Goal: Contribute content: Contribute content

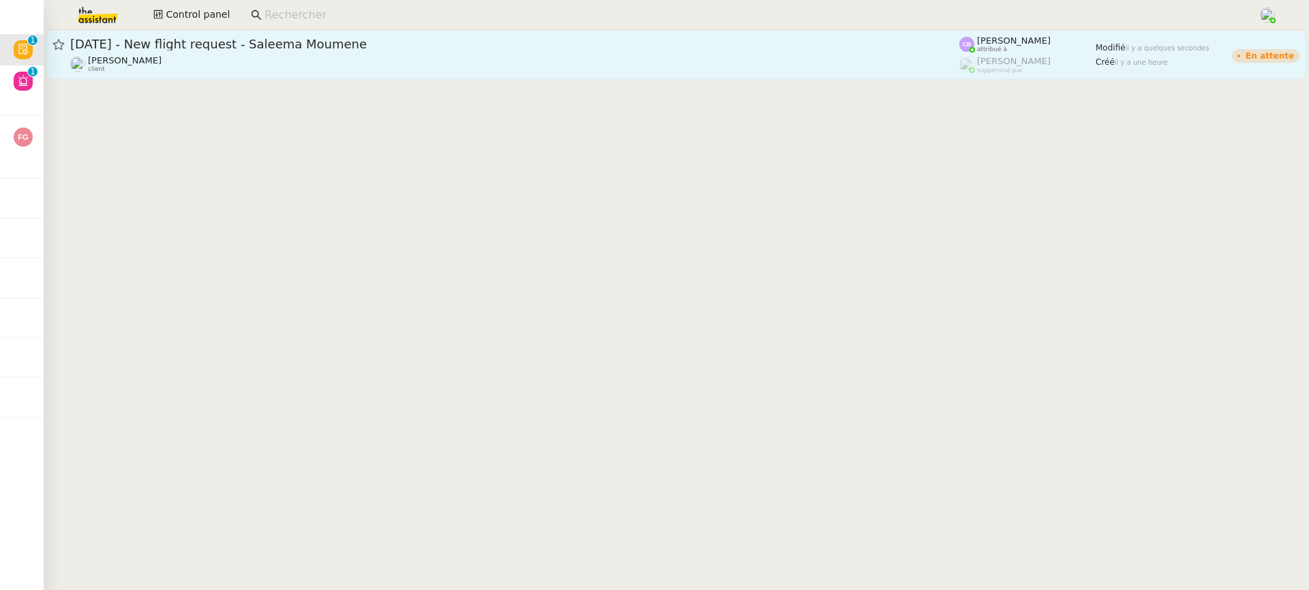
click at [458, 65] on div "[PERSON_NAME] client" at bounding box center [514, 64] width 889 height 18
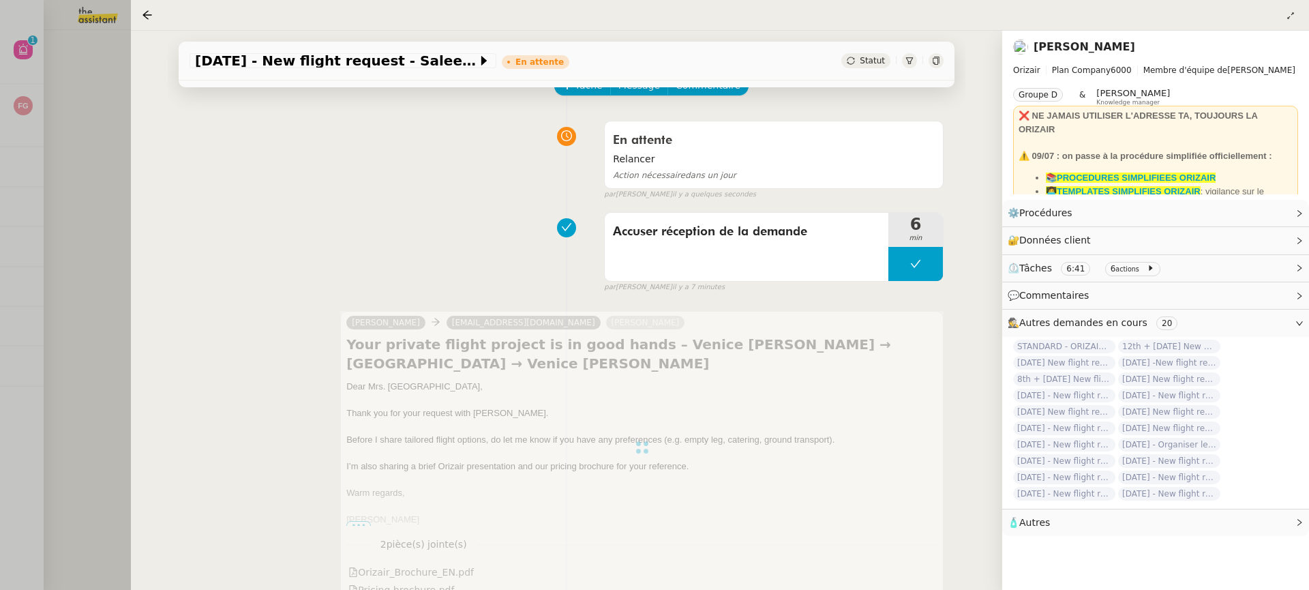
scroll to position [98, 0]
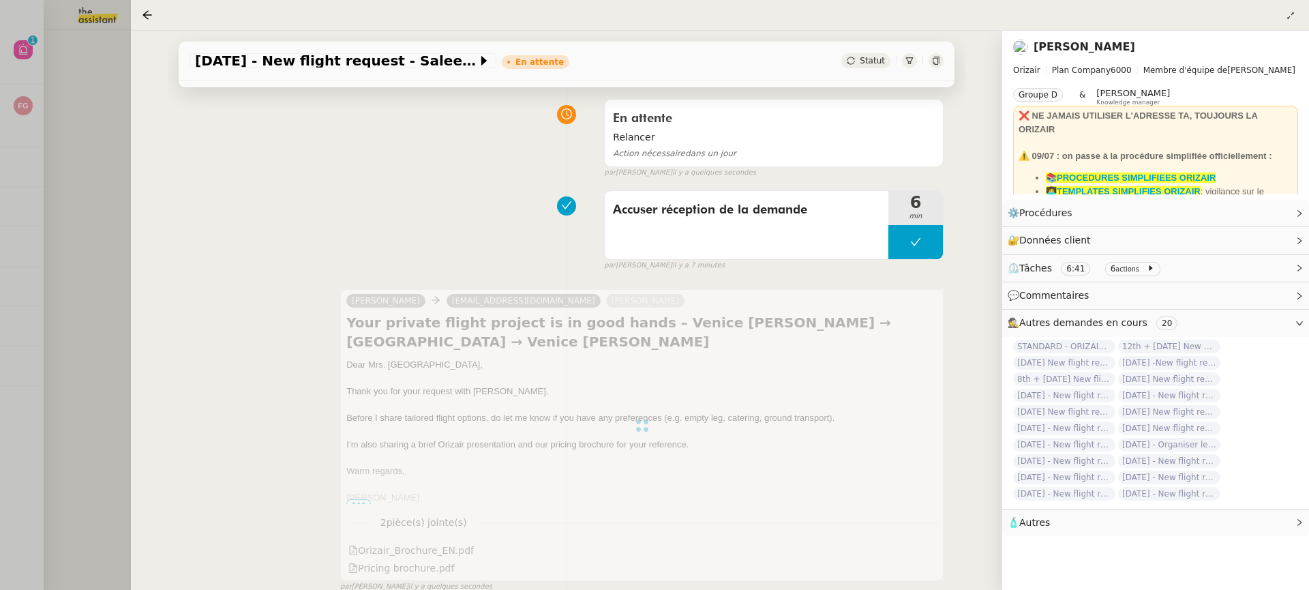
click at [176, 222] on div "Tâche Message Commentaire Veuillez patienter une erreur s'est produite 👌👌👌 mess…" at bounding box center [566, 454] width 797 height 842
click at [140, 198] on div "[DATE] - New flight request - Saleema Moumene En attente Statut Client [PERSON_…" at bounding box center [566, 310] width 871 height 559
click at [120, 189] on div at bounding box center [654, 295] width 1309 height 590
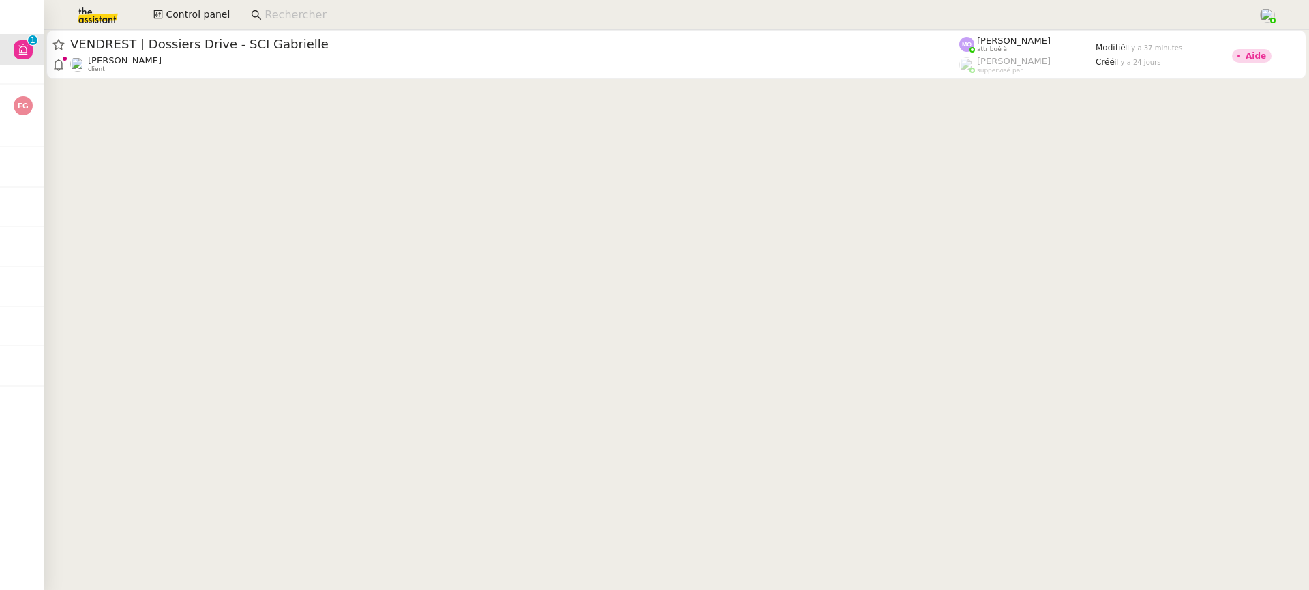
click at [529, 89] on cdk-virtual-scroll-viewport "VENDREST | Dossiers Drive - SCI [PERSON_NAME] client [PERSON_NAME] attribué à […" at bounding box center [676, 310] width 1265 height 560
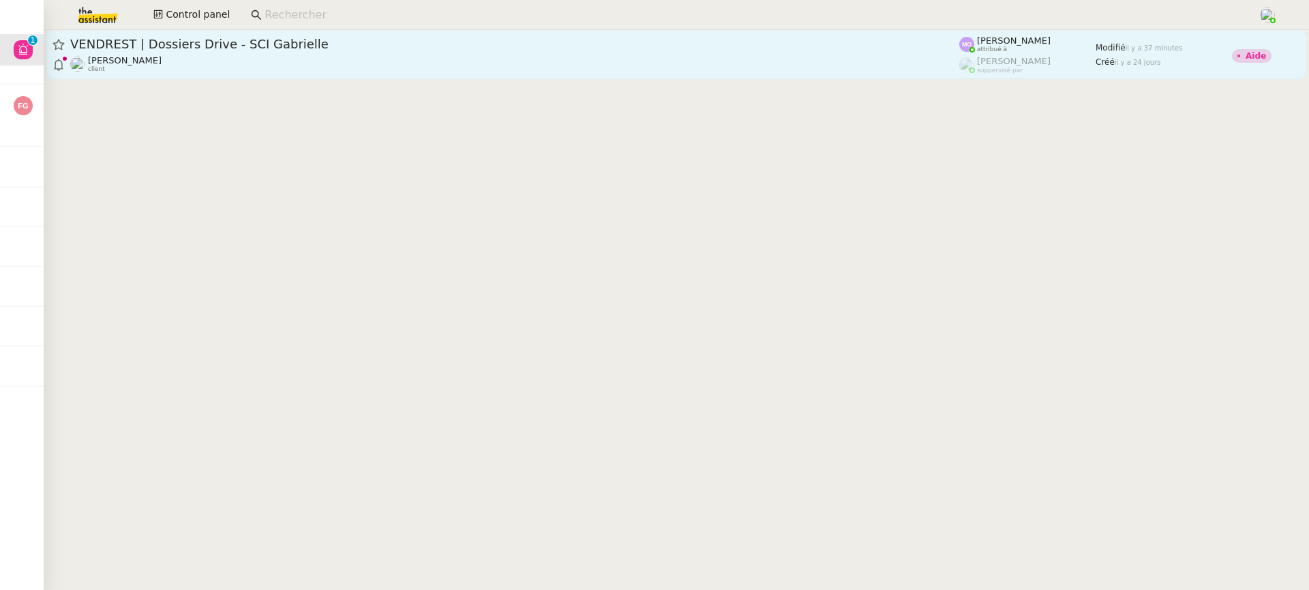
click at [523, 69] on div "[PERSON_NAME] client" at bounding box center [514, 64] width 889 height 18
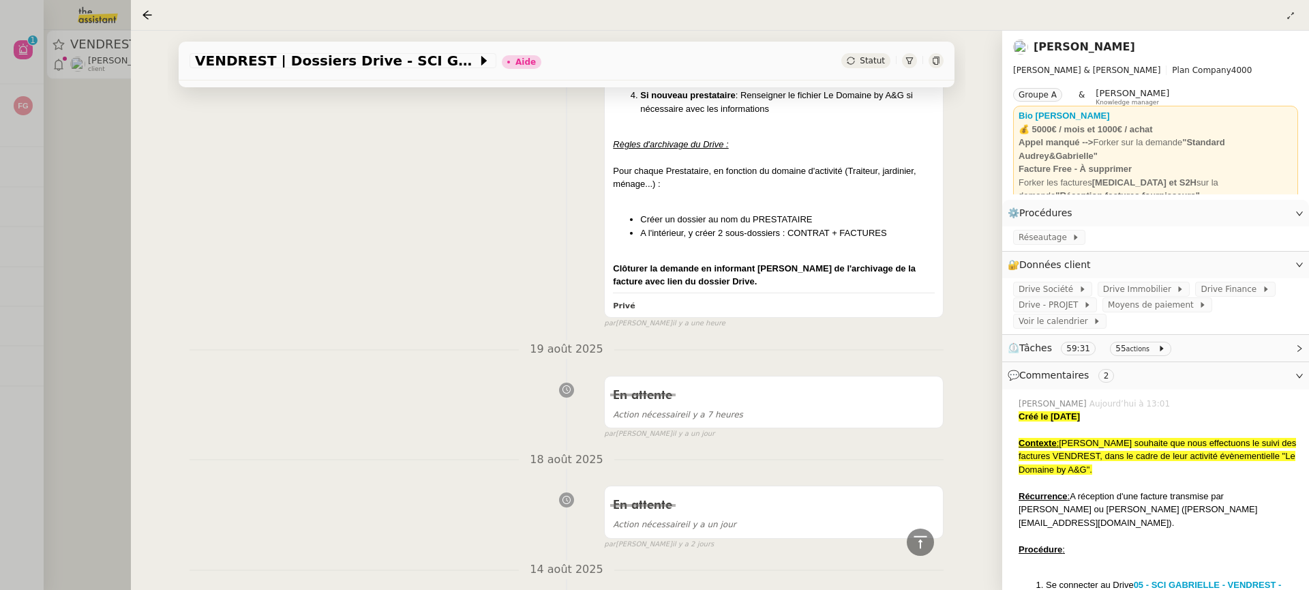
scroll to position [343, 0]
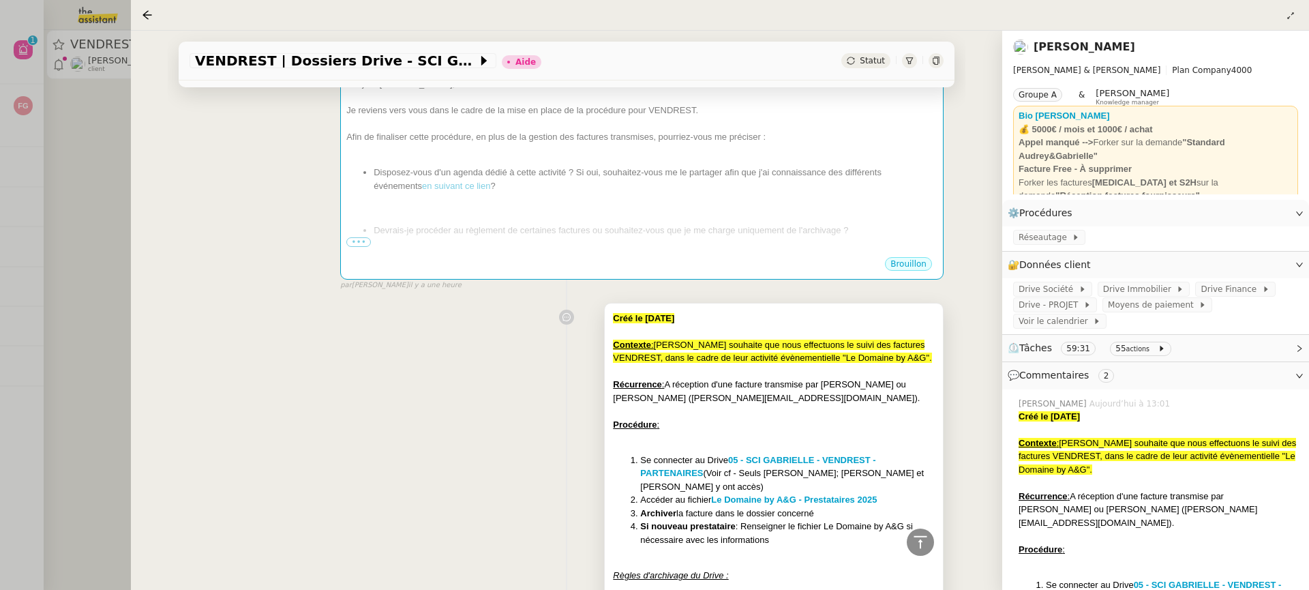
click at [719, 450] on div "Créé le [DATE] Contexte : [PERSON_NAME] souhaite que nous effectuons le suivi d…" at bounding box center [774, 515] width 322 height 408
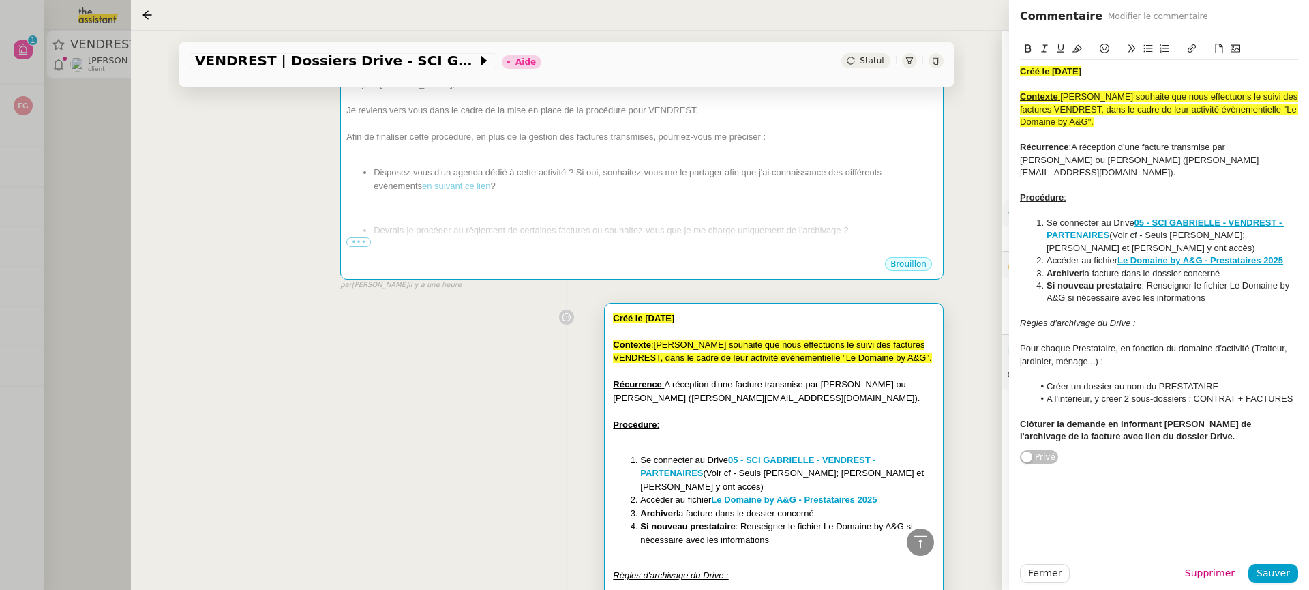
scroll to position [401, 0]
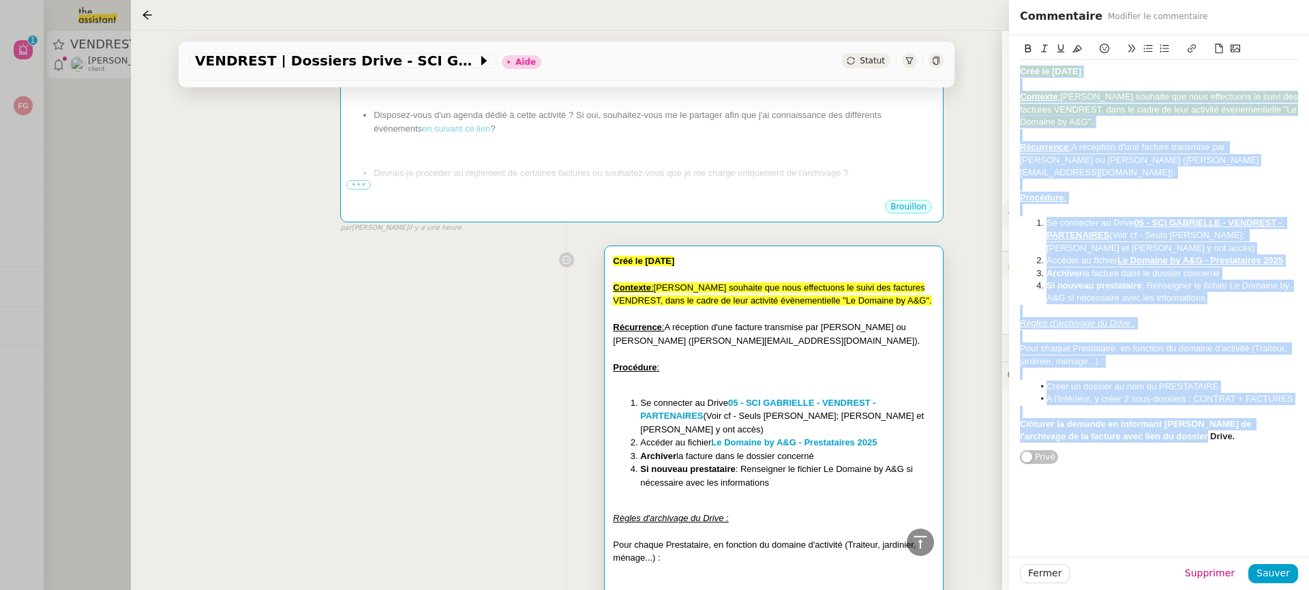
drag, startPoint x: 1175, startPoint y: 425, endPoint x: 992, endPoint y: 47, distance: 419.4
click at [992, 47] on app-ticket "VENDREST | Dossiers Drive - SCI [PERSON_NAME] Statut Client [PERSON_NAME] Owner…" at bounding box center [720, 310] width 1178 height 559
copy div "Créé le [DATE] Contexte : [PERSON_NAME] souhaite que nous effectuons le suivi d…"
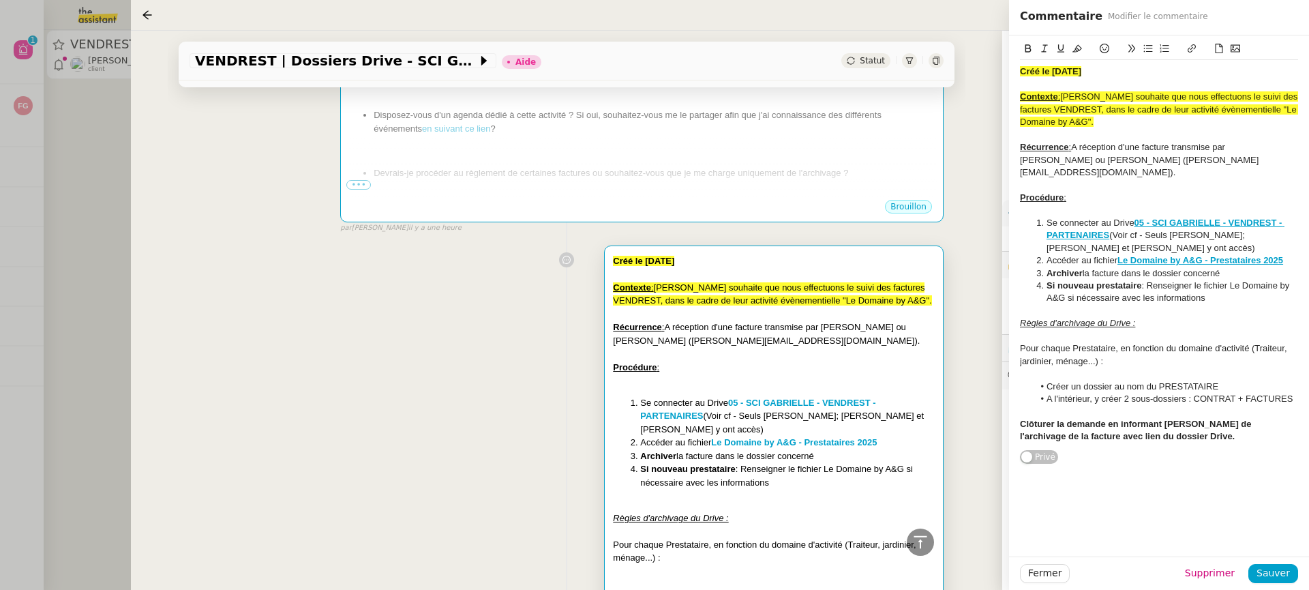
click at [451, 476] on div "Créé le [DATE] Contexte : [PERSON_NAME] souhaite que nous effectuons le suivi d…" at bounding box center [566, 470] width 754 height 463
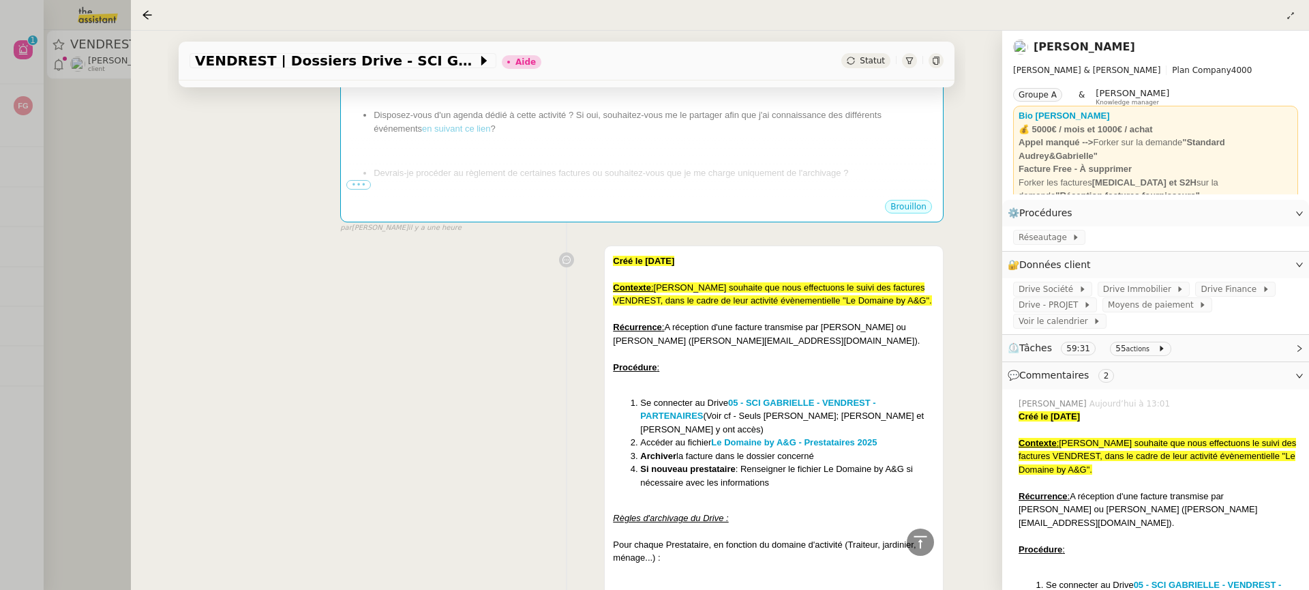
click at [1065, 53] on link "[PERSON_NAME]" at bounding box center [1084, 46] width 102 height 13
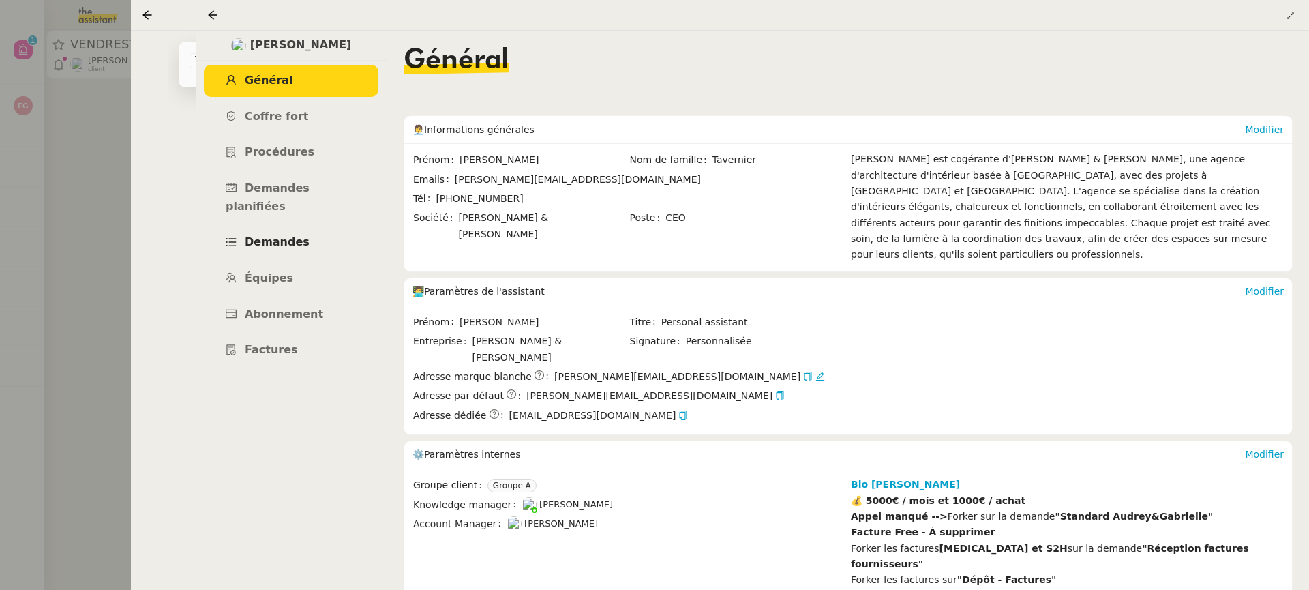
click at [308, 226] on link "Demandes" at bounding box center [291, 242] width 174 height 32
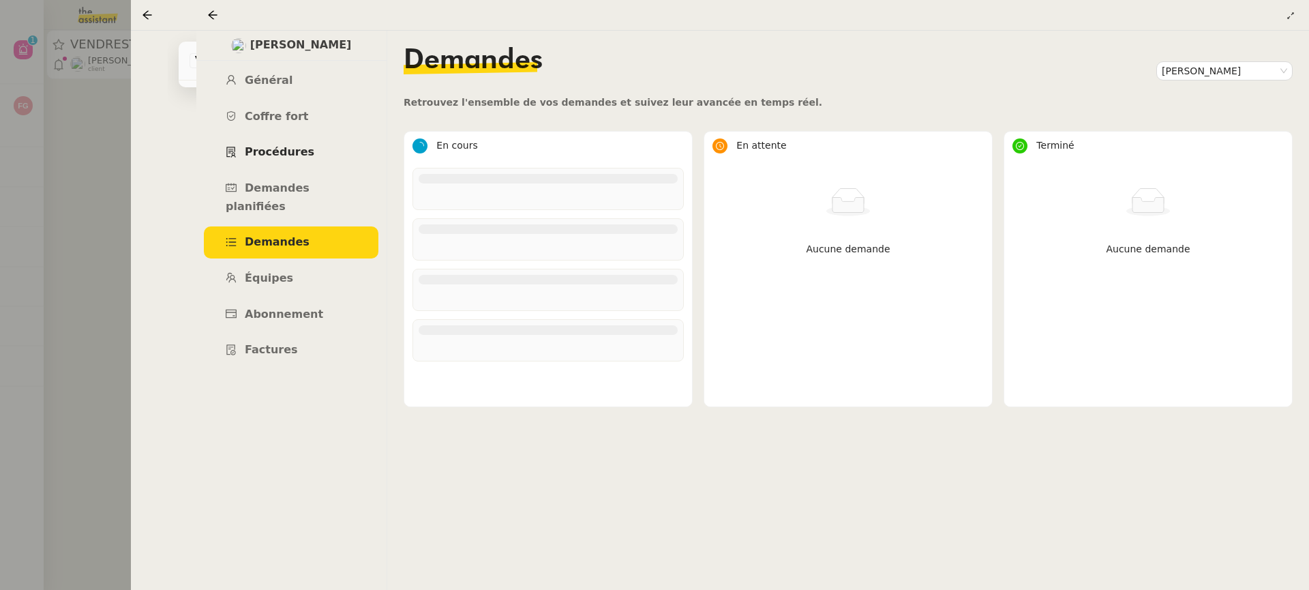
click at [313, 157] on link "Procédures" at bounding box center [291, 152] width 174 height 32
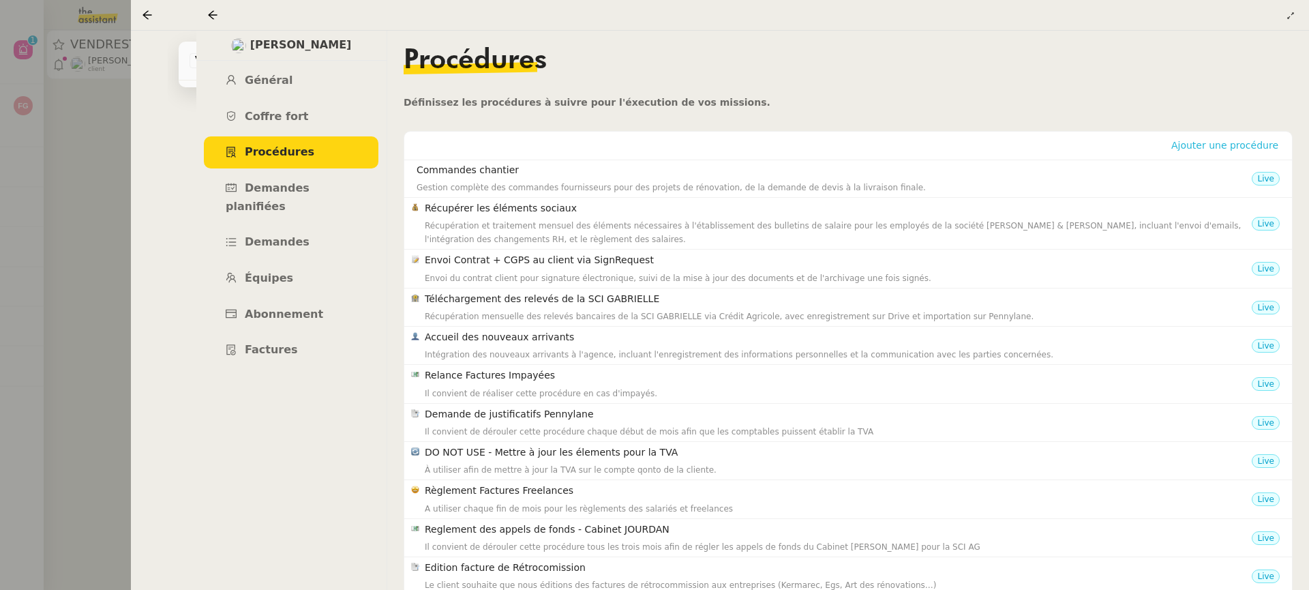
click at [1209, 147] on span "Ajouter une procédure" at bounding box center [1224, 145] width 107 height 14
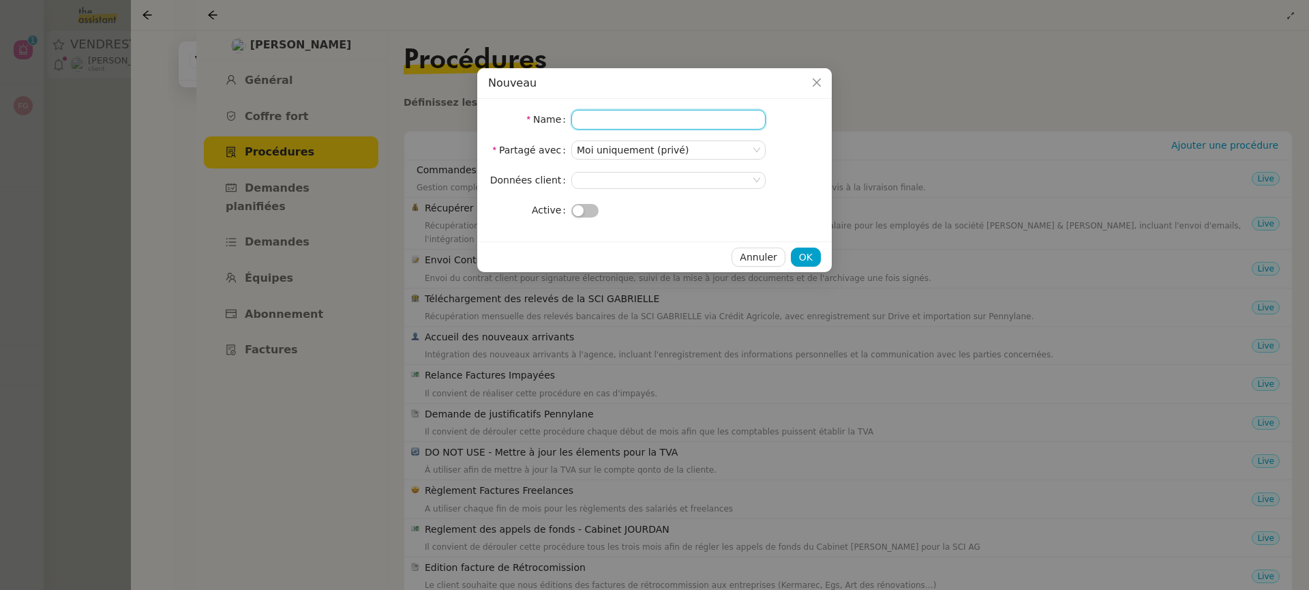
click at [699, 117] on input "Name" at bounding box center [668, 120] width 194 height 20
click at [813, 84] on icon "Close" at bounding box center [816, 82] width 11 height 11
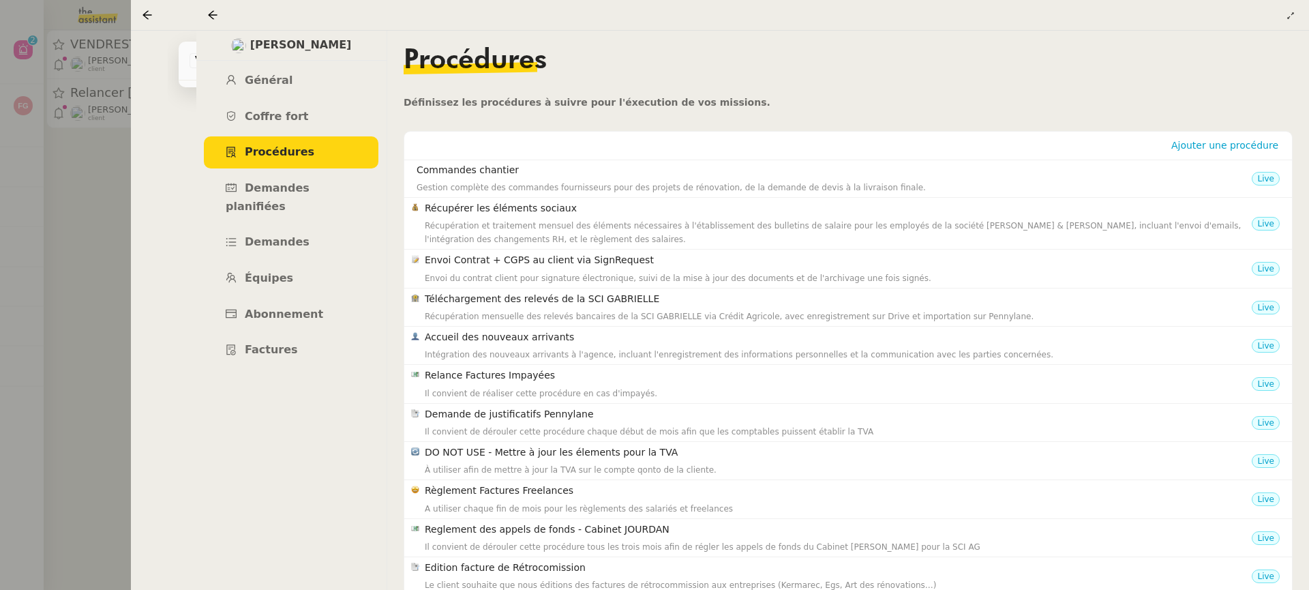
click at [215, 7] on div at bounding box center [215, 15] width 16 height 16
click at [214, 15] on icon at bounding box center [212, 14] width 9 height 9
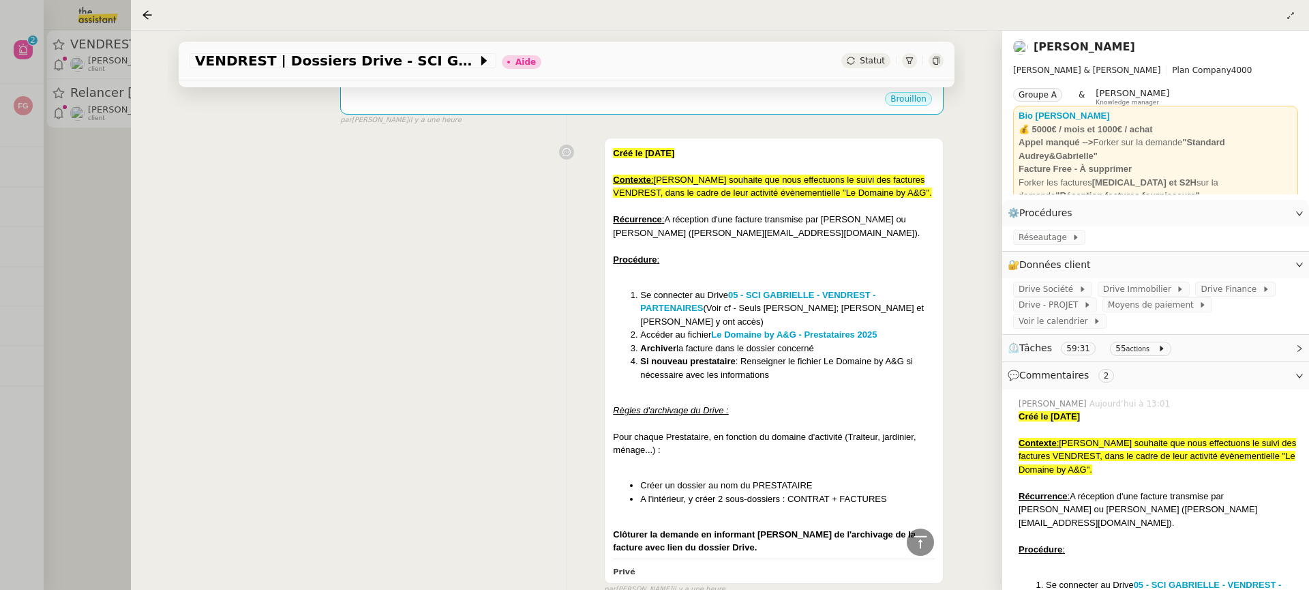
scroll to position [477, 0]
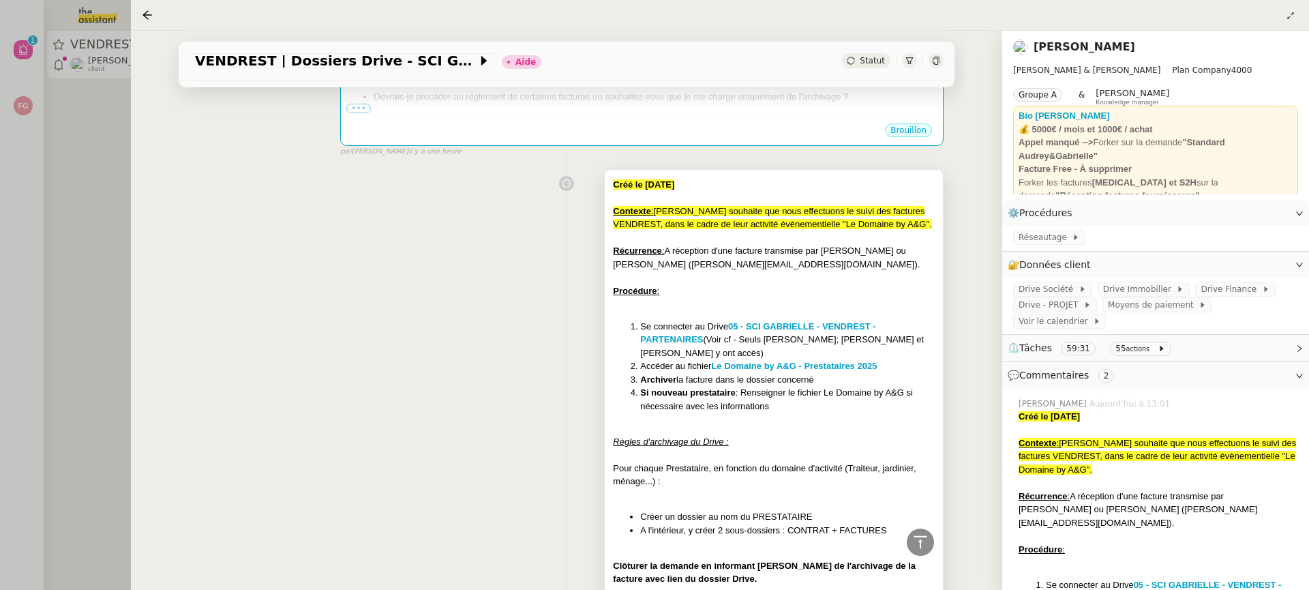
click at [616, 197] on div at bounding box center [774, 198] width 322 height 14
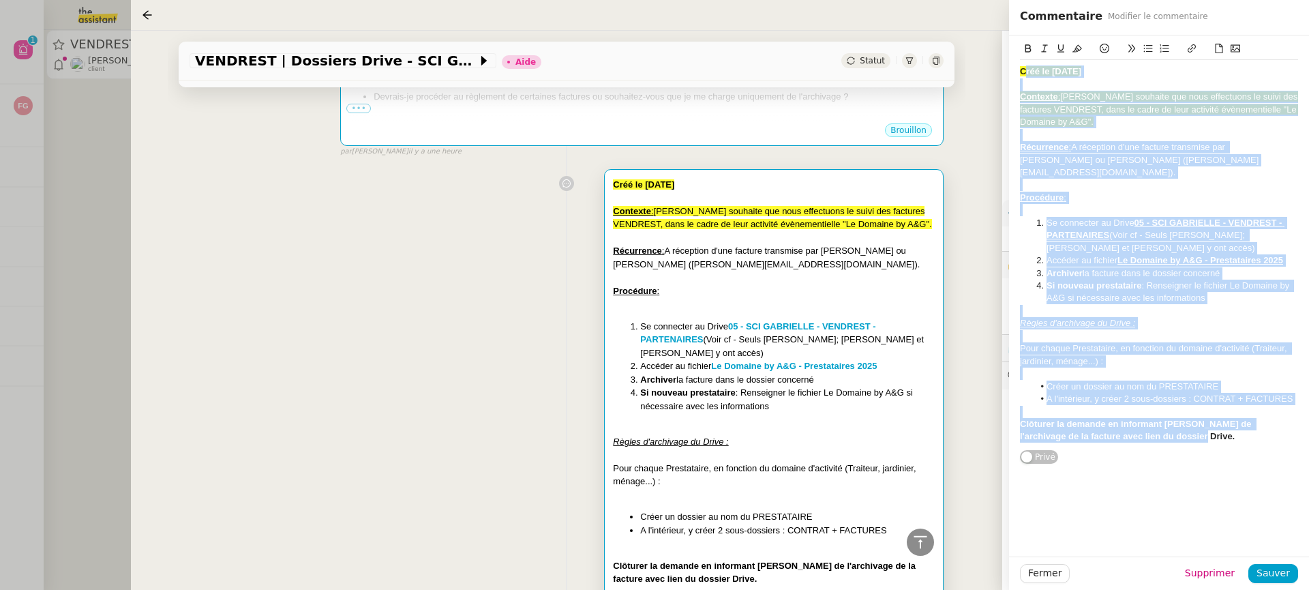
drag, startPoint x: 1024, startPoint y: 73, endPoint x: 1241, endPoint y: 447, distance: 432.7
click at [1241, 447] on div "Créé le [DATE] Contexte : [PERSON_NAME] souhaite que nous effectuons le suivi d…" at bounding box center [1159, 249] width 278 height 429
copy div "réé le [DATE] Contexte : [PERSON_NAME] souhaite que nous effectuons le suivi de…"
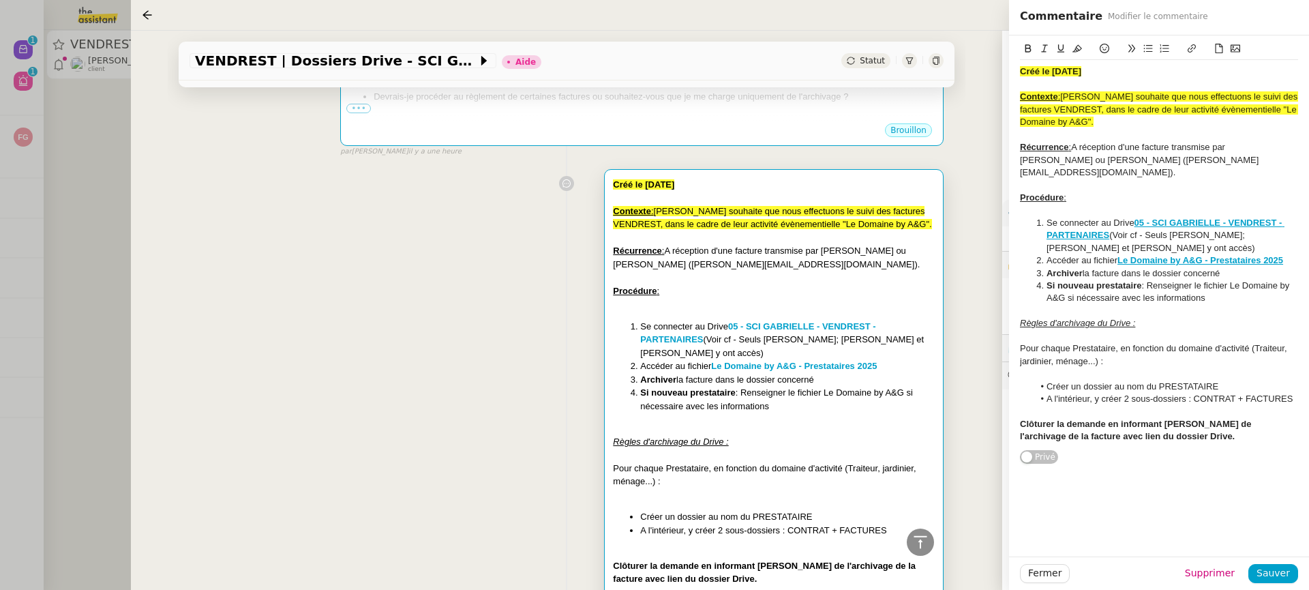
click at [1206, 438] on div "Créé le [DATE] Contexte : [PERSON_NAME] souhaite que nous effectuons le suivi d…" at bounding box center [1159, 249] width 278 height 429
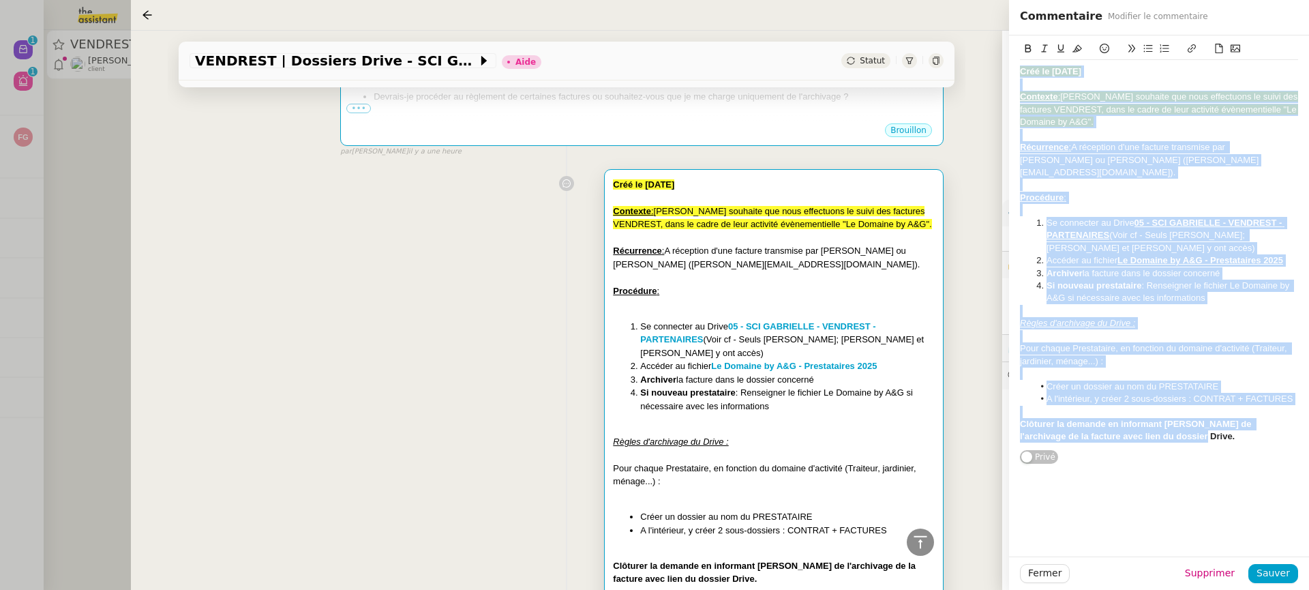
drag, startPoint x: 1176, startPoint y: 431, endPoint x: 974, endPoint y: 35, distance: 444.7
click at [974, 35] on app-ticket "VENDREST | Dossiers Drive - SCI [PERSON_NAME] Statut Client [PERSON_NAME] Owner…" at bounding box center [720, 310] width 1178 height 559
copy div "Créé le [DATE] Contexte : [PERSON_NAME] souhaite que nous effectuons le suivi d…"
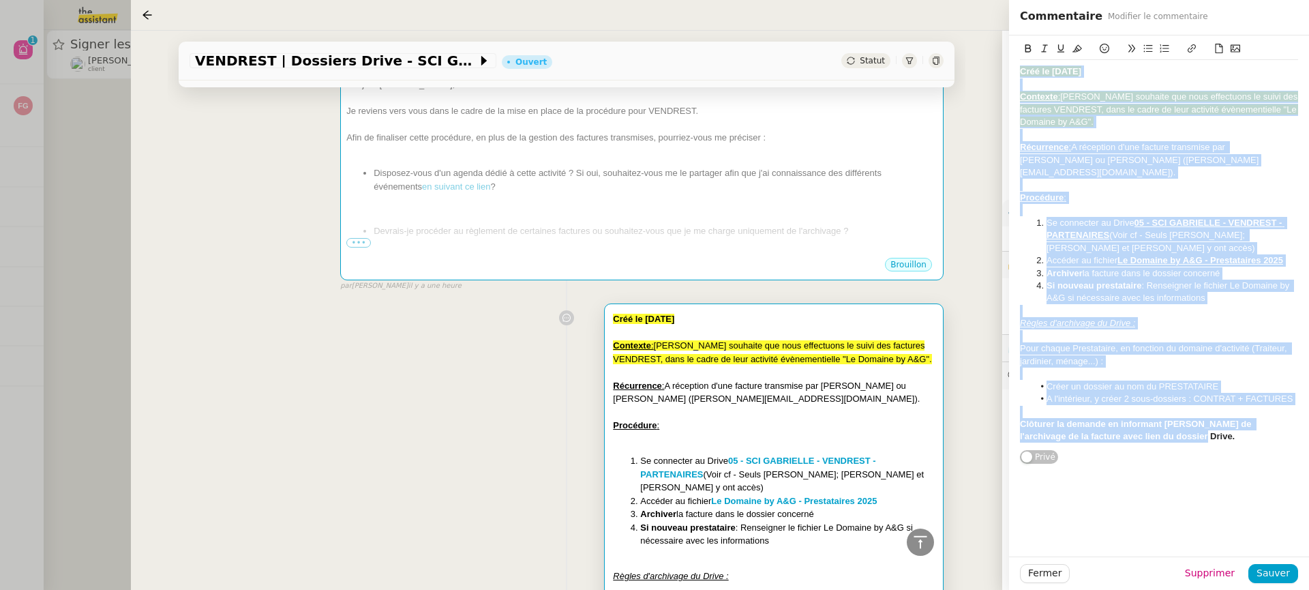
scroll to position [611, 0]
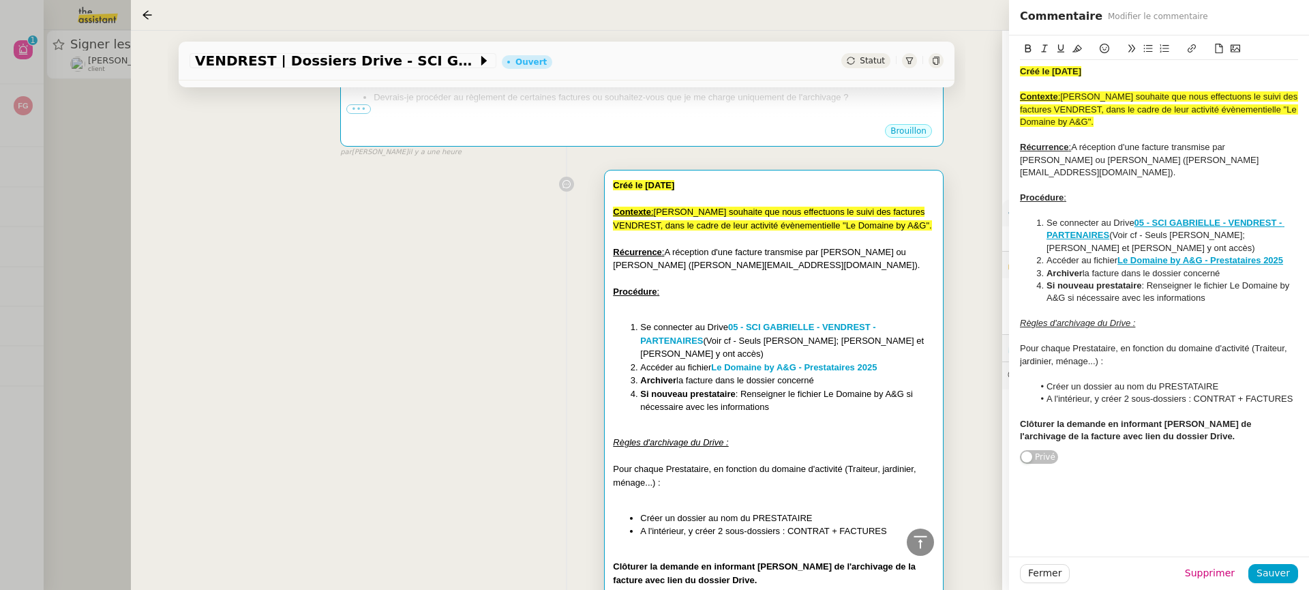
click at [249, 211] on div "Créé le [DATE] Contexte : [PERSON_NAME] souhaite que nous effectuons le suivi d…" at bounding box center [566, 395] width 754 height 463
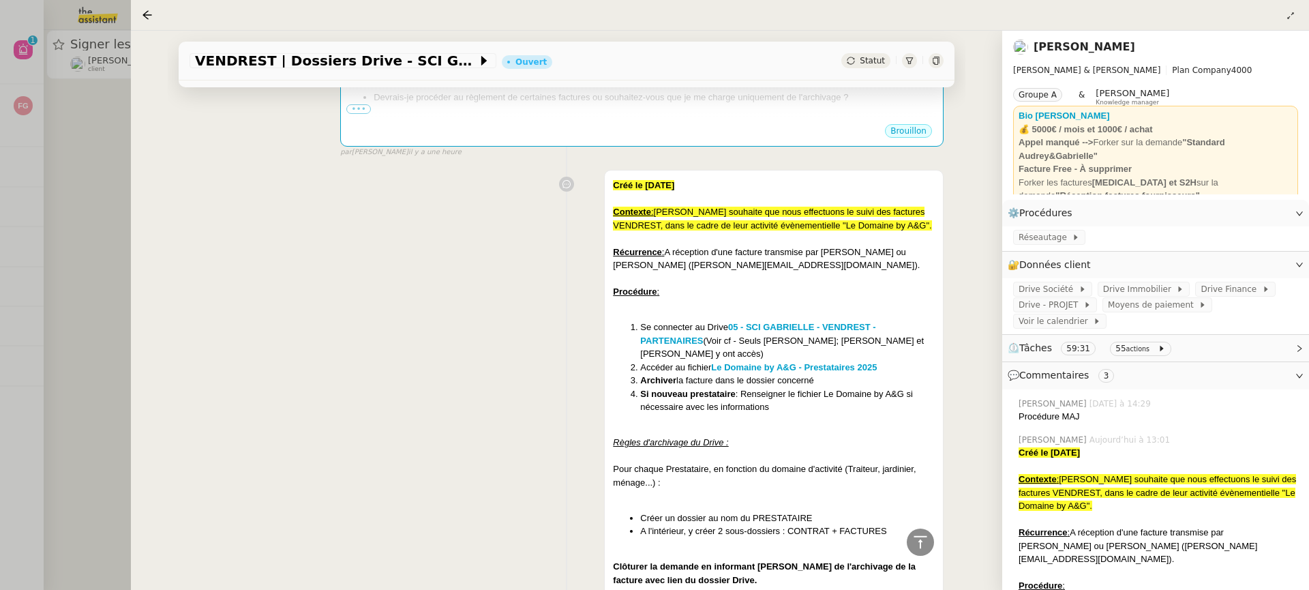
click at [72, 147] on div at bounding box center [654, 295] width 1309 height 590
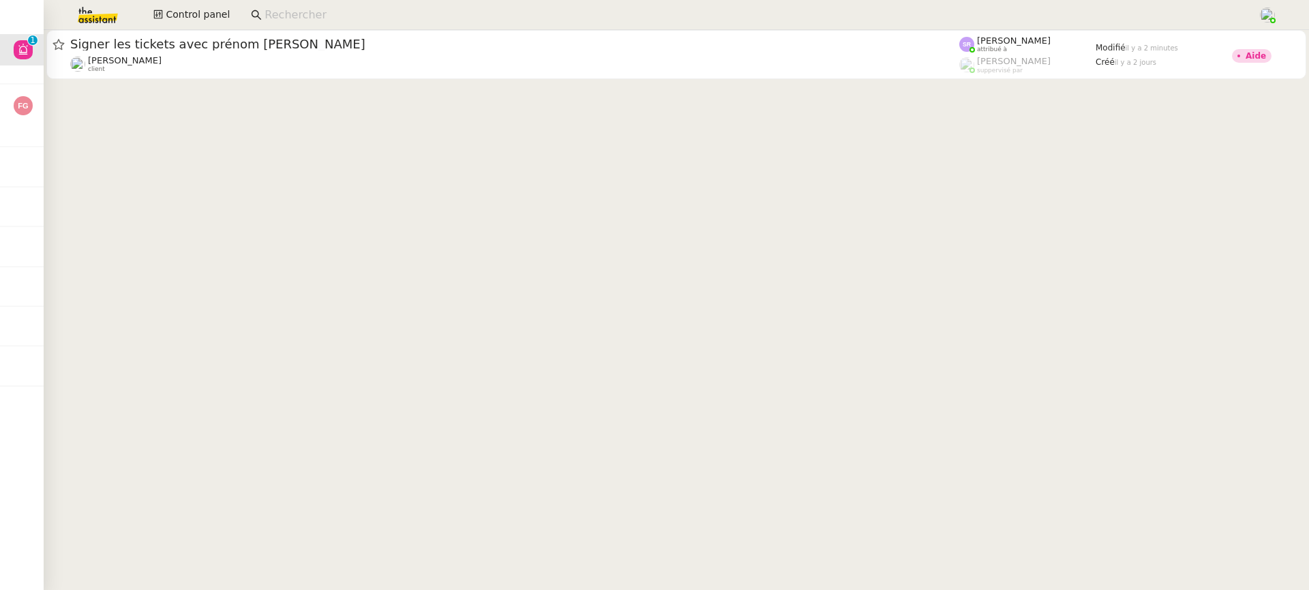
click at [316, 14] on input at bounding box center [753, 15] width 979 height 18
click at [273, 18] on input at bounding box center [753, 15] width 979 height 18
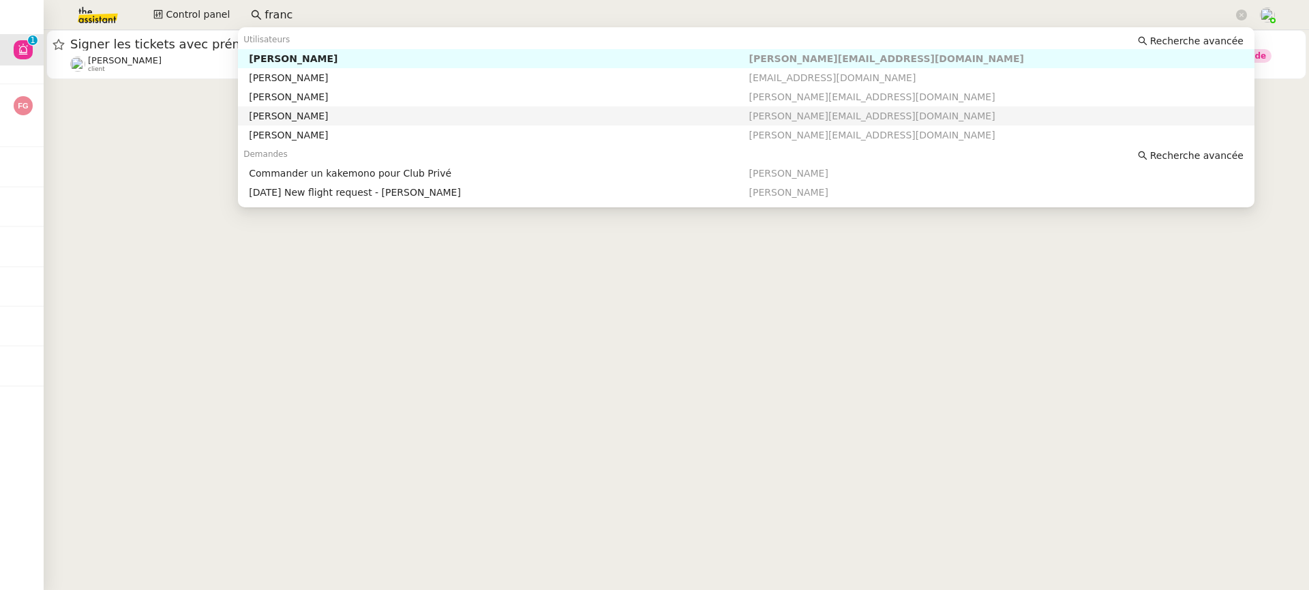
click at [318, 111] on div "[PERSON_NAME]" at bounding box center [499, 116] width 500 height 12
type input "franc"
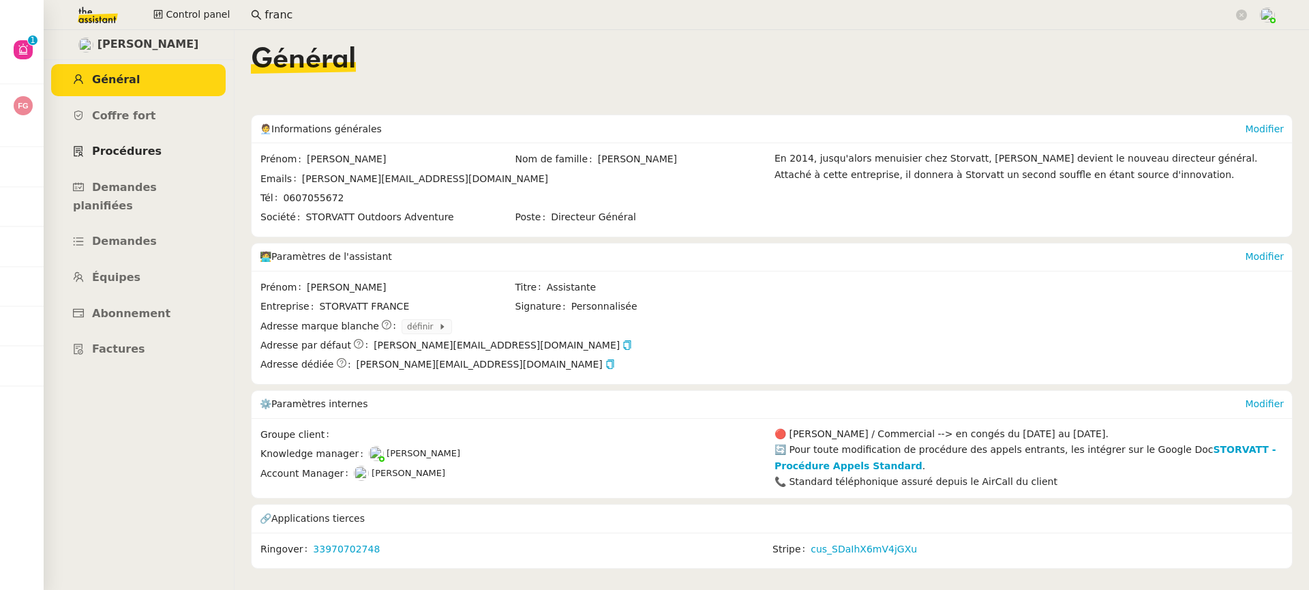
click at [91, 160] on link "Procédures" at bounding box center [138, 152] width 174 height 32
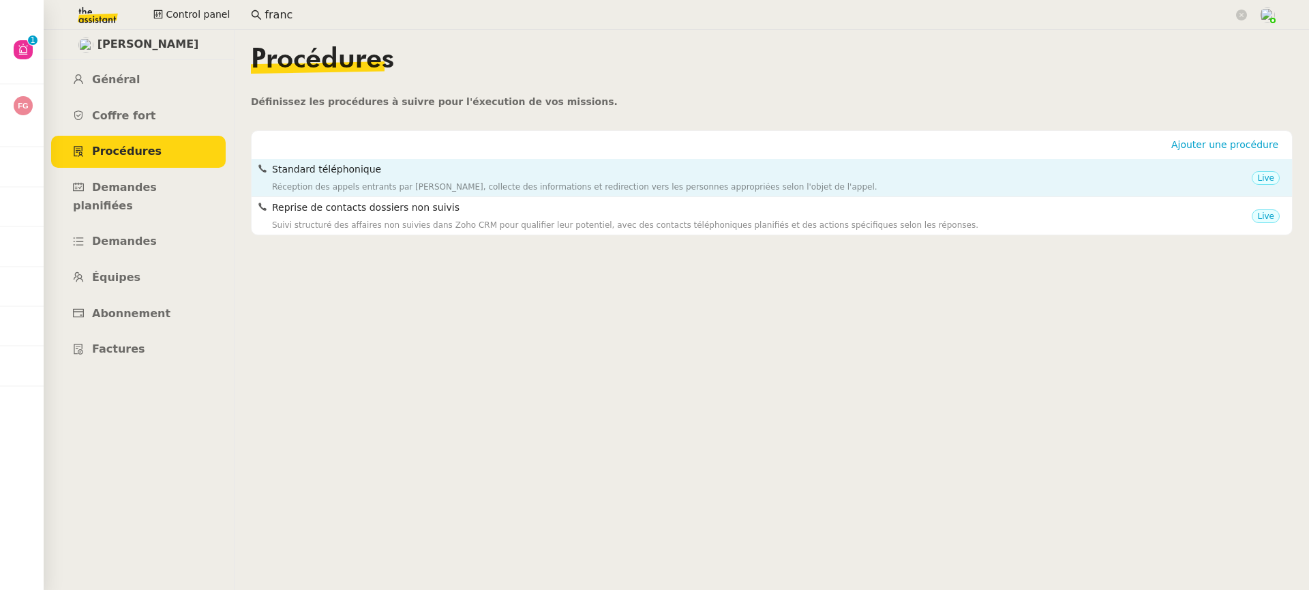
click at [414, 174] on h4 "Standard téléphonique" at bounding box center [761, 170] width 979 height 16
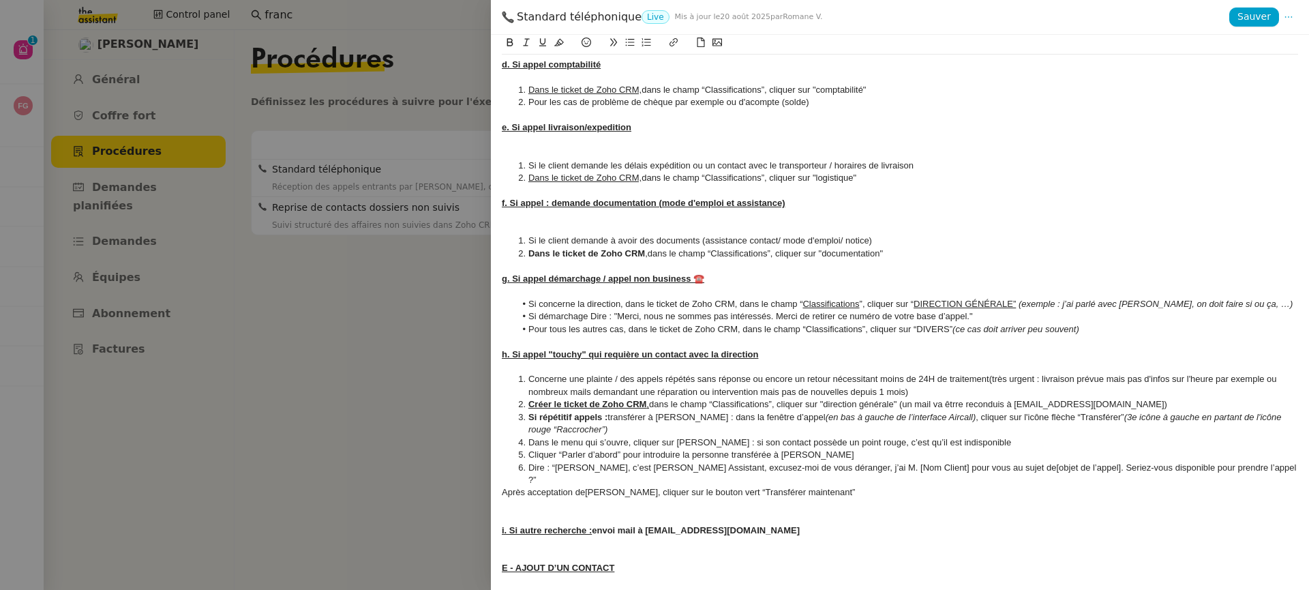
scroll to position [1911, 0]
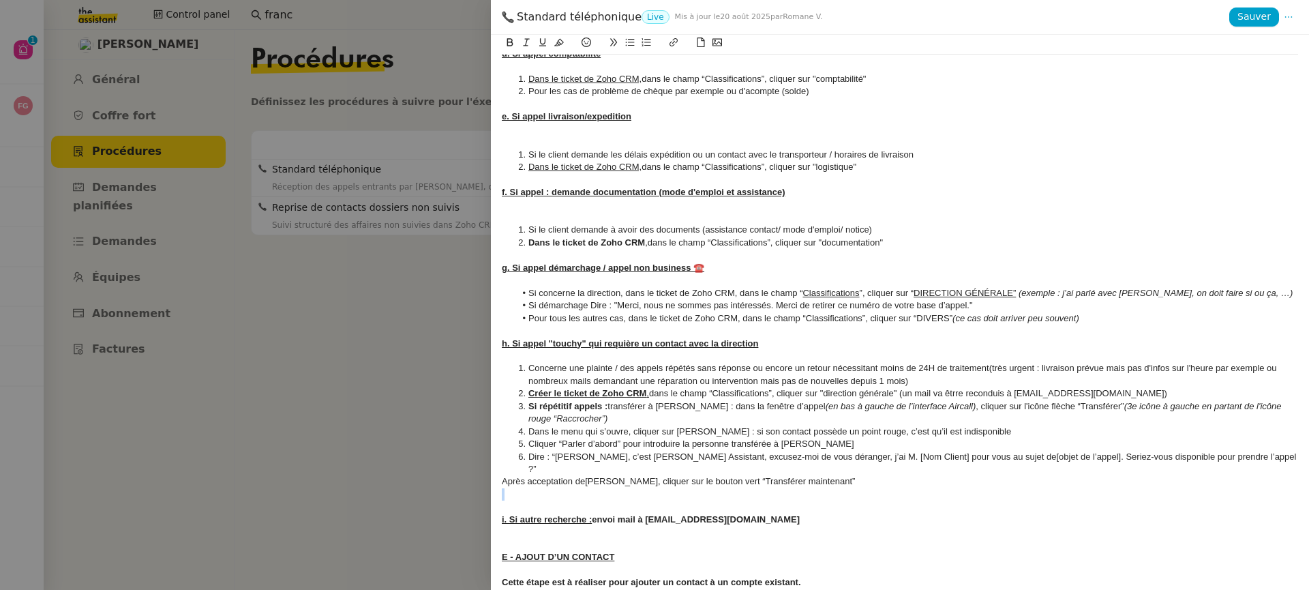
click at [504, 476] on span "Après acceptation de" at bounding box center [543, 481] width 83 height 10
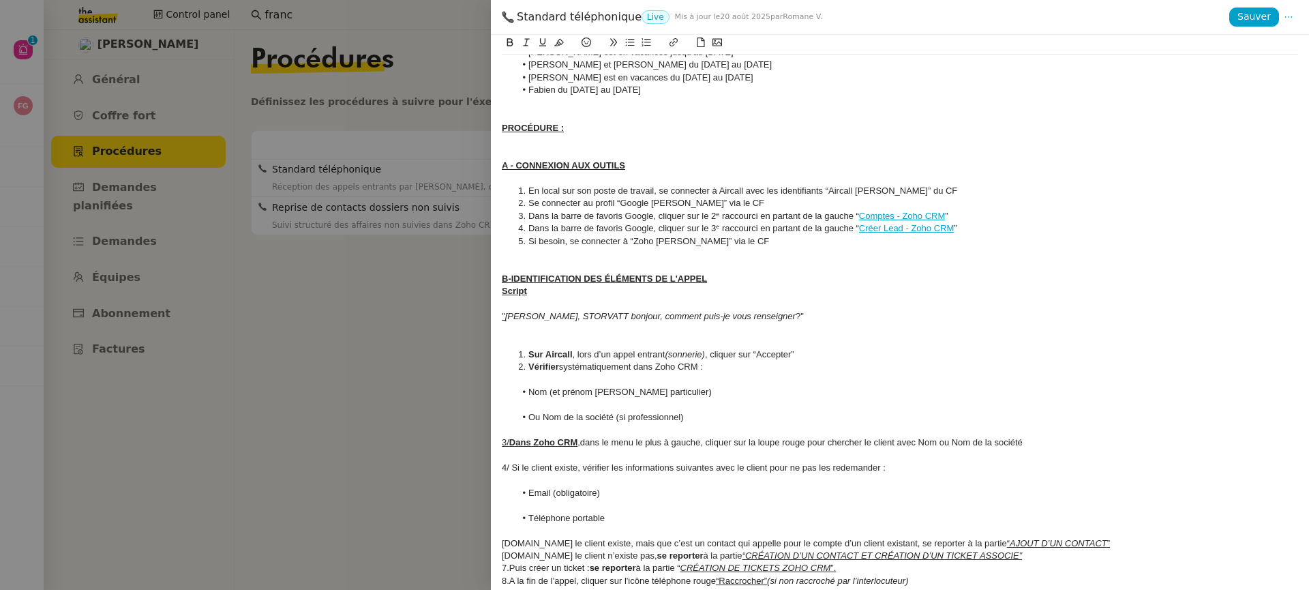
scroll to position [0, 0]
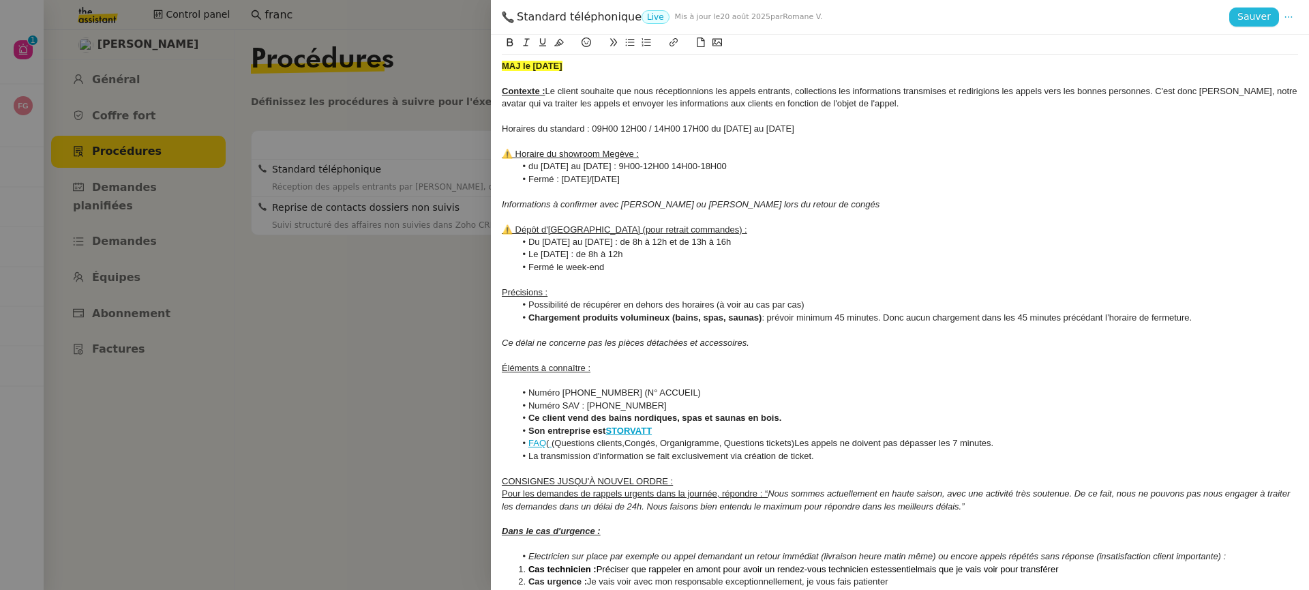
click at [1258, 19] on span "Sauver" at bounding box center [1253, 17] width 33 height 16
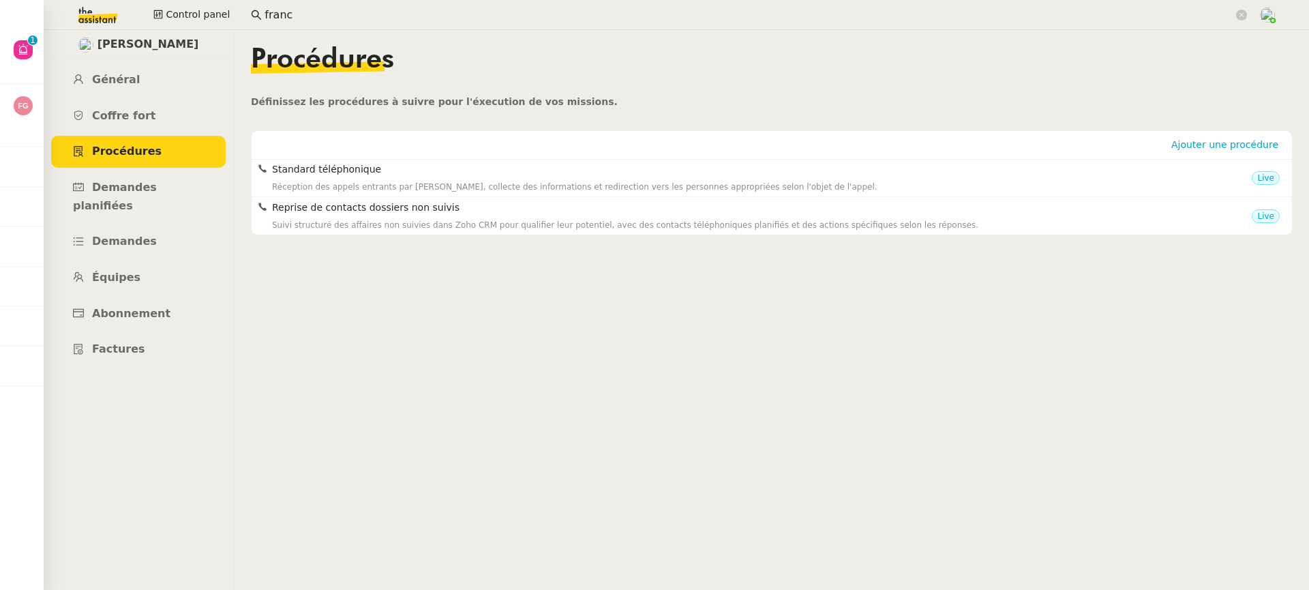
click at [27, 32] on div at bounding box center [654, 295] width 1309 height 590
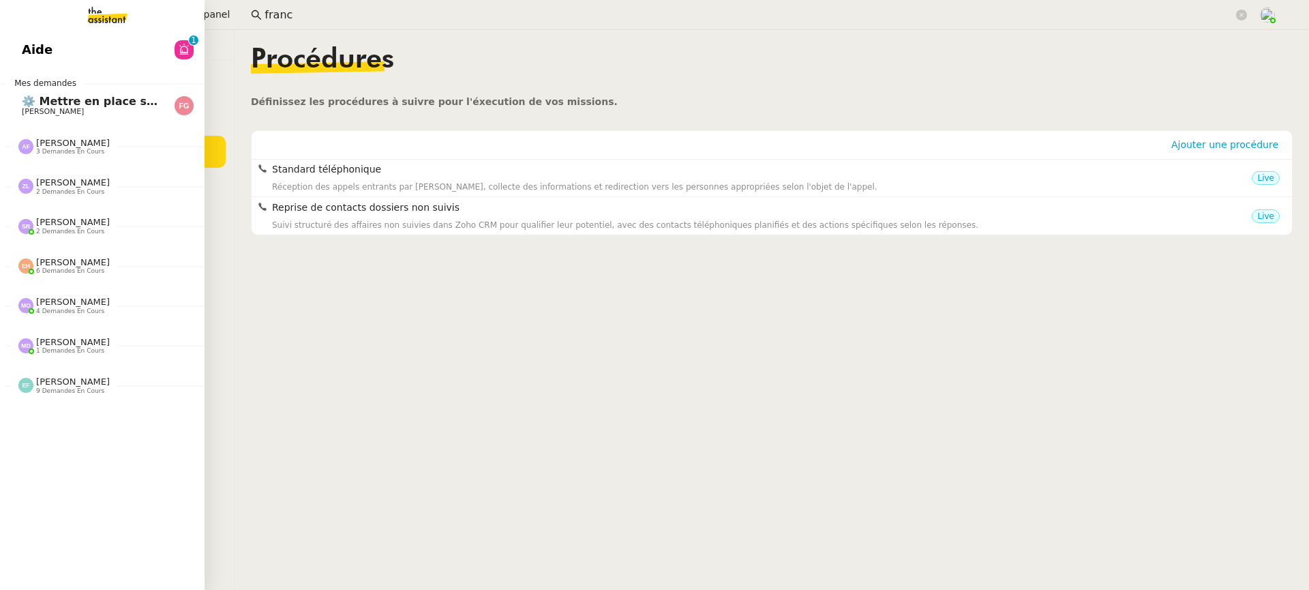
click at [31, 35] on link "Aide 0 1 2 3 4 5 6 7 8 9" at bounding box center [102, 49] width 204 height 31
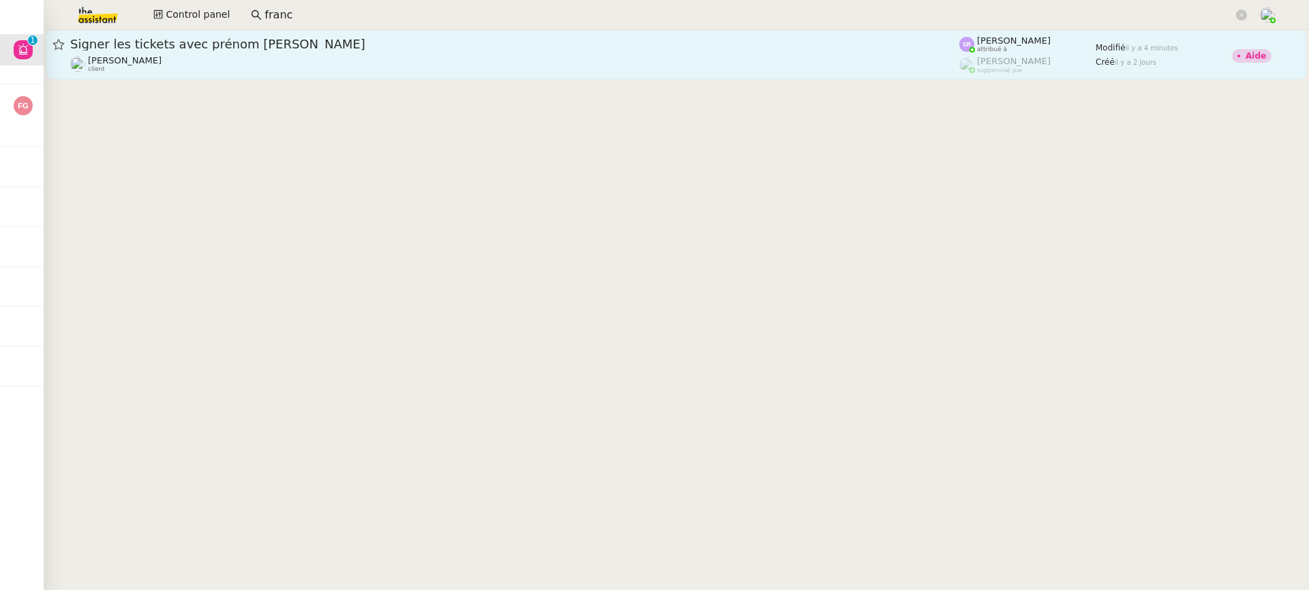
click at [532, 58] on div "[PERSON_NAME] client" at bounding box center [514, 64] width 889 height 18
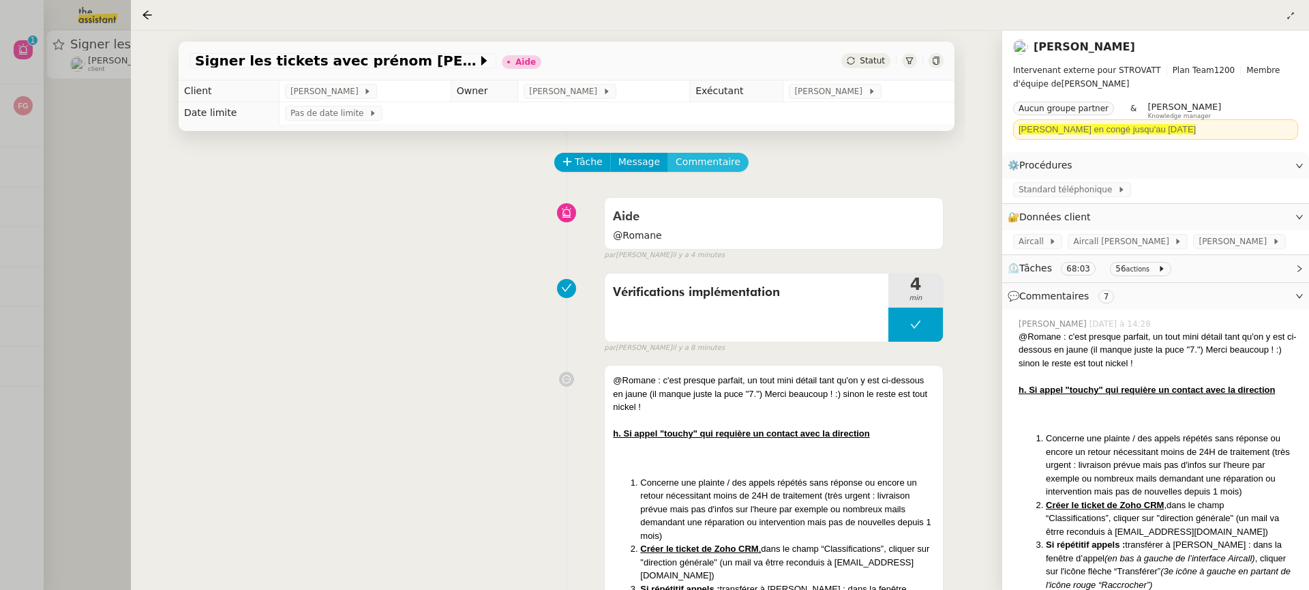
click at [708, 157] on span "Commentaire" at bounding box center [707, 162] width 65 height 16
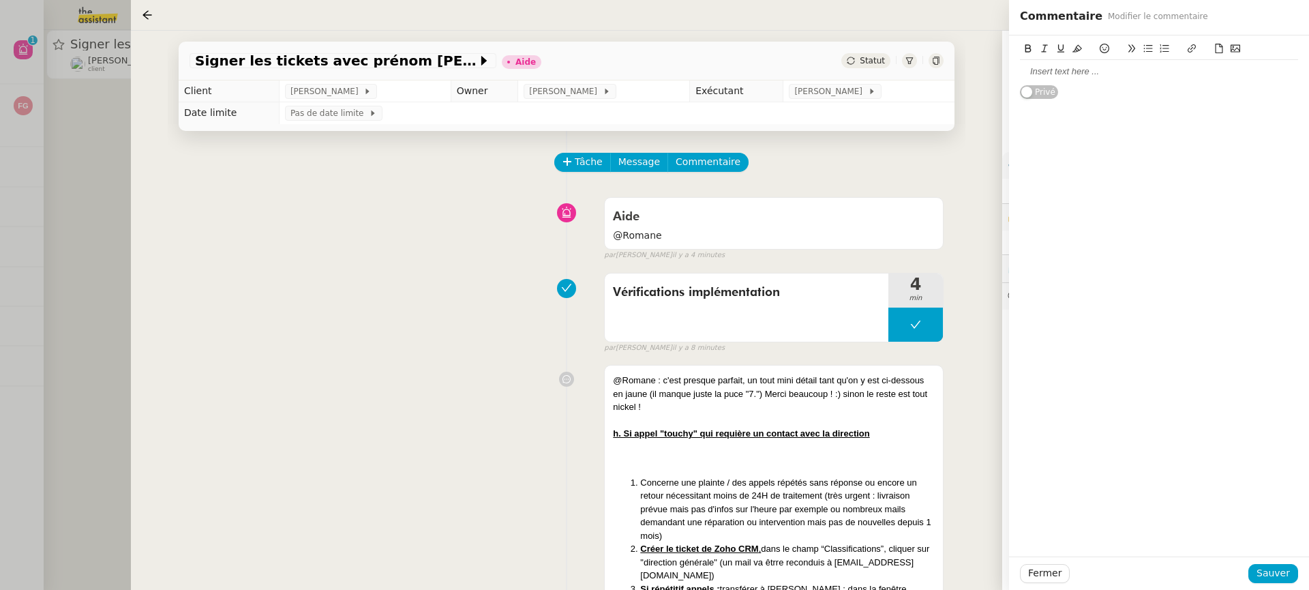
click at [1144, 65] on div at bounding box center [1159, 71] width 278 height 12
click at [1292, 574] on button "Sauver" at bounding box center [1273, 573] width 50 height 19
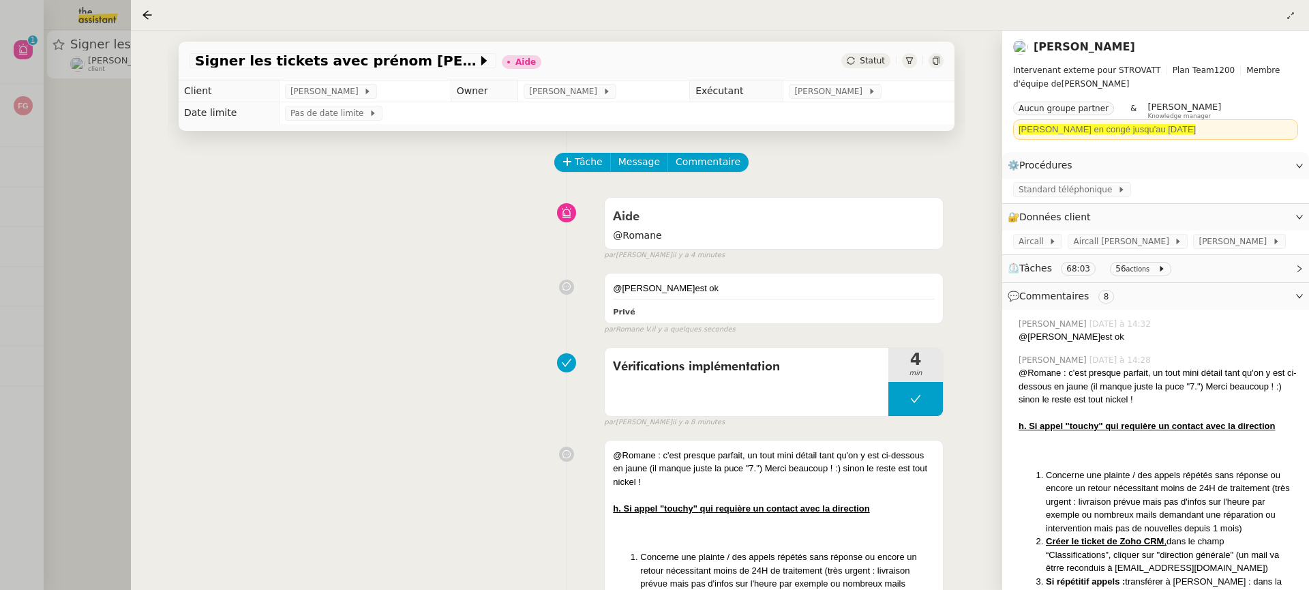
click at [888, 81] on td "[PERSON_NAME]" at bounding box center [868, 91] width 171 height 22
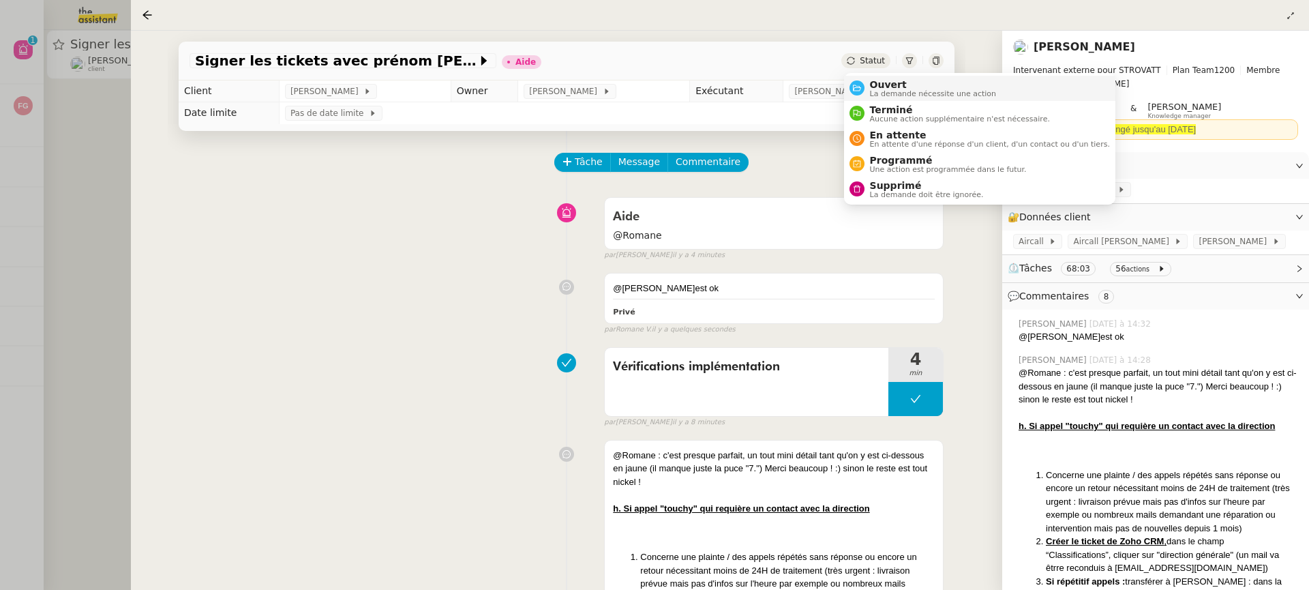
click at [890, 75] on ul "Ouvert La demande nécessite une action Terminé Aucune action supplémentaire n'e…" at bounding box center [979, 139] width 271 height 132
click at [893, 78] on li "Ouvert La demande nécessite une action" at bounding box center [979, 88] width 271 height 25
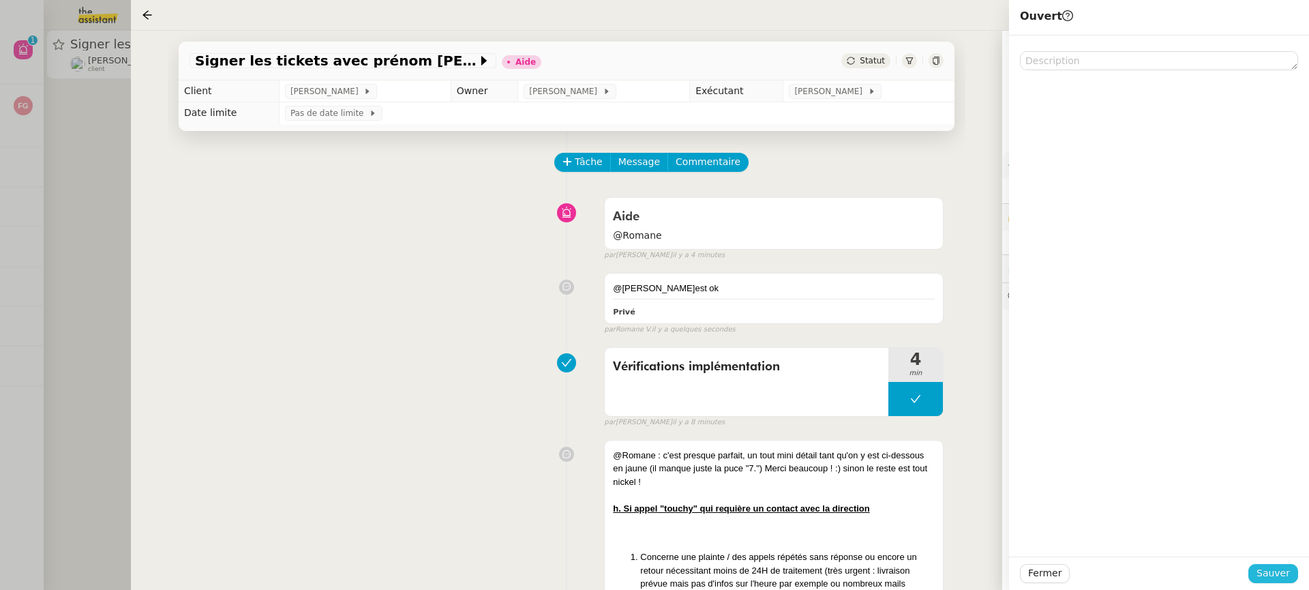
click at [1283, 581] on span "Sauver" at bounding box center [1272, 573] width 33 height 16
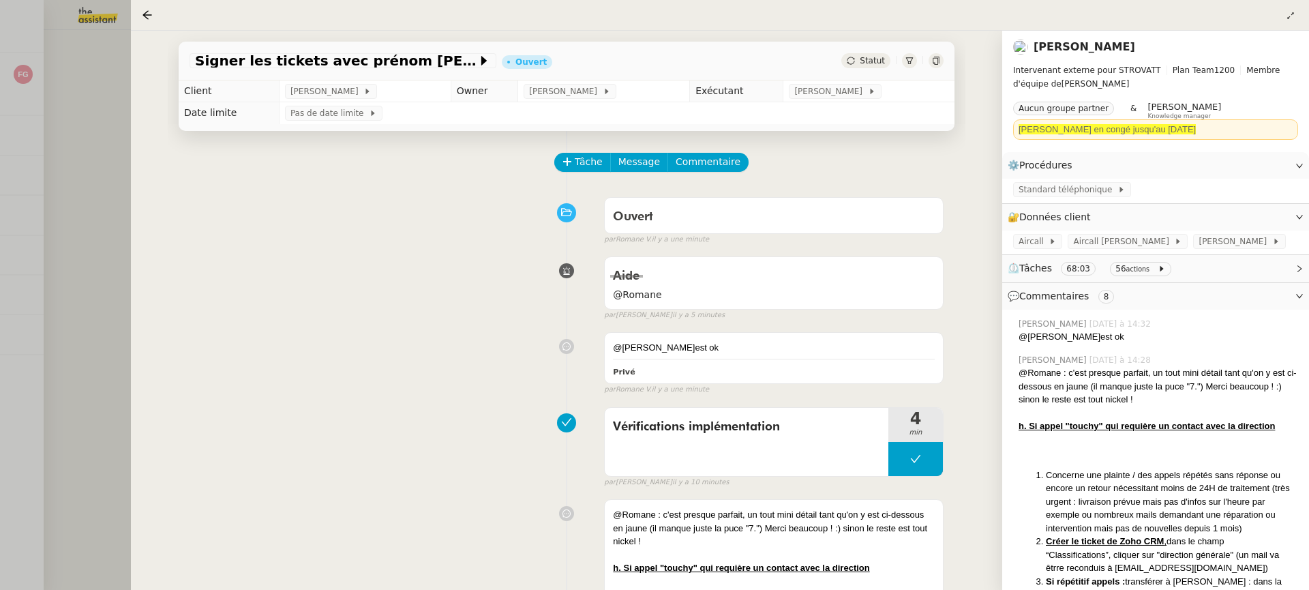
click at [68, 217] on div at bounding box center [654, 295] width 1309 height 590
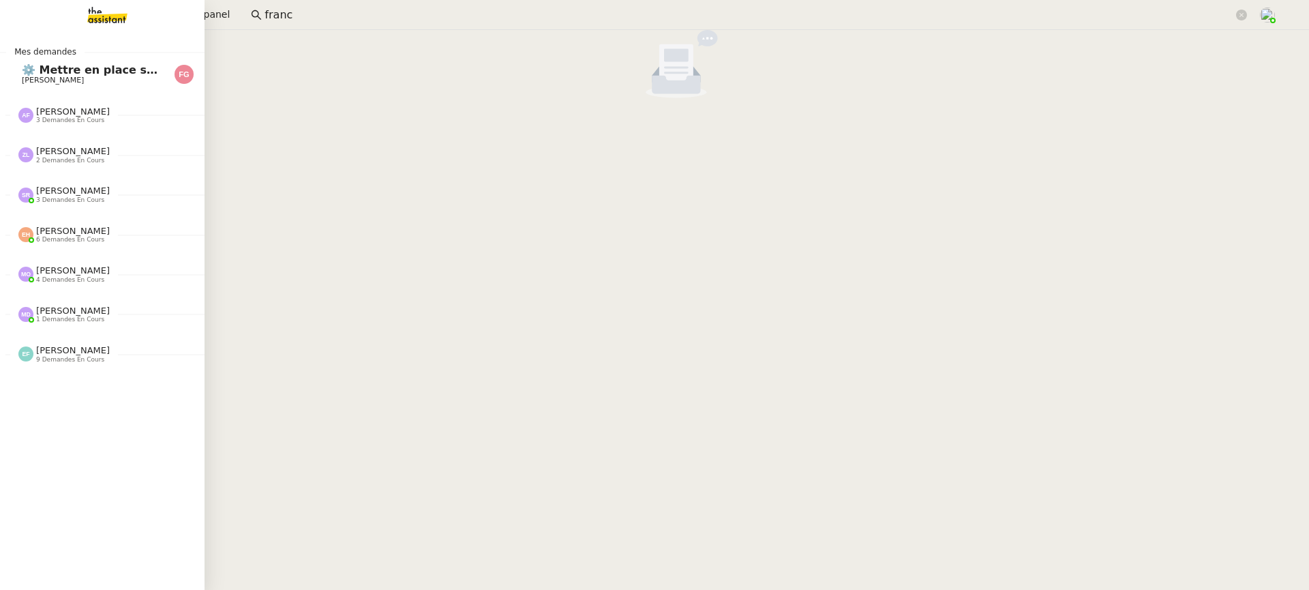
click at [36, 68] on span "⚙️ Mettre en place suivi cartes conducteur" at bounding box center [153, 69] width 262 height 13
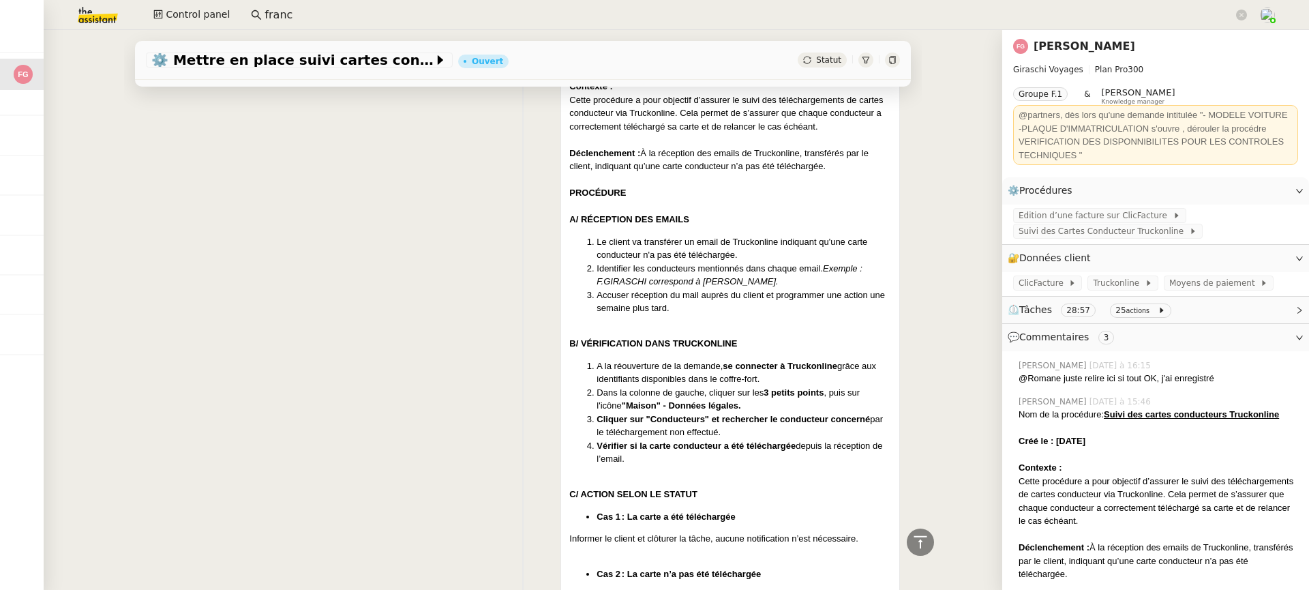
scroll to position [335, 0]
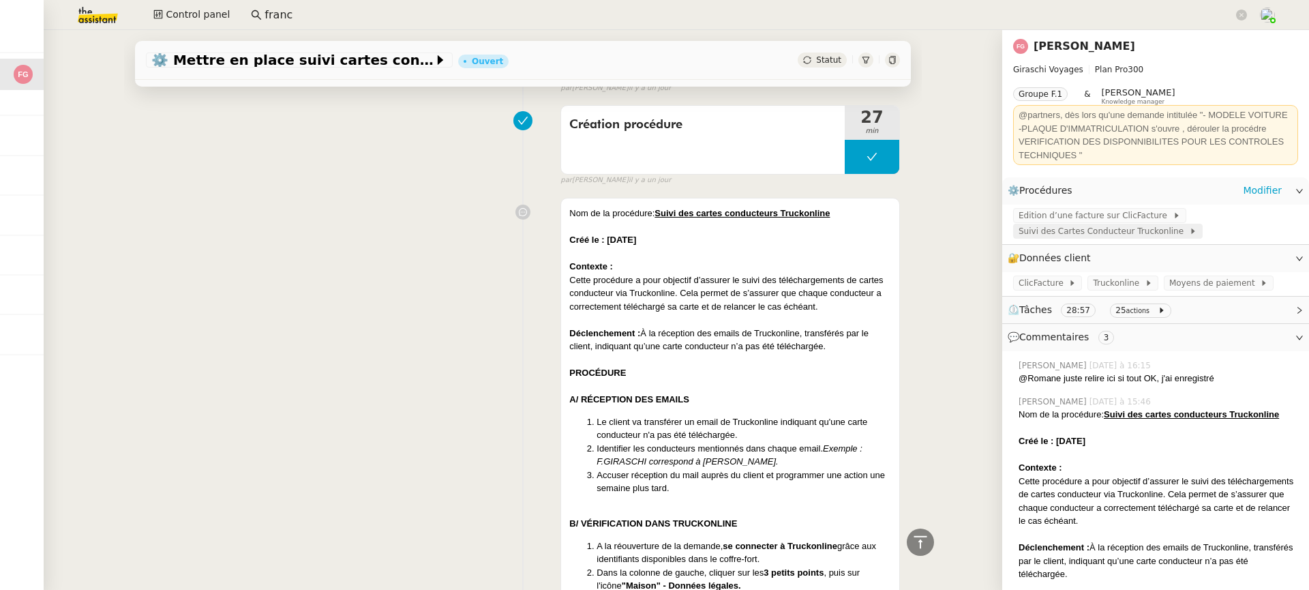
click at [1189, 229] on icon at bounding box center [1193, 231] width 8 height 8
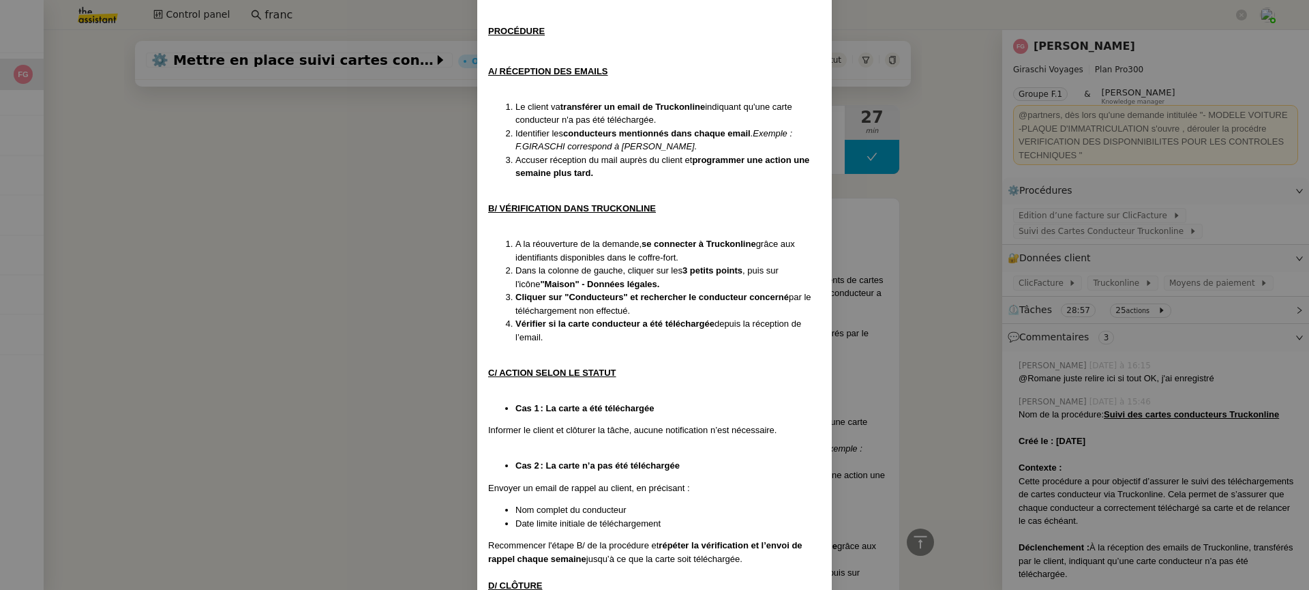
scroll to position [0, 0]
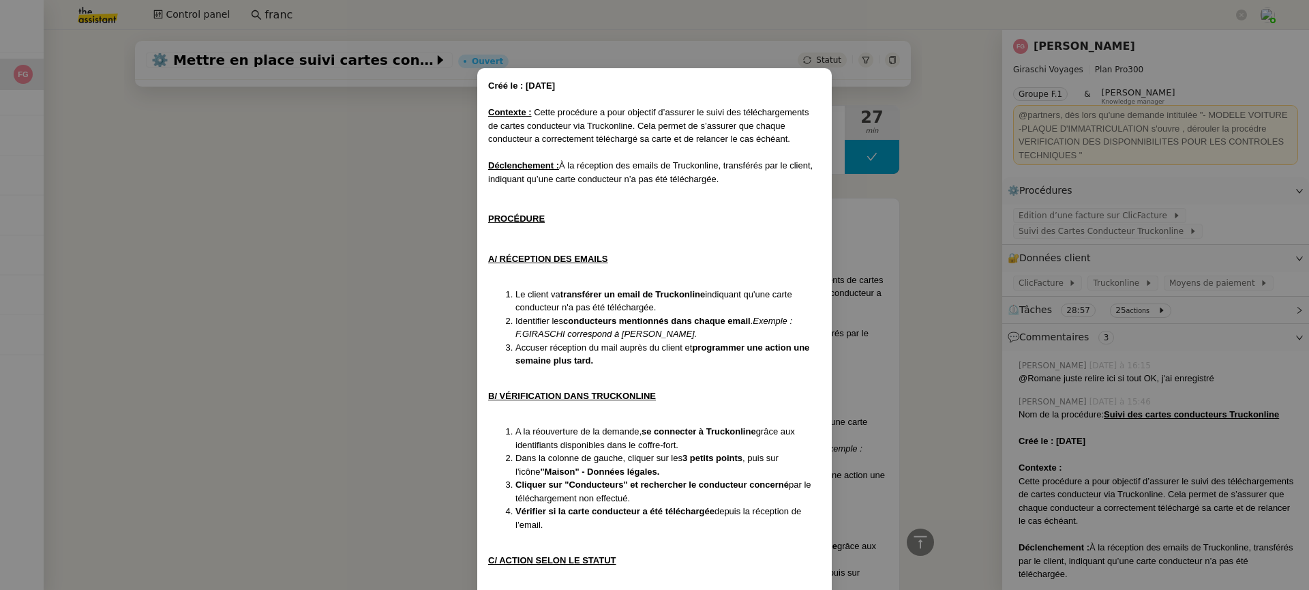
click at [896, 315] on nz-modal-container "Créé le : [DATE] Contexte : Cette procédure a pour objectif d’assurer le suivi …" at bounding box center [654, 295] width 1309 height 590
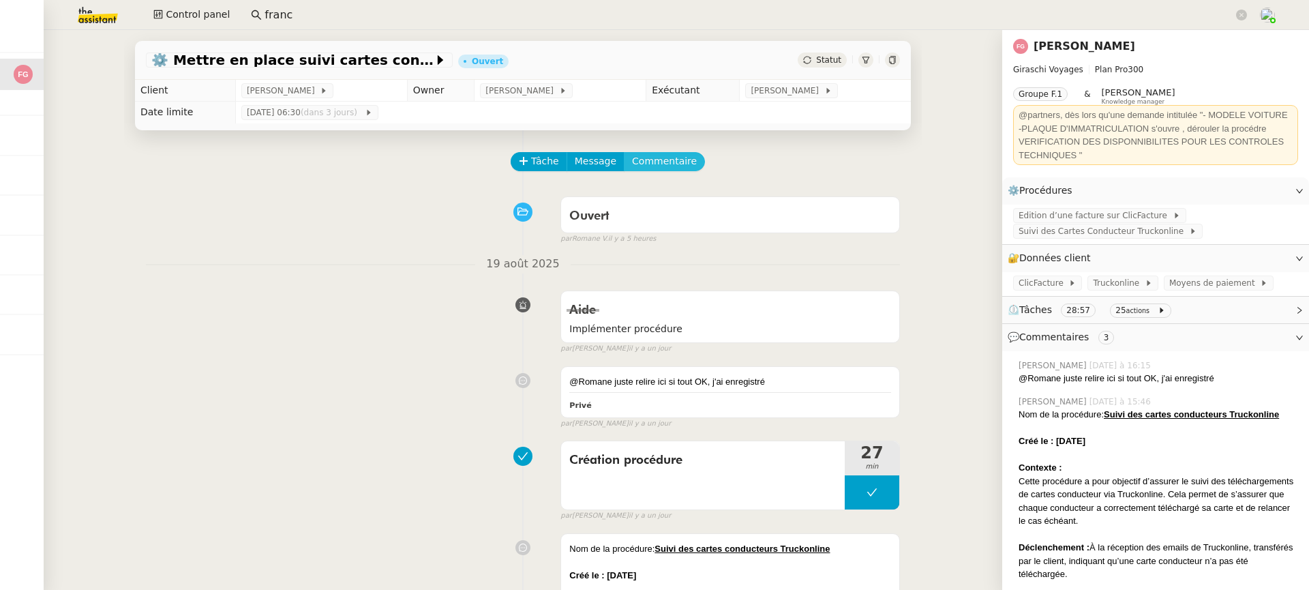
click at [652, 162] on span "Commentaire" at bounding box center [664, 161] width 65 height 16
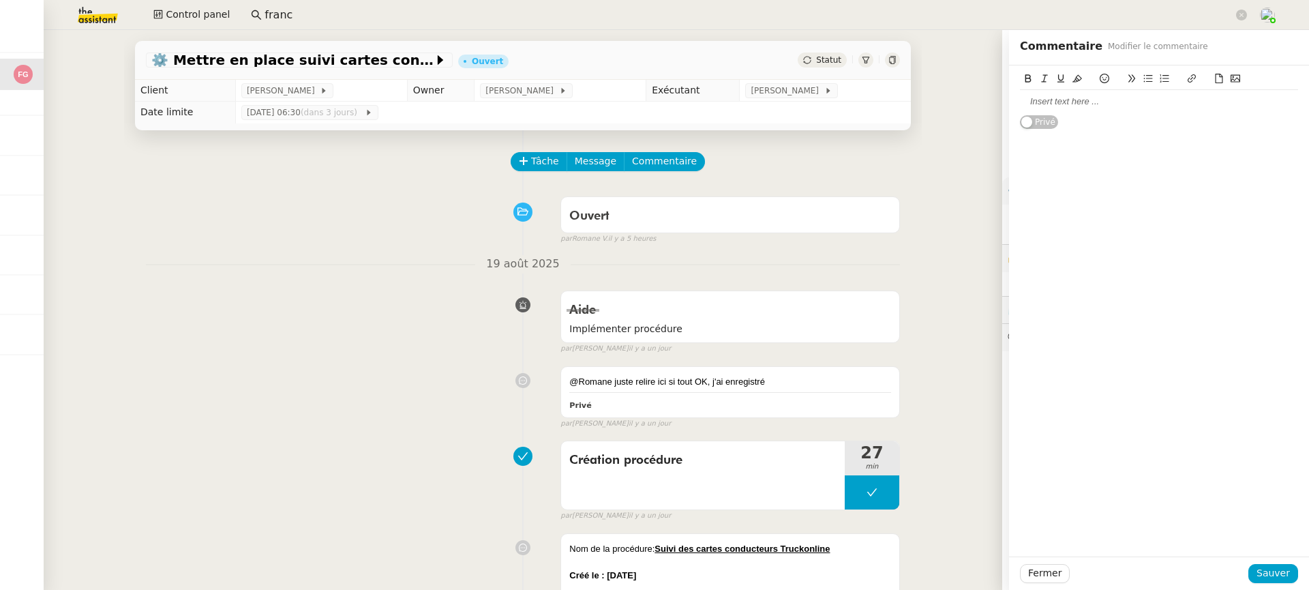
click at [1115, 104] on div at bounding box center [1159, 101] width 278 height 12
click at [1267, 568] on span "Sauver" at bounding box center [1272, 573] width 33 height 16
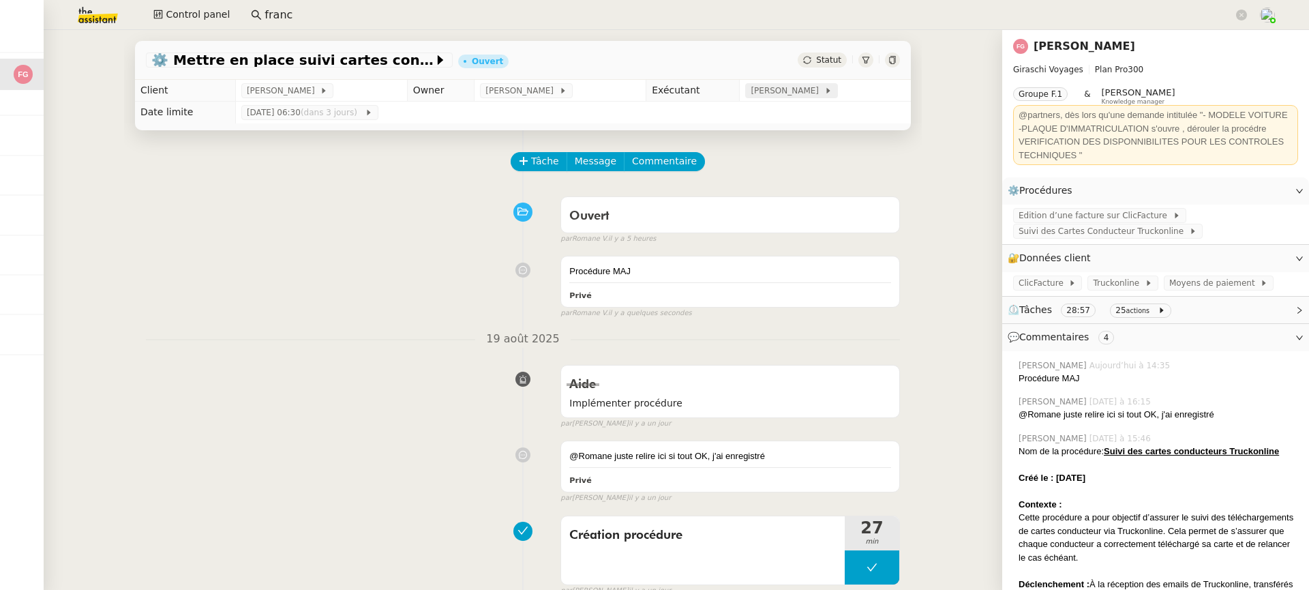
click at [787, 91] on span "[PERSON_NAME]" at bounding box center [786, 91] width 73 height 14
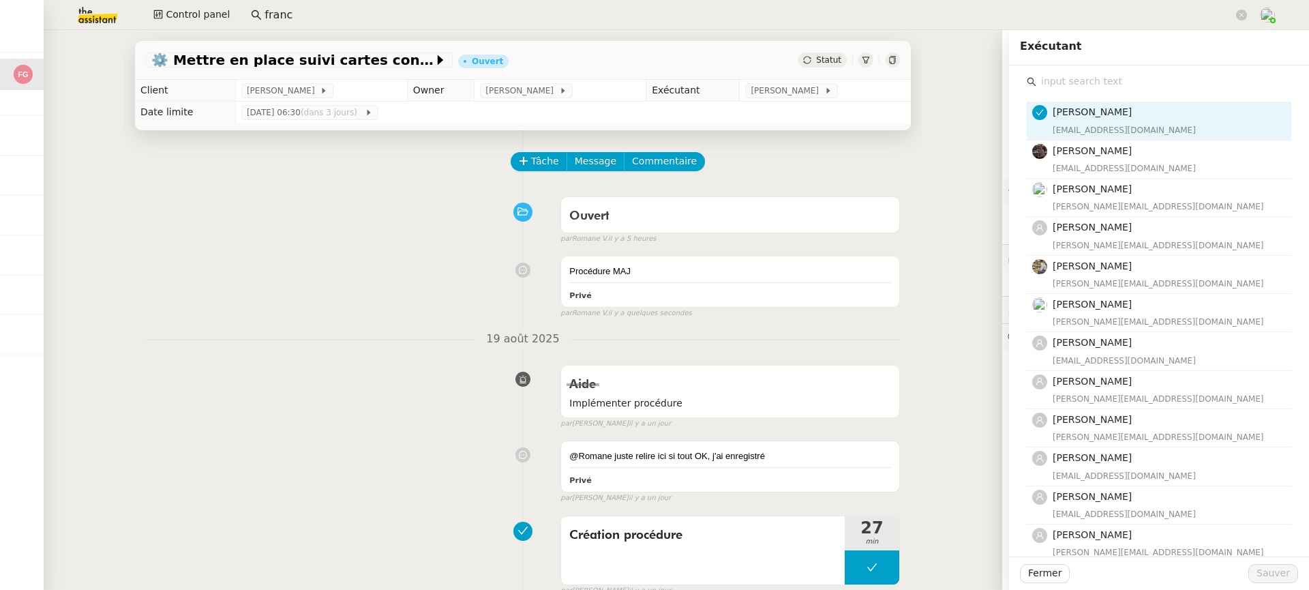
click at [1062, 91] on div "[PERSON_NAME] [EMAIL_ADDRESS][DOMAIN_NAME] [PERSON_NAME] [EMAIL_ADDRESS][DOMAIN…" at bounding box center [1158, 480] width 264 height 778
click at [1065, 100] on div "[PERSON_NAME] [EMAIL_ADDRESS][DOMAIN_NAME] [PERSON_NAME] [EMAIL_ADDRESS][DOMAIN…" at bounding box center [1158, 480] width 264 height 778
click at [1060, 90] on input "text" at bounding box center [1163, 81] width 255 height 18
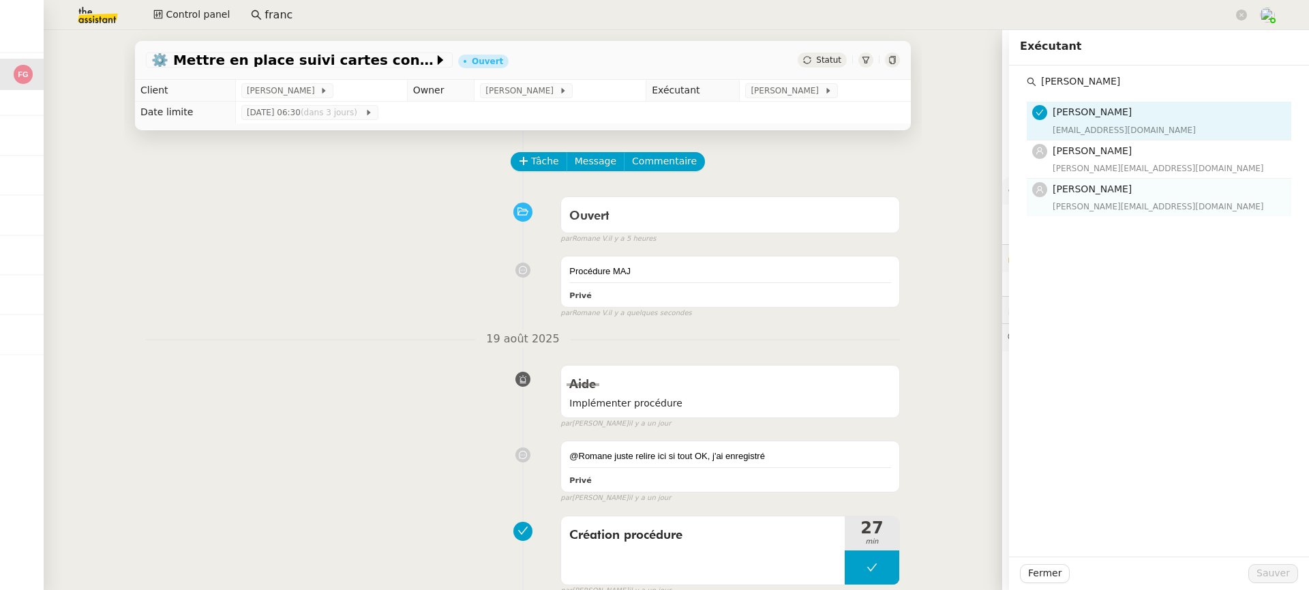
type input "[PERSON_NAME]"
click at [1123, 200] on div "[PERSON_NAME][EMAIL_ADDRESS][DOMAIN_NAME]" at bounding box center [1167, 207] width 230 height 14
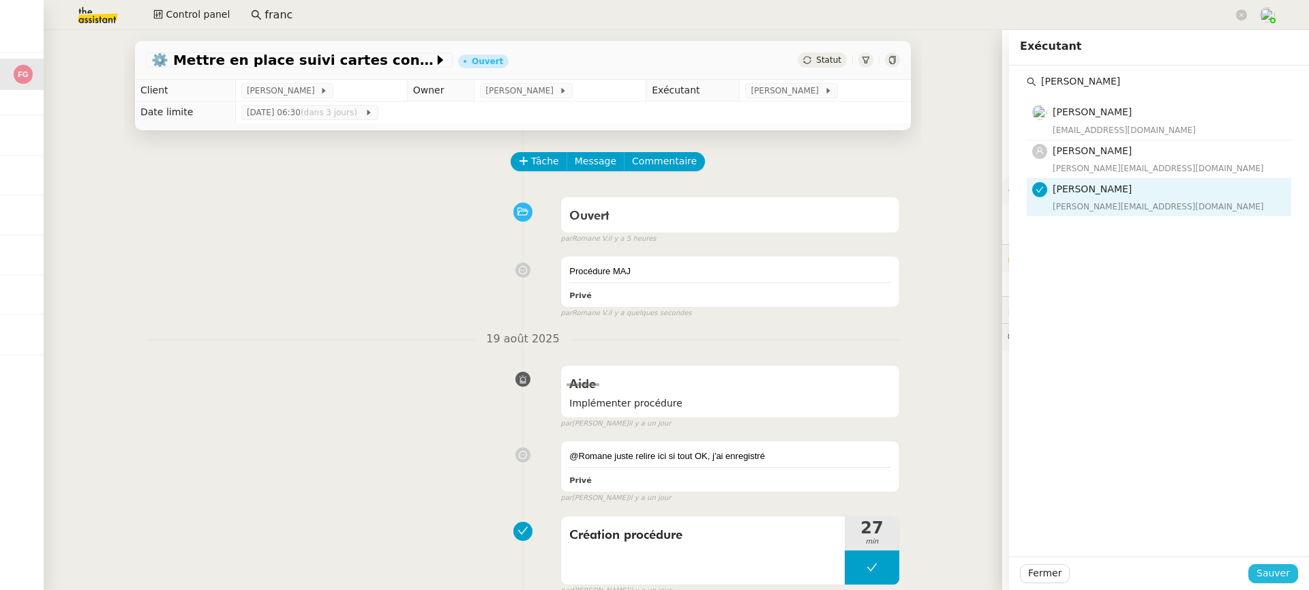
click at [1268, 573] on span "Sauver" at bounding box center [1272, 573] width 33 height 16
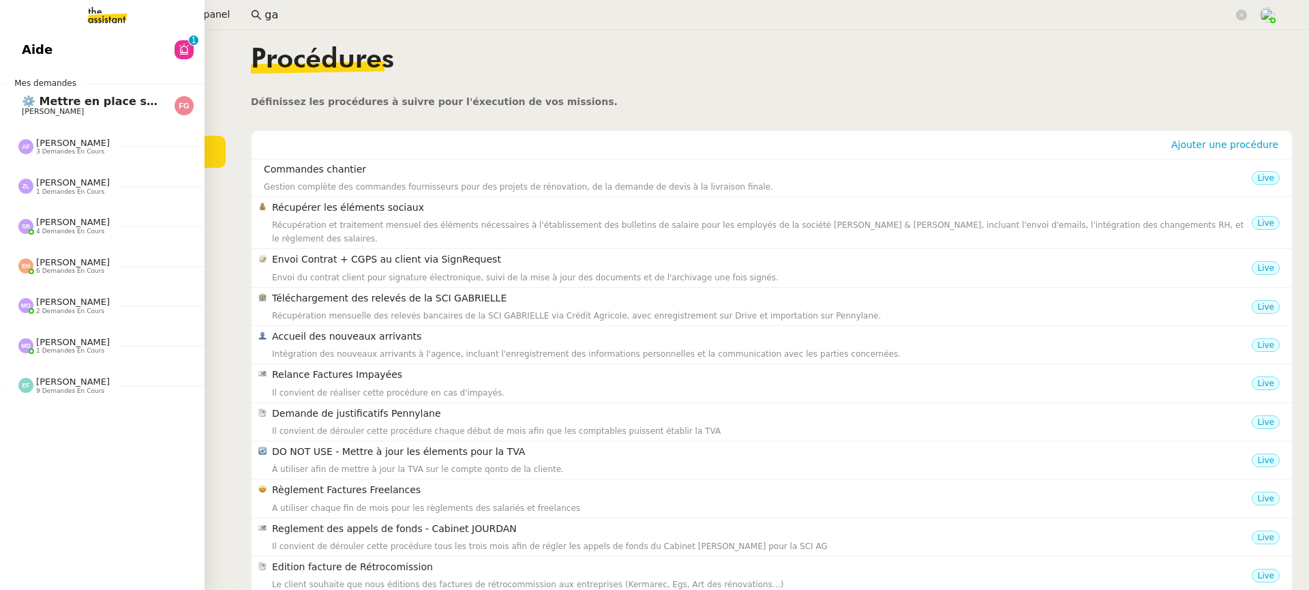
click at [22, 58] on span "Aide" at bounding box center [37, 50] width 31 height 20
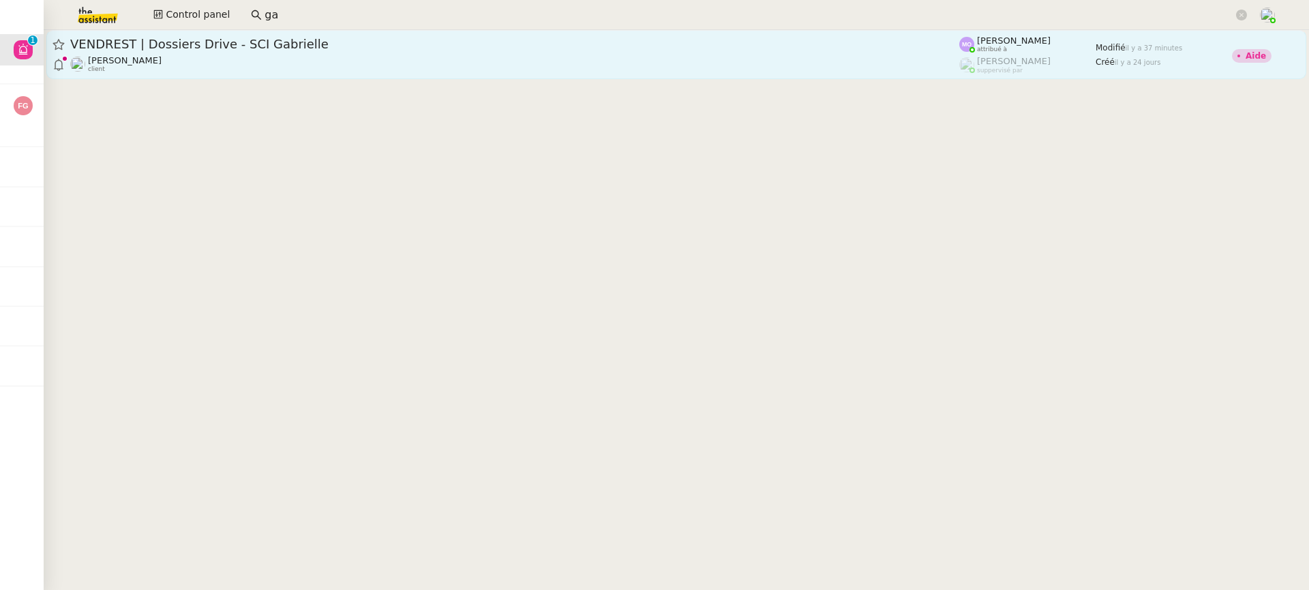
click at [375, 46] on span "VENDREST | Dossiers Drive - SCI Gabrielle" at bounding box center [514, 44] width 889 height 12
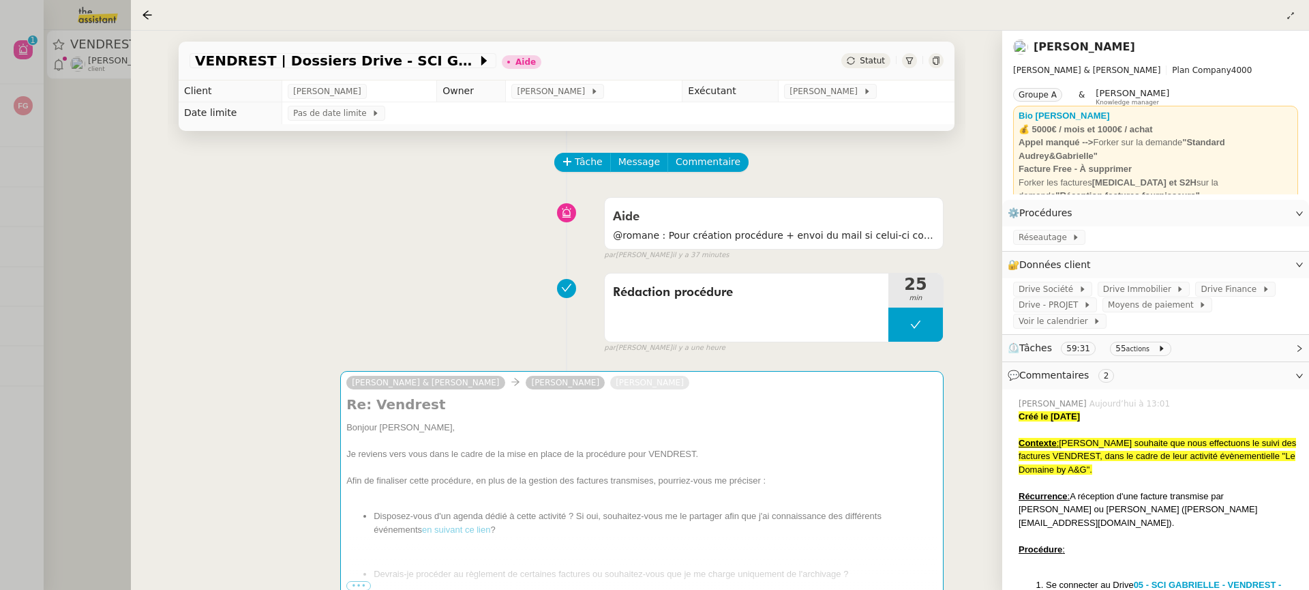
scroll to position [38, 0]
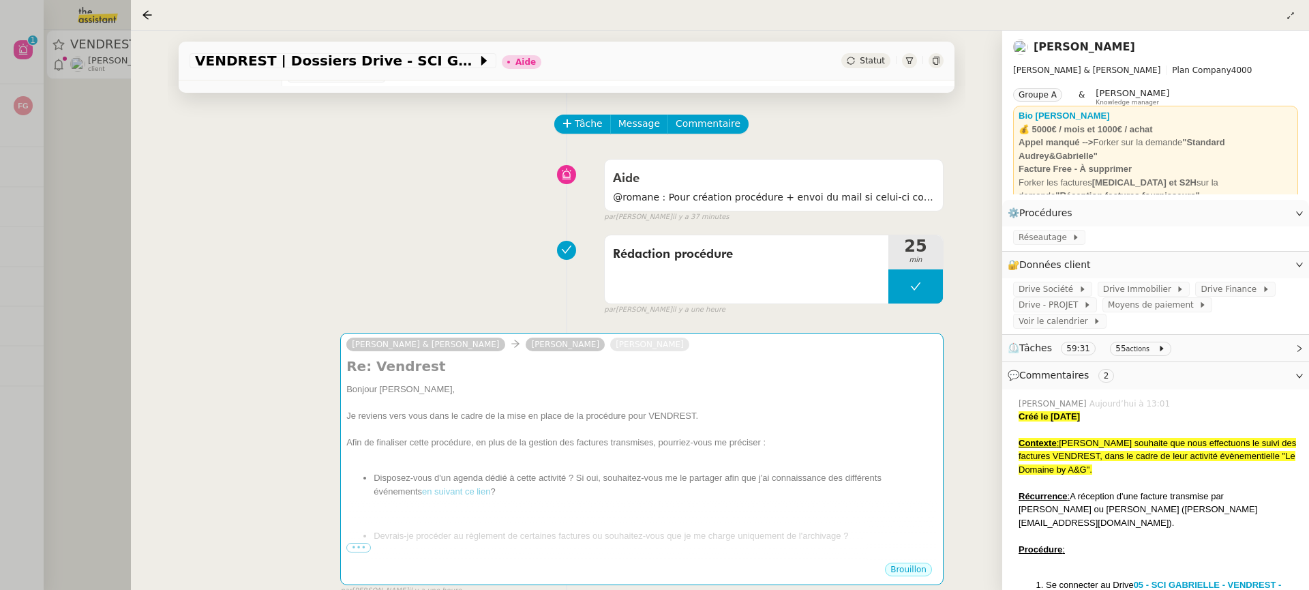
click at [73, 256] on div at bounding box center [654, 295] width 1309 height 590
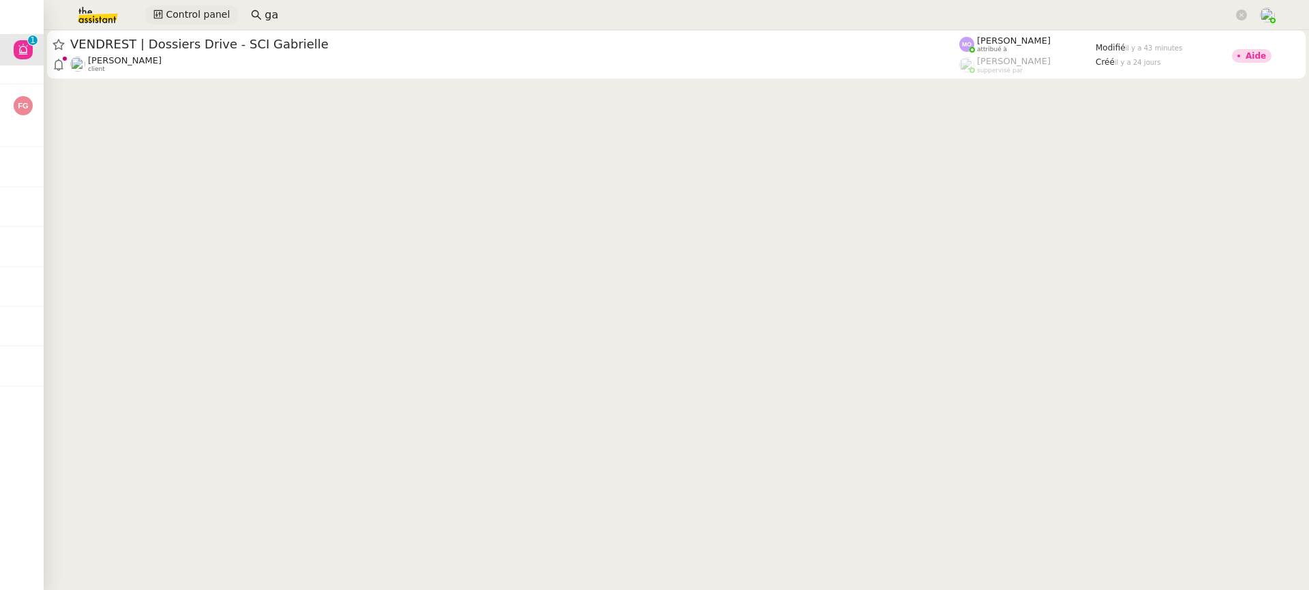
click at [204, 7] on span "Control panel" at bounding box center [198, 15] width 64 height 16
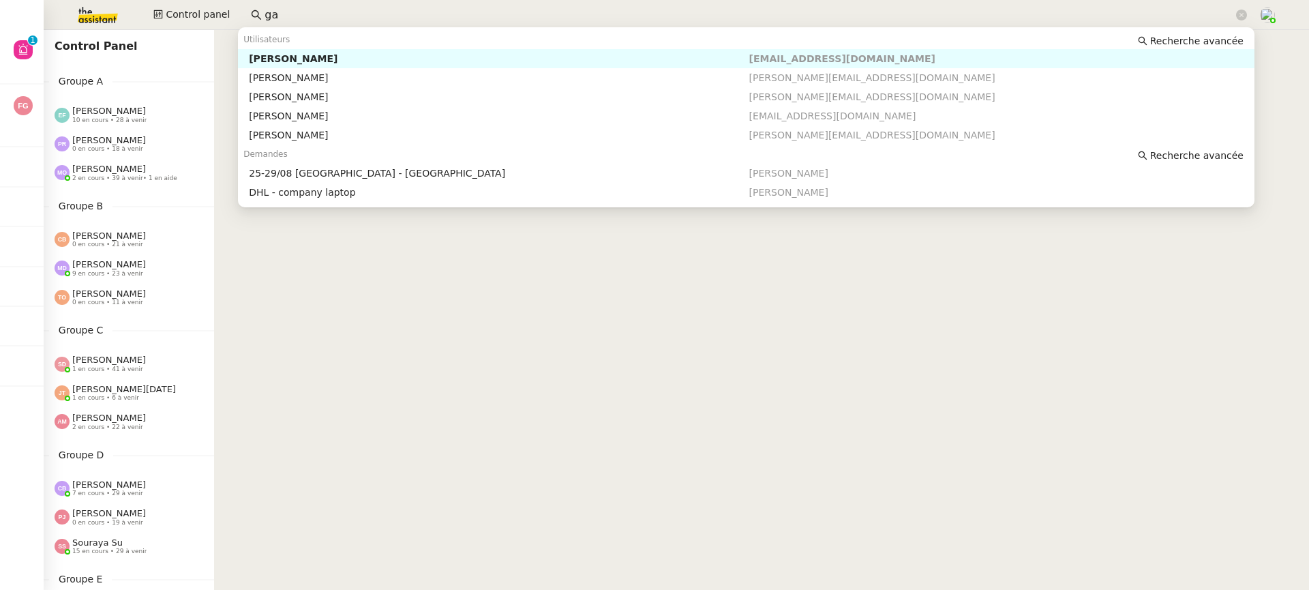
drag, startPoint x: 288, startPoint y: 14, endPoint x: 33, endPoint y: 14, distance: 255.6
click at [33, 14] on nz-layout "Aide 0 1 2 3 4 5 6 7 8 9 Mes demandes ⚙️ Mettre en place suivi cartes conducteu…" at bounding box center [654, 295] width 1309 height 590
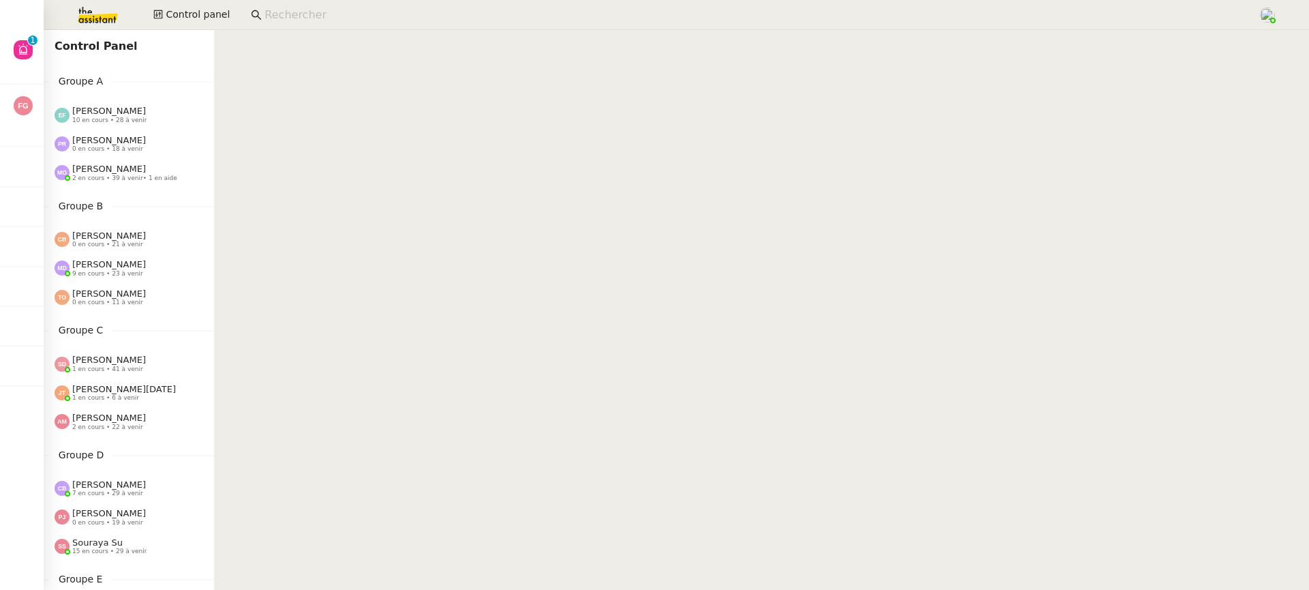
click at [169, 192] on div "Control Panel Groupe A Emelyne Foussier 10 en cours • 28 à venir Pauline Ribas …" at bounding box center [129, 310] width 170 height 560
click at [129, 284] on div "Tatyana Orec 0 en cours • 11 à venir" at bounding box center [129, 297] width 170 height 29
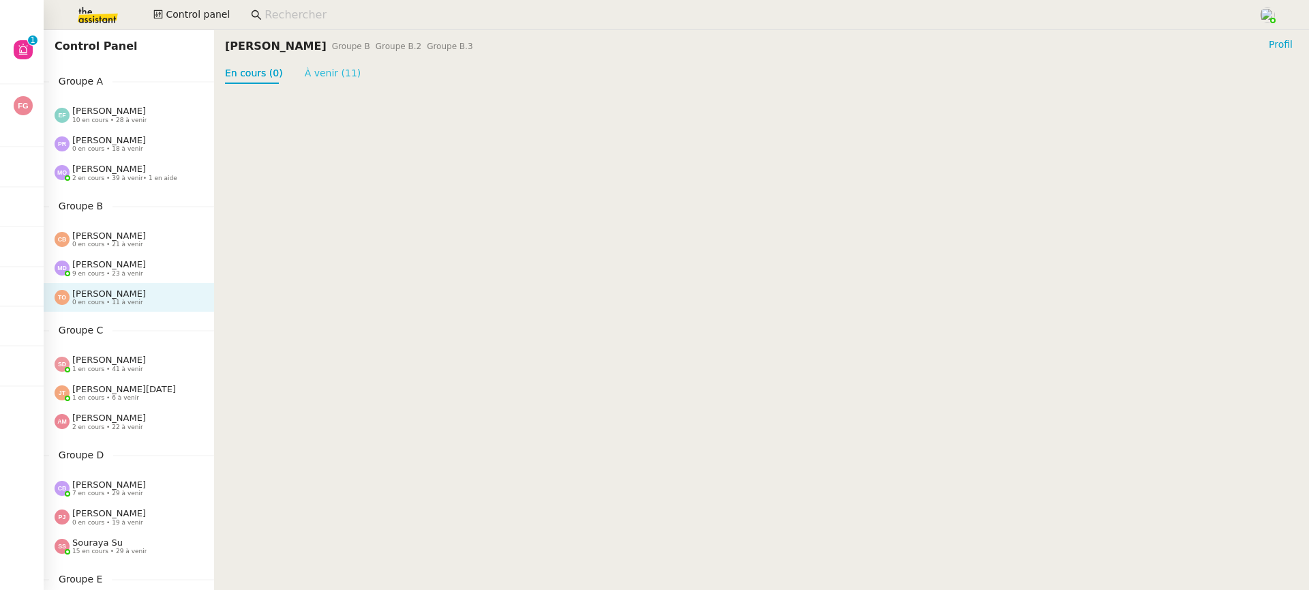
click at [319, 71] on link "À venir (11)" at bounding box center [333, 72] width 57 height 11
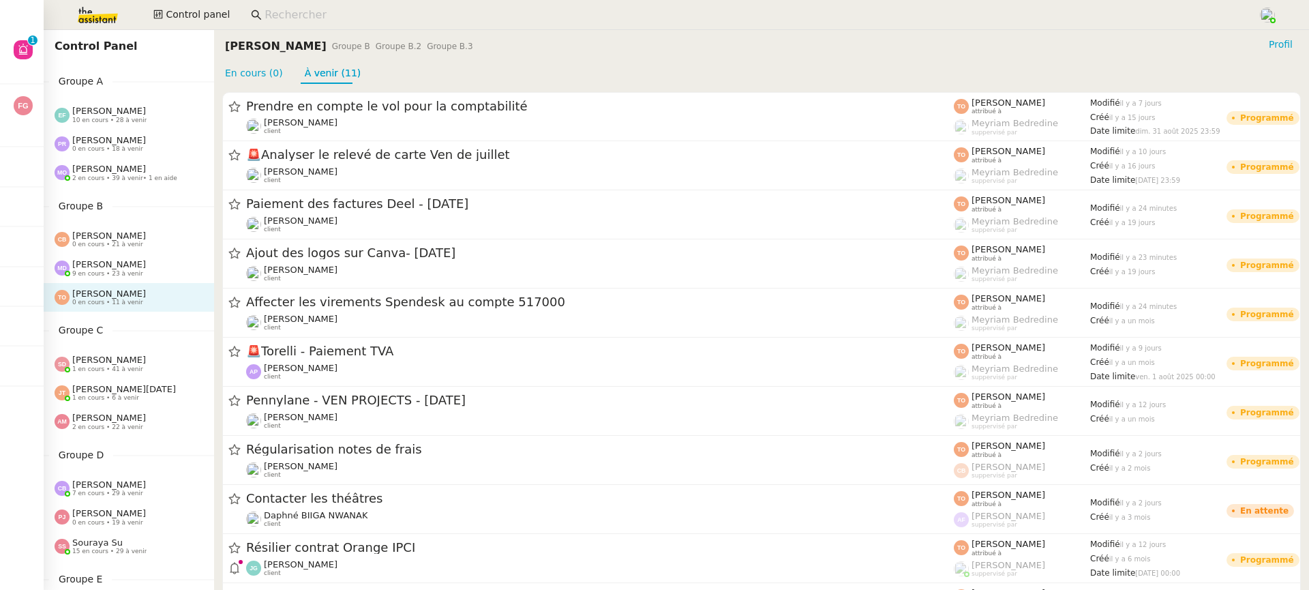
click at [156, 272] on div "Marylou Deybach 9 en cours • 23 à venir" at bounding box center [134, 268] width 159 height 18
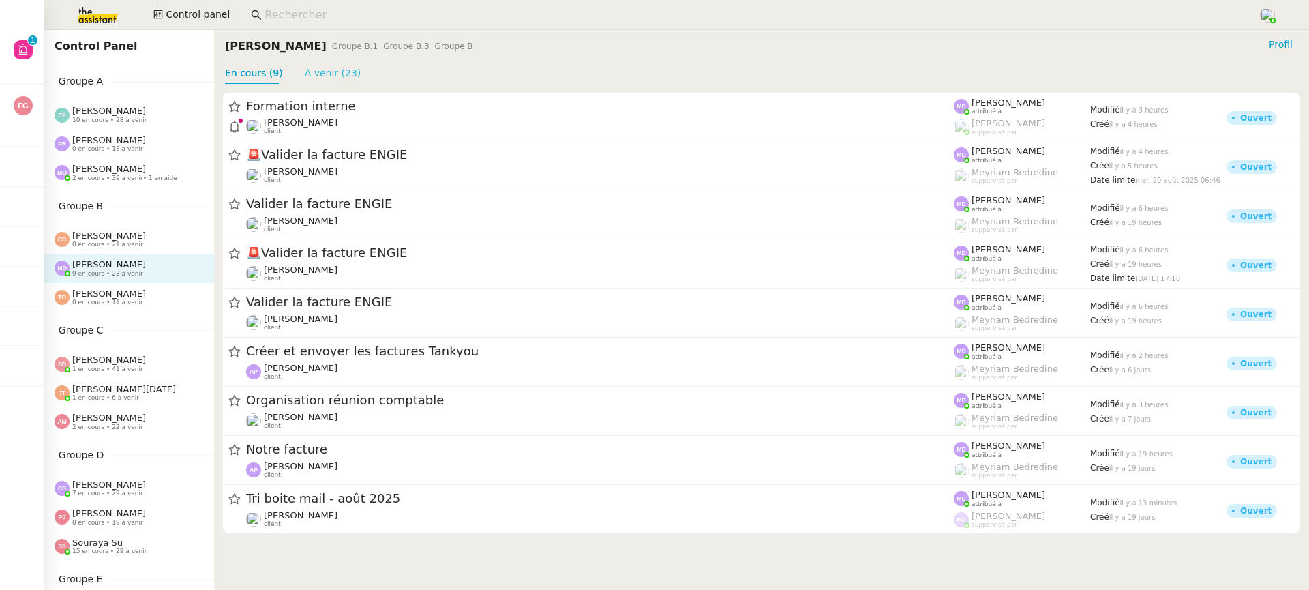
click at [339, 71] on link "À venir (23)" at bounding box center [333, 72] width 57 height 11
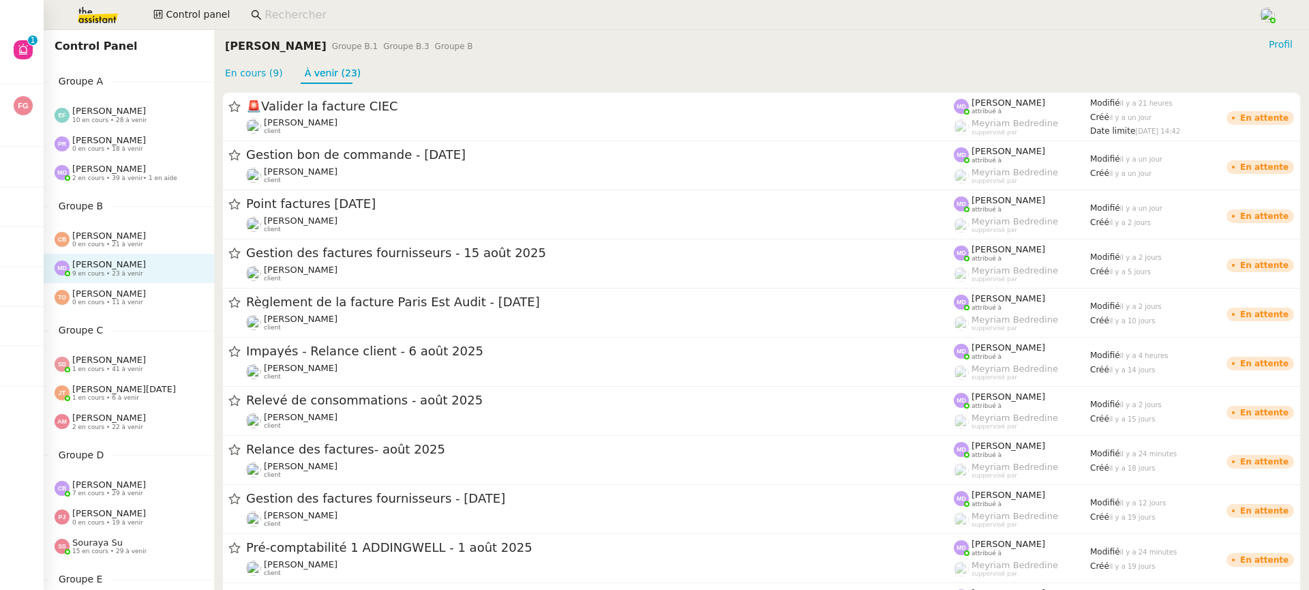
click at [162, 232] on div "Coralie Bordas 0 en cours • 21 à venir" at bounding box center [134, 239] width 159 height 18
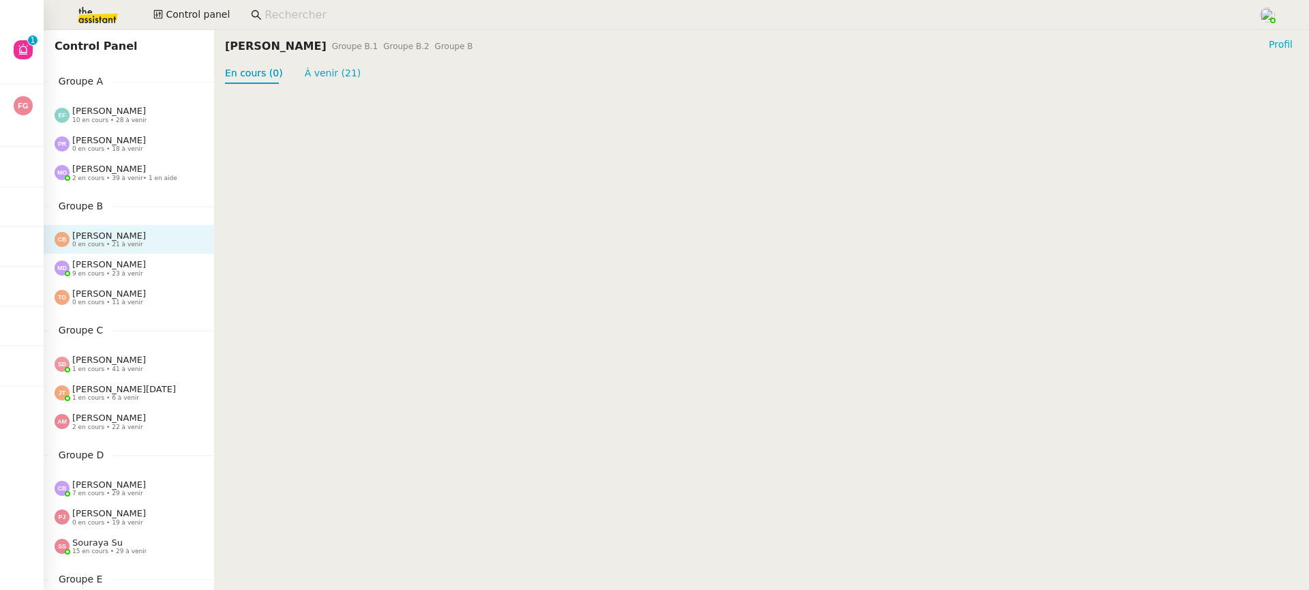
click at [132, 275] on span "9 en cours • 23 à venir" at bounding box center [107, 273] width 71 height 7
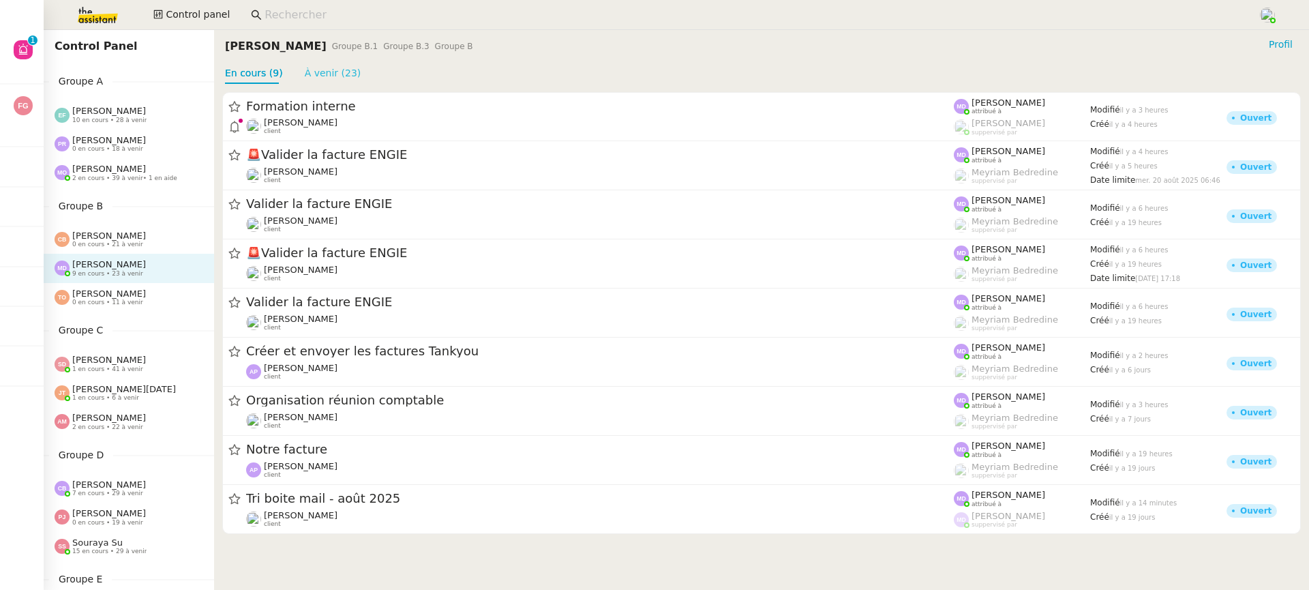
click at [333, 78] on link "À venir (23)" at bounding box center [333, 72] width 57 height 11
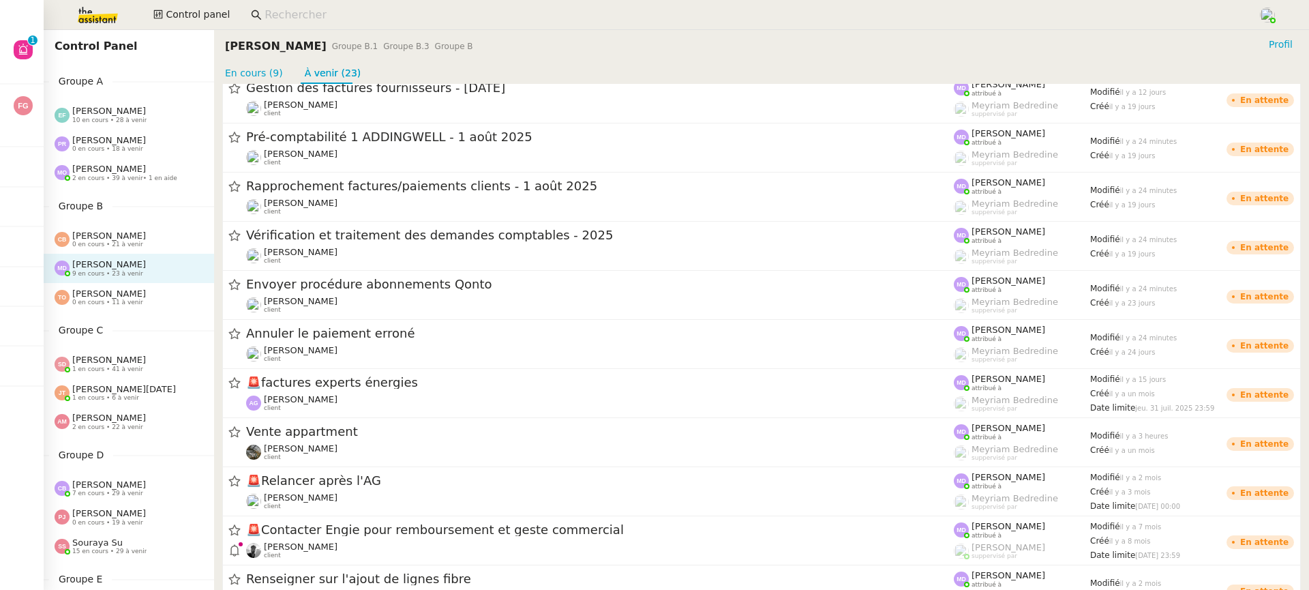
scroll to position [686, 0]
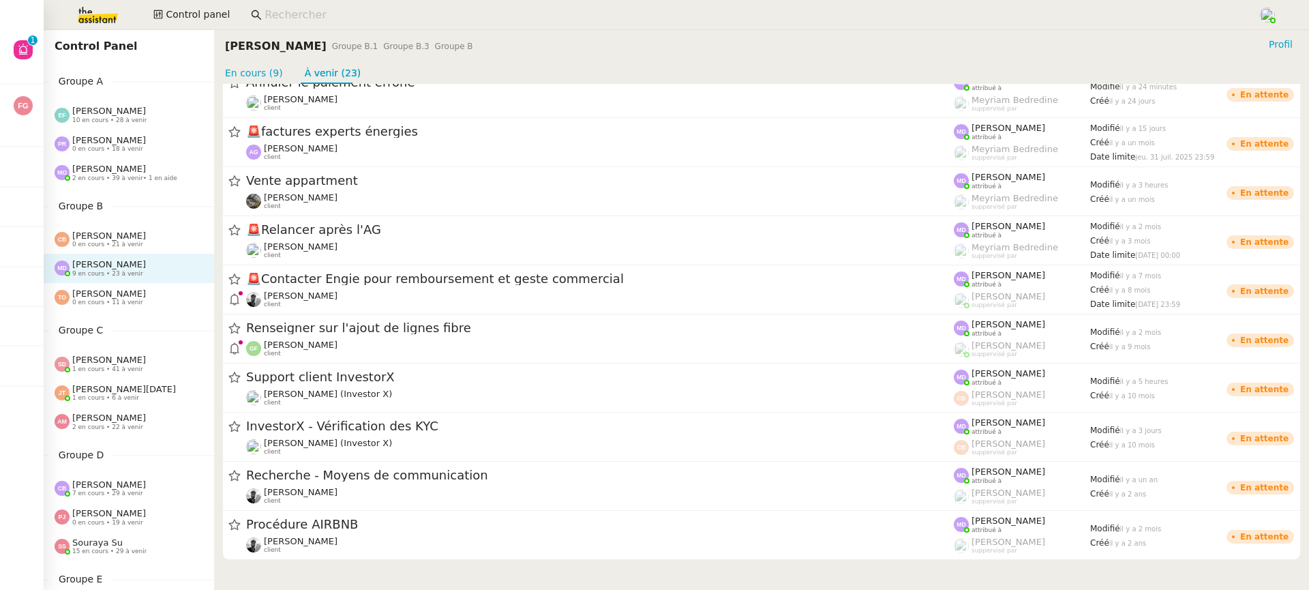
click at [186, 295] on div "Tatyana Orec 0 en cours • 11 à venir" at bounding box center [134, 297] width 159 height 18
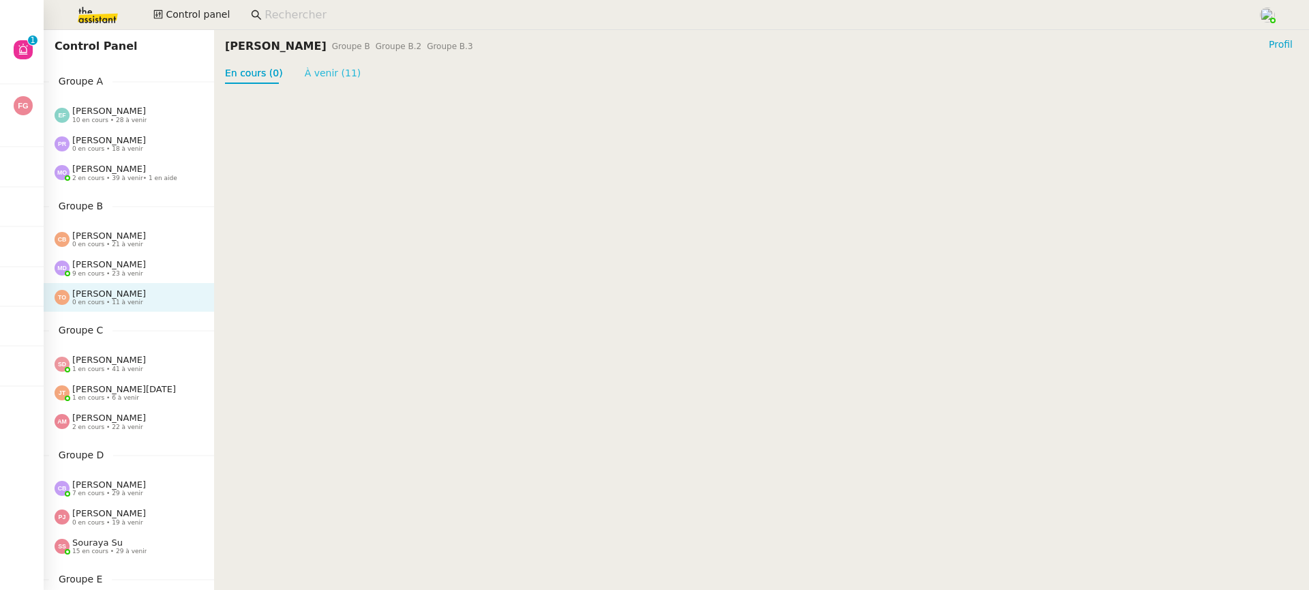
click at [322, 67] on link "À venir (11)" at bounding box center [333, 72] width 57 height 11
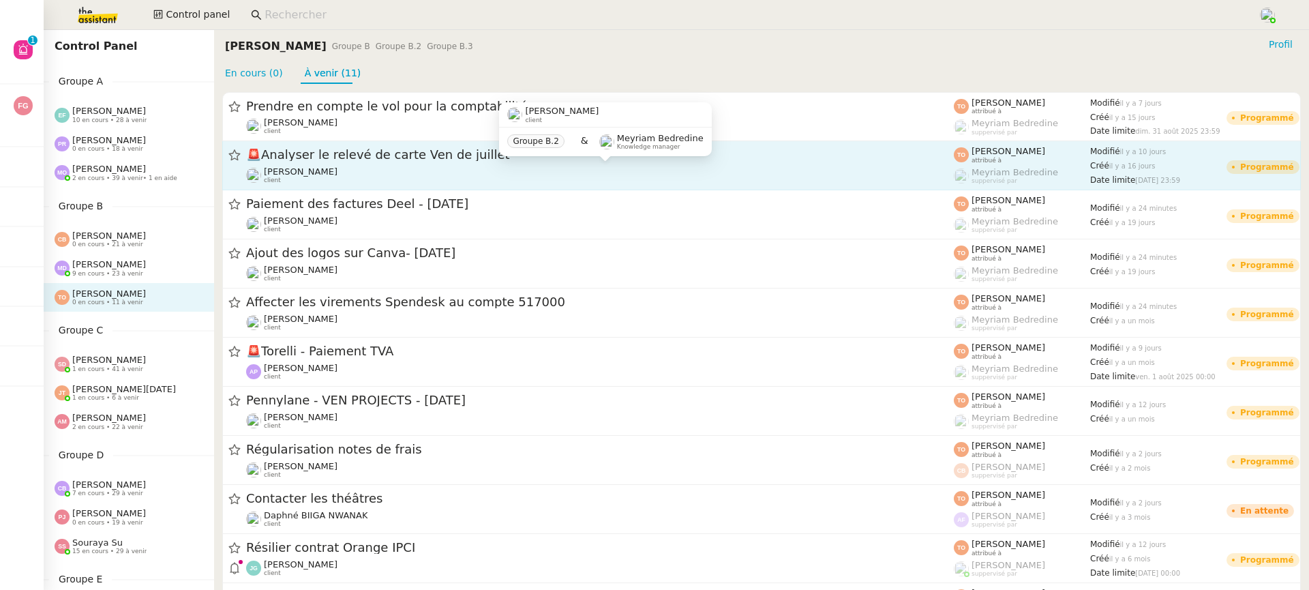
click at [358, 166] on div "Caroline Evans client" at bounding box center [599, 175] width 707 height 18
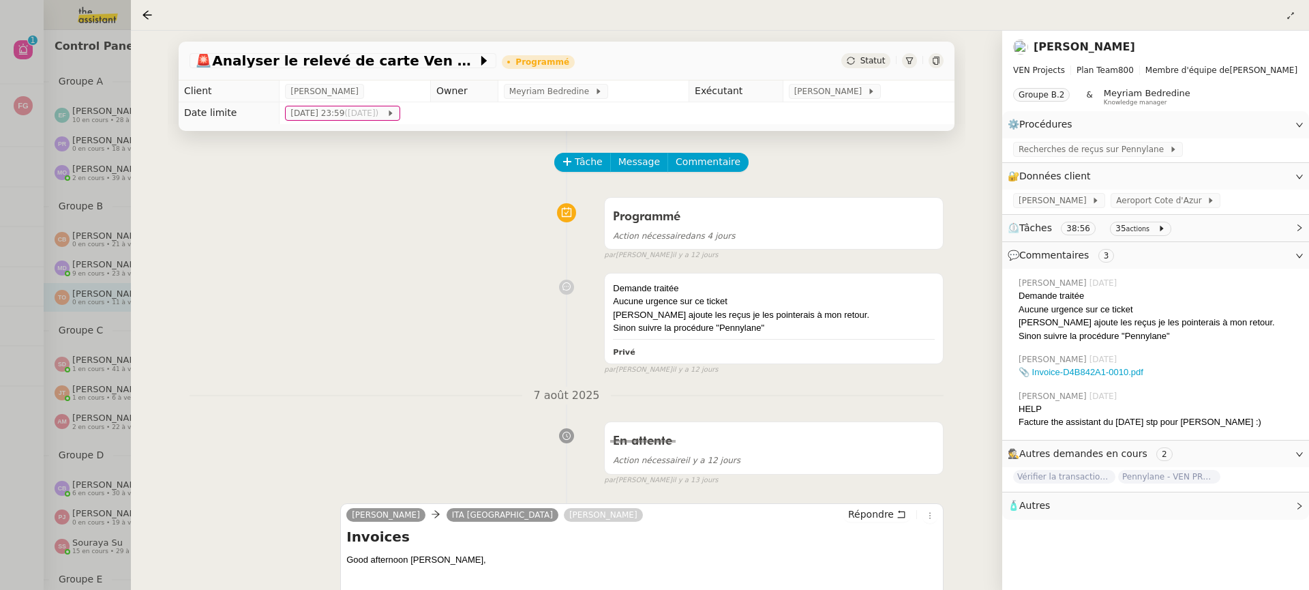
click at [58, 321] on div at bounding box center [654, 295] width 1309 height 590
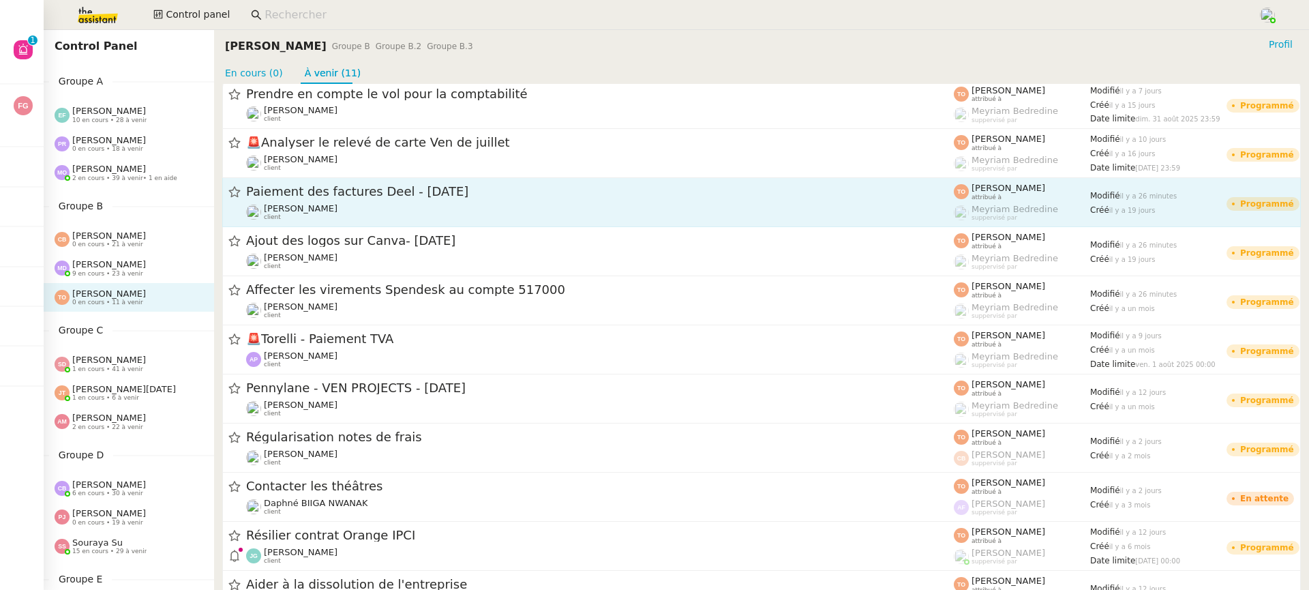
scroll to position [64, 0]
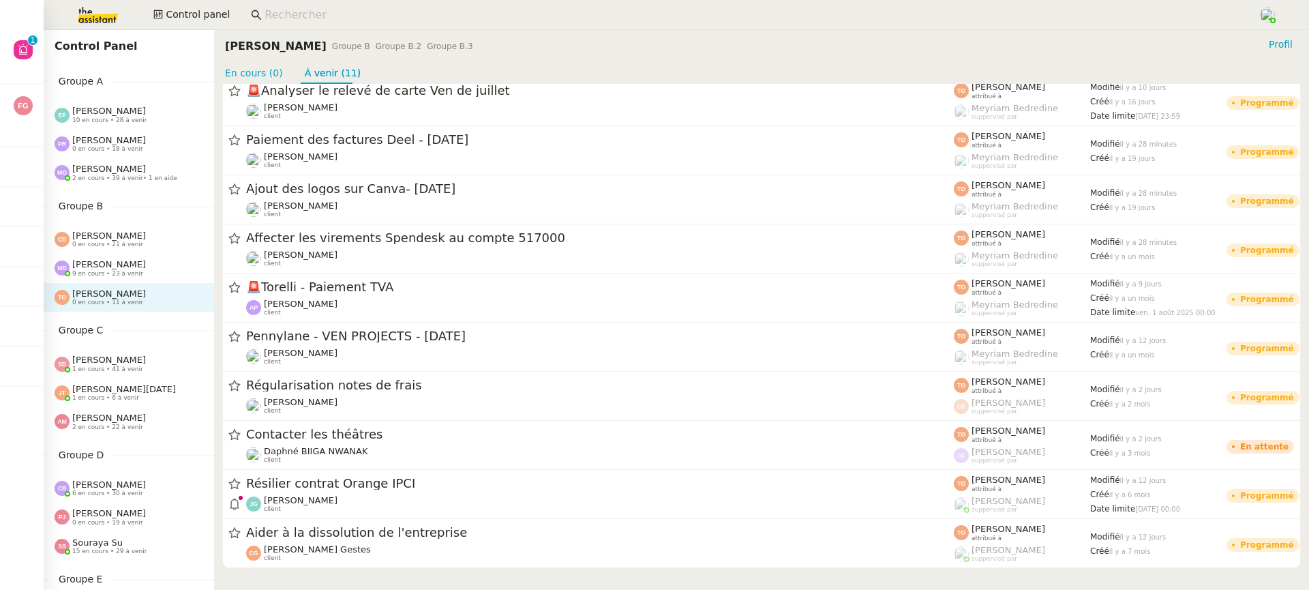
click at [151, 444] on div "Control Panel Groupe A Emelyne Foussier 10 en cours • 28 à venir Pauline Ribas …" at bounding box center [129, 310] width 170 height 560
click at [144, 429] on div "Amyna Mehrez 2 en cours • 22 à venir" at bounding box center [134, 421] width 159 height 18
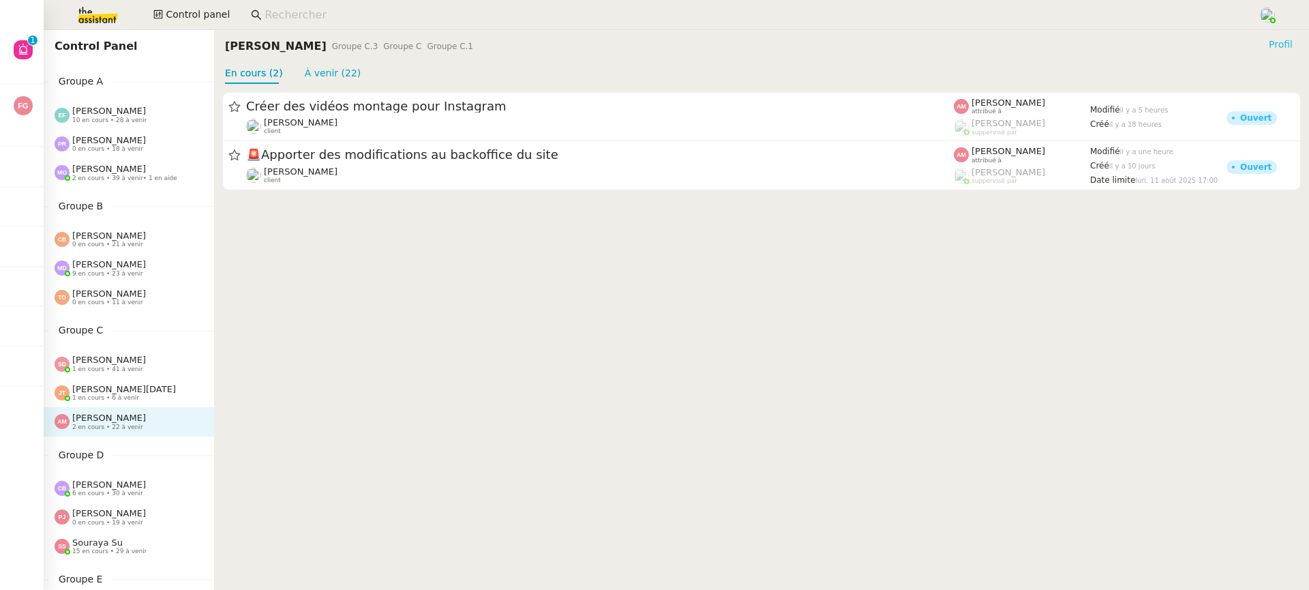
click at [1266, 47] on button "Profil" at bounding box center [1280, 44] width 35 height 15
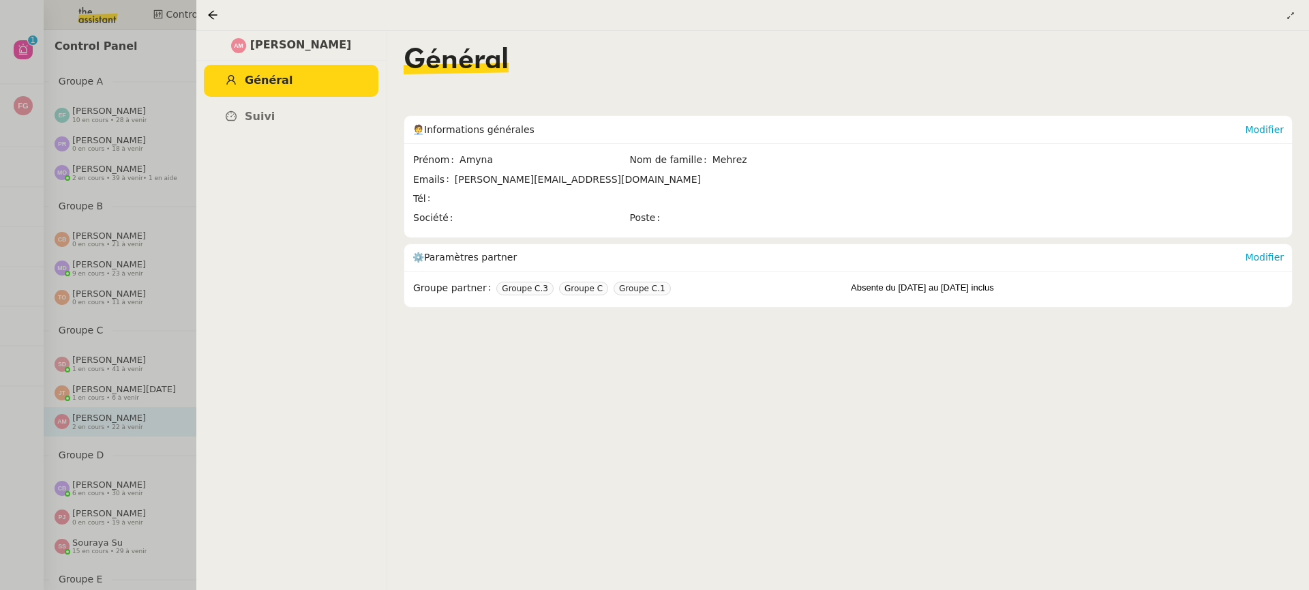
click at [245, 99] on ul "Général Suivi" at bounding box center [291, 98] width 191 height 67
click at [251, 110] on link "Suivi" at bounding box center [291, 117] width 174 height 32
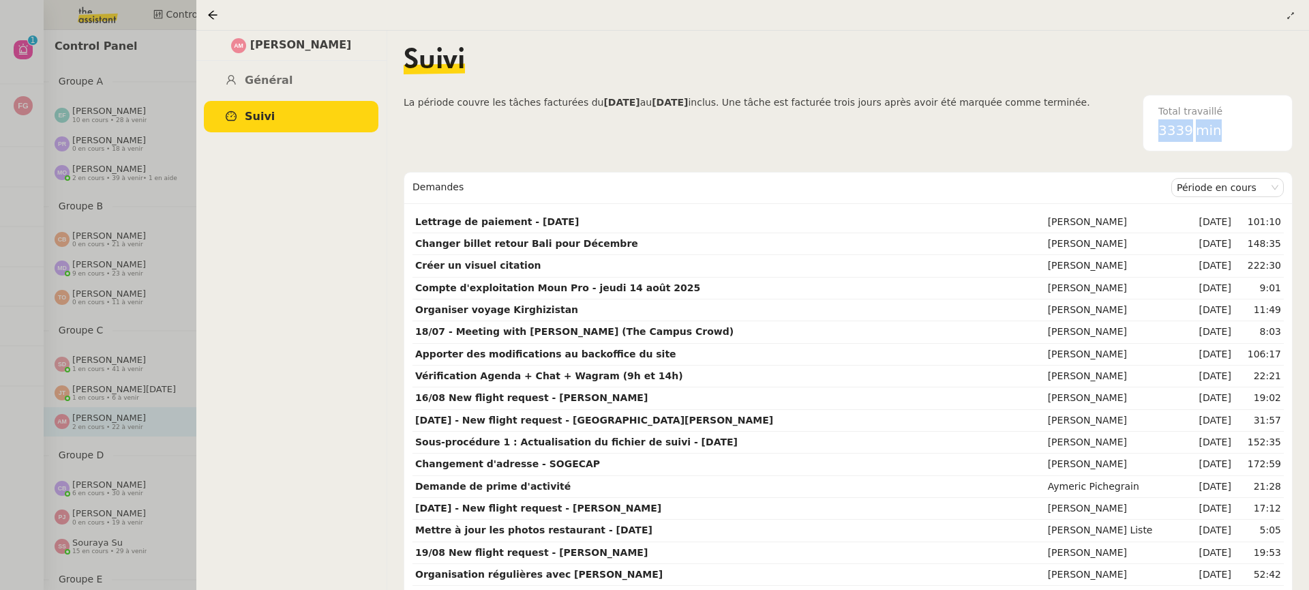
drag, startPoint x: 1219, startPoint y: 132, endPoint x: 1108, endPoint y: 136, distance: 111.1
click at [1108, 136] on div "Total travaillé 3339 min" at bounding box center [1191, 123] width 202 height 57
click at [157, 288] on div at bounding box center [654, 295] width 1309 height 590
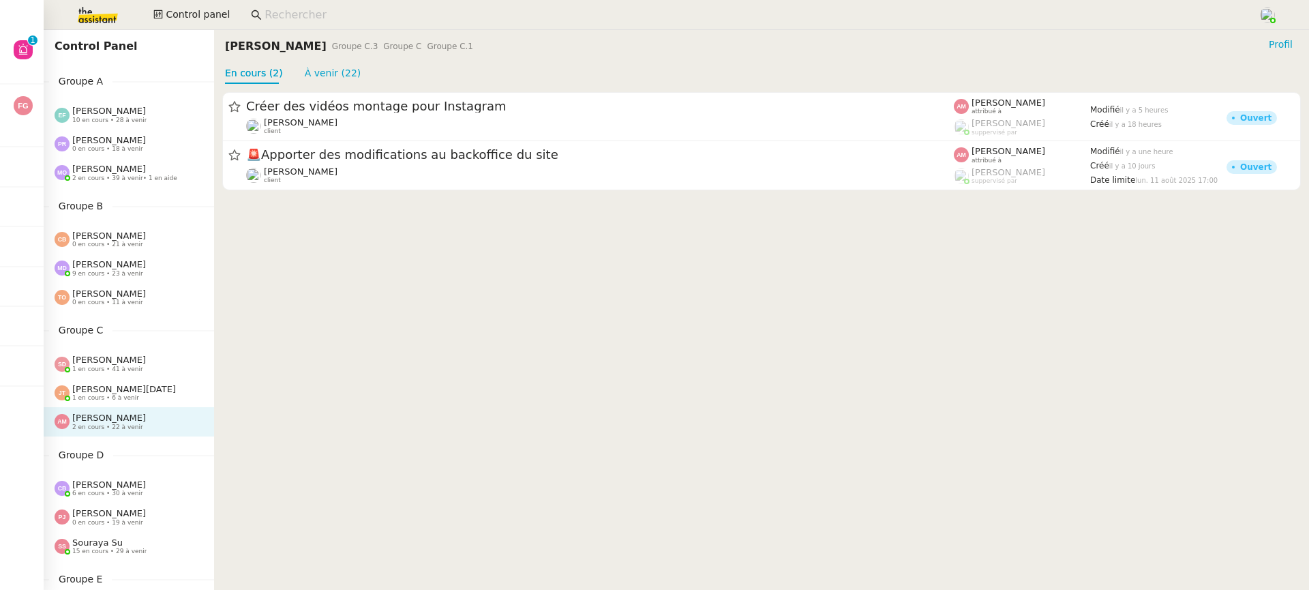
click at [135, 358] on span "Sheida Delpazir" at bounding box center [109, 359] width 74 height 10
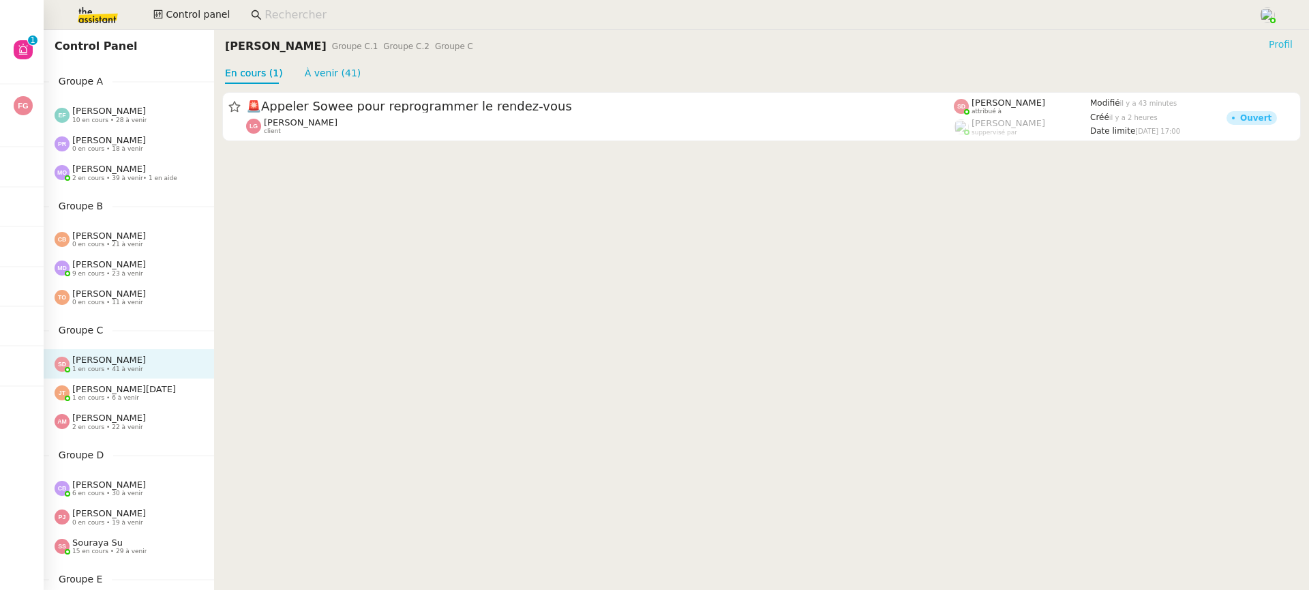
click at [1286, 42] on span "Profil" at bounding box center [1280, 44] width 24 height 14
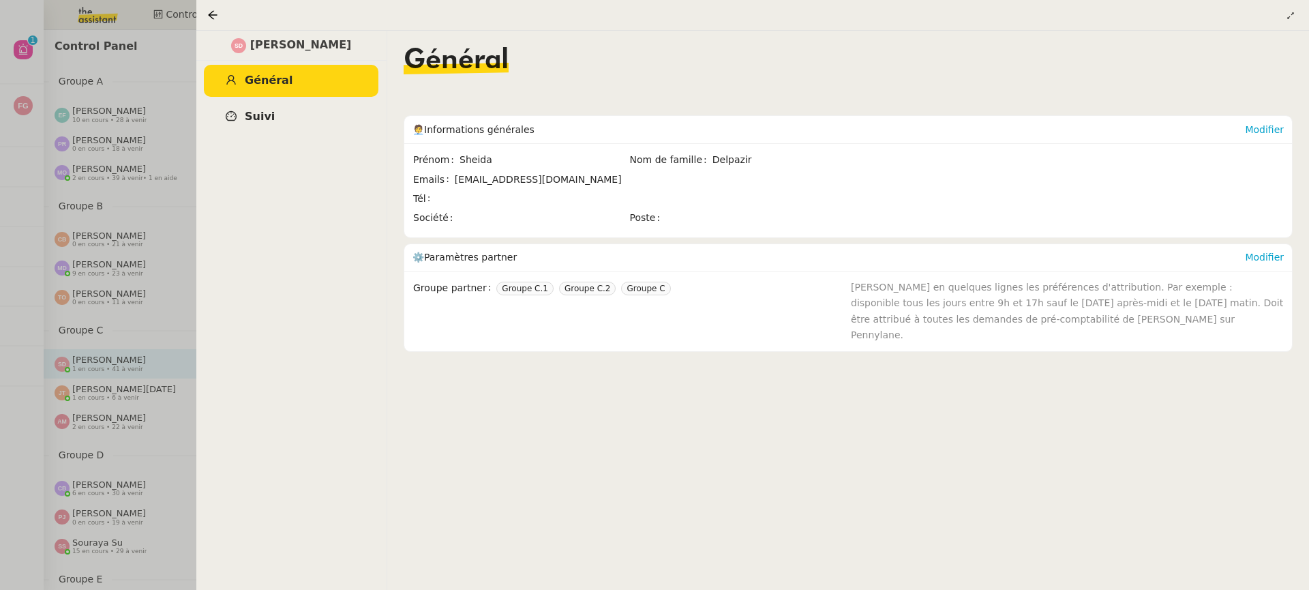
click at [335, 128] on link "Suivi" at bounding box center [291, 117] width 174 height 32
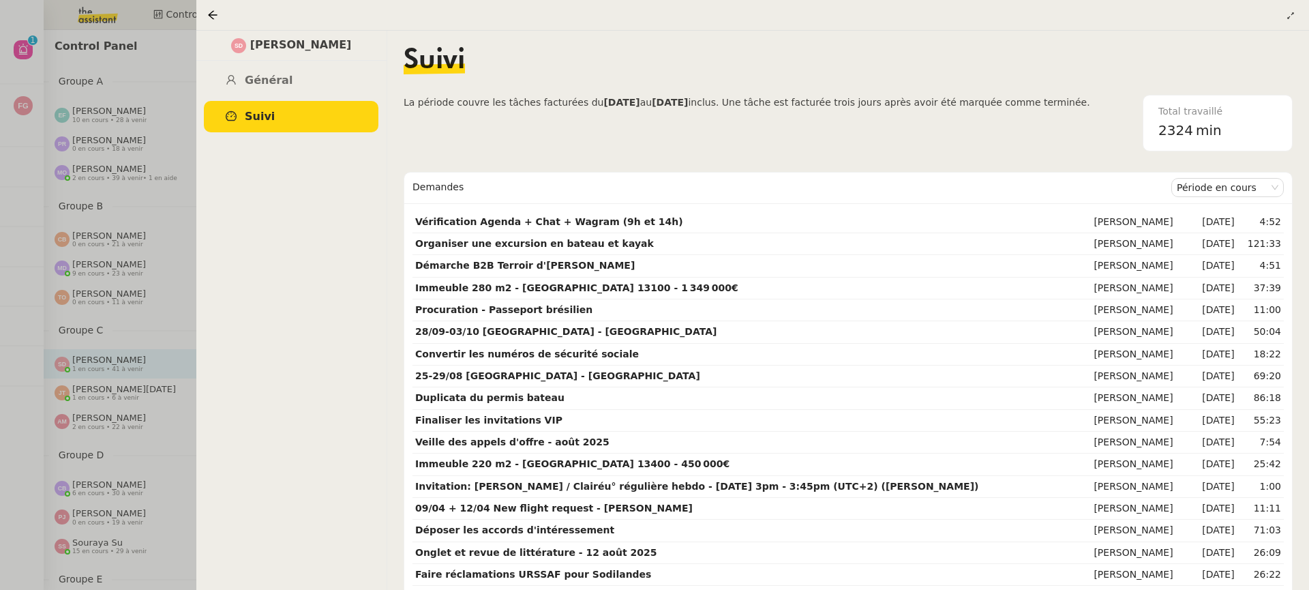
click at [123, 111] on div at bounding box center [654, 295] width 1309 height 590
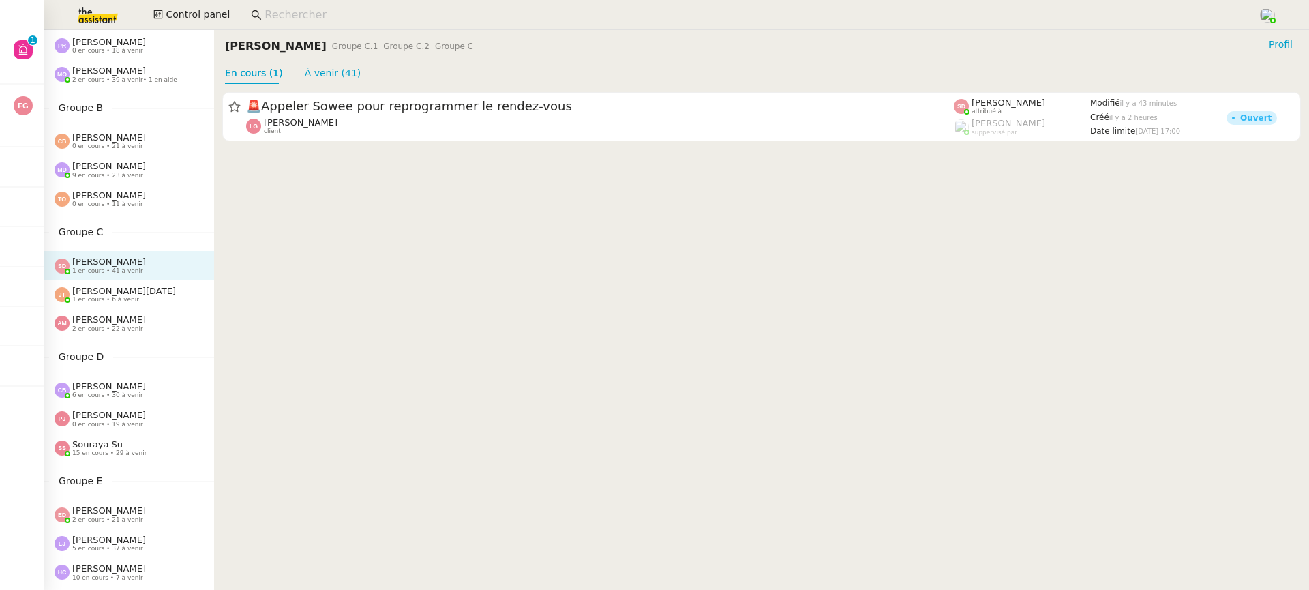
scroll to position [123, 0]
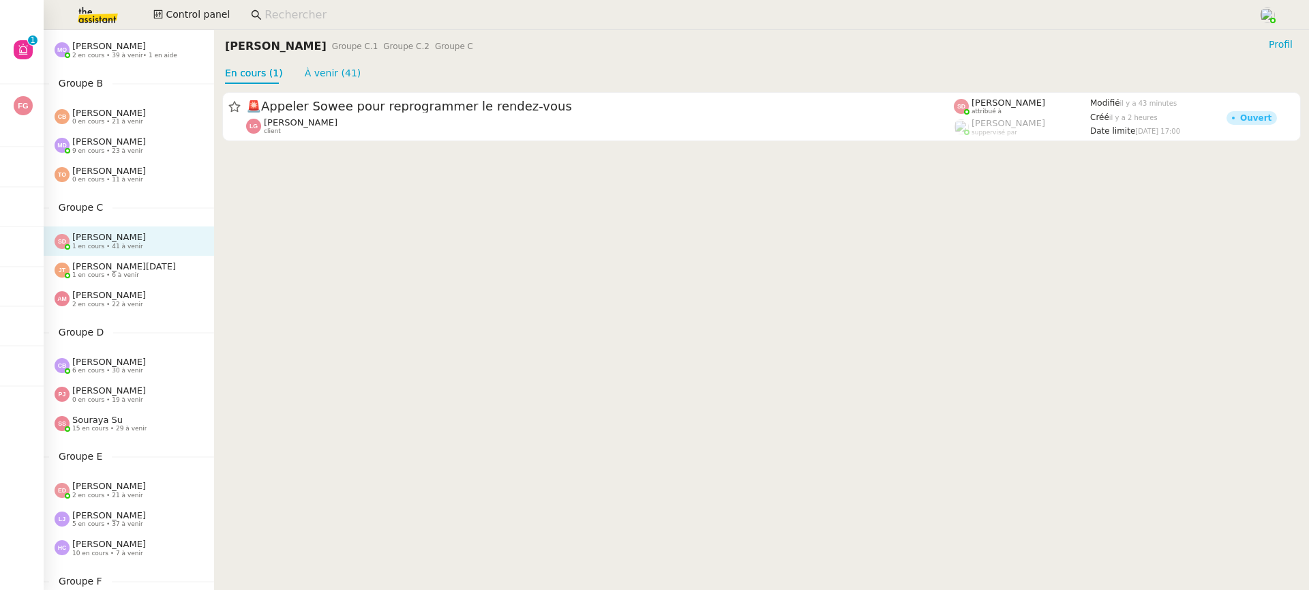
click at [125, 304] on span "2 en cours • 22 à venir" at bounding box center [107, 304] width 71 height 7
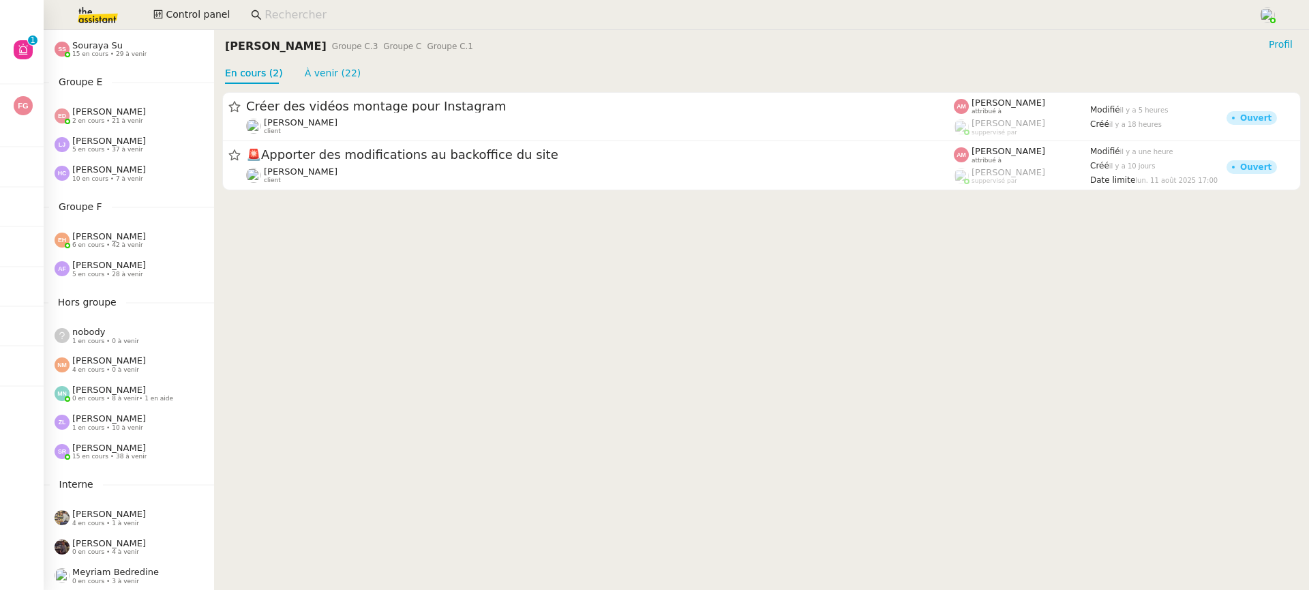
scroll to position [526, 0]
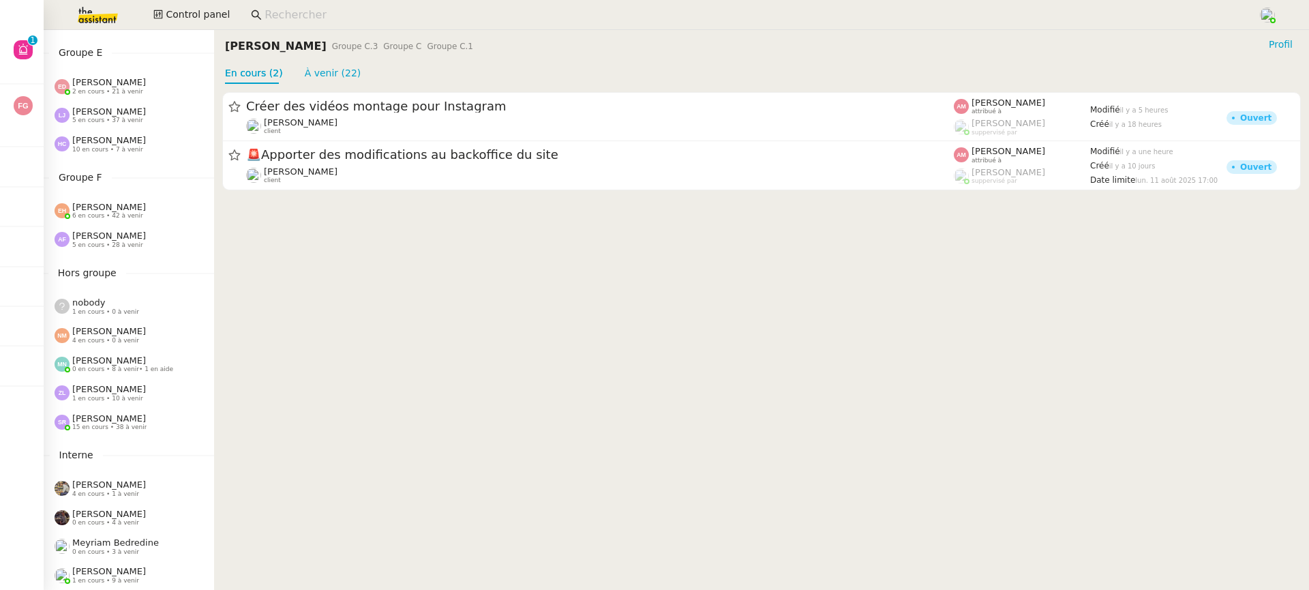
click at [203, 245] on div "Anna Florent 5 en cours • 28 à venir" at bounding box center [134, 239] width 159 height 18
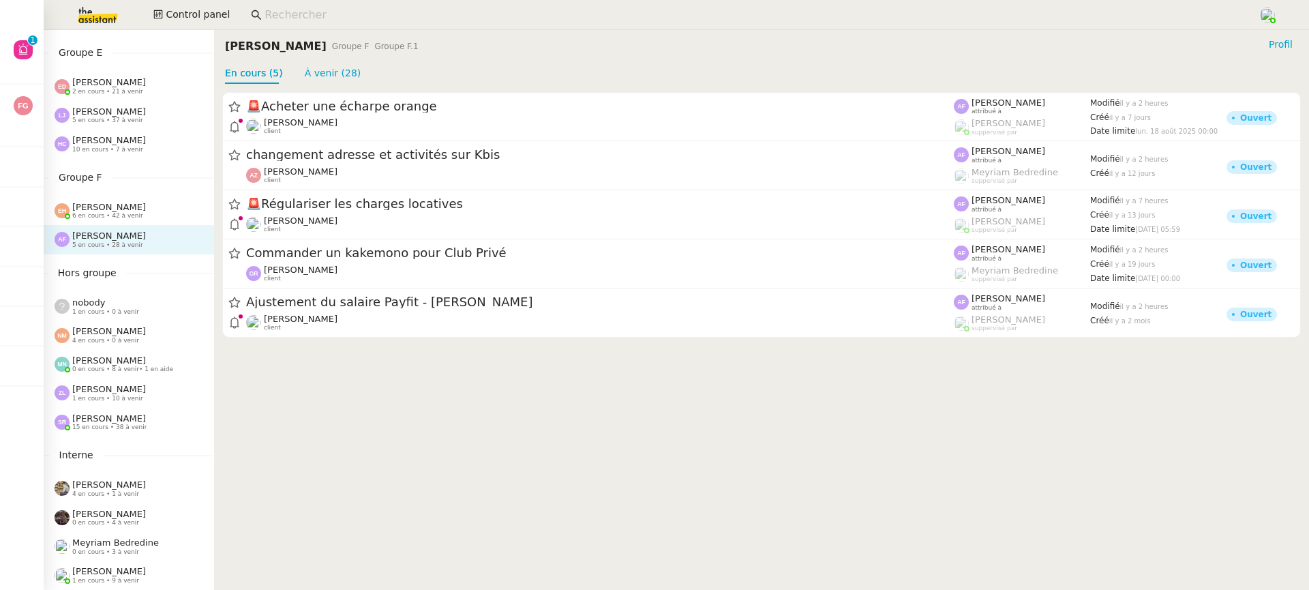
click at [180, 397] on div "Zoé Lachambre 1 en cours • 10 à venir" at bounding box center [134, 393] width 159 height 18
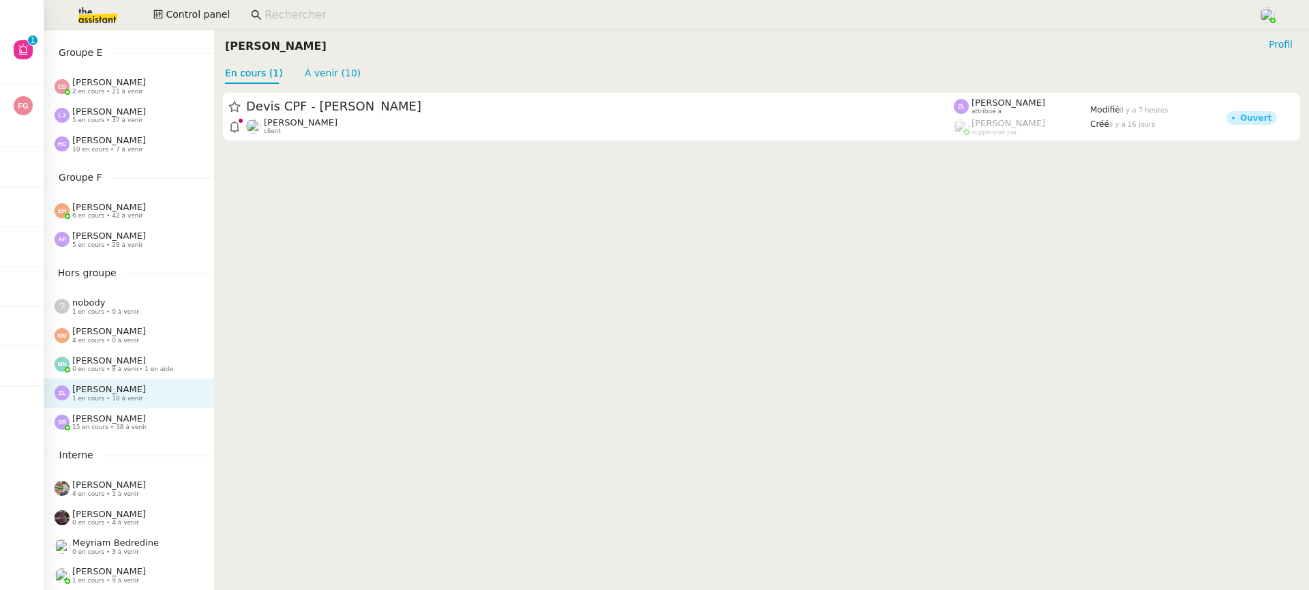
click at [164, 335] on div "Nicolas Morin 4 en cours • 0 à venir" at bounding box center [134, 335] width 159 height 18
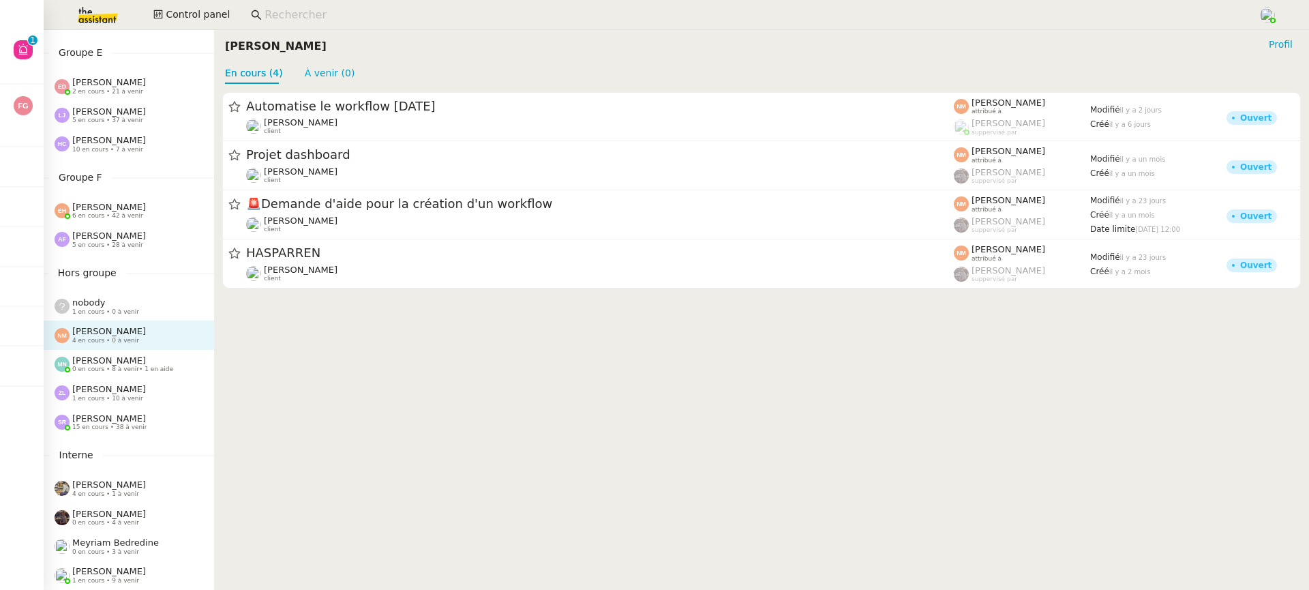
click at [146, 414] on span "[PERSON_NAME]" at bounding box center [109, 418] width 74 height 10
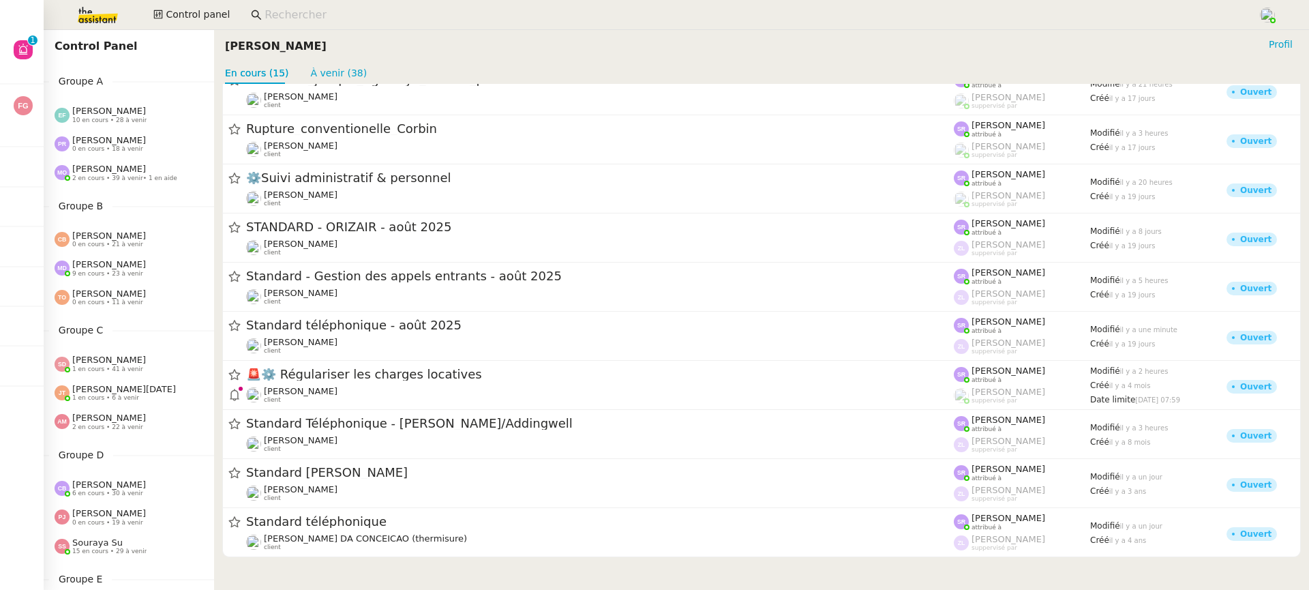
click at [204, 184] on div "Marie Orsoni 2 en cours • 39 à venir • 1 en aide" at bounding box center [129, 172] width 170 height 29
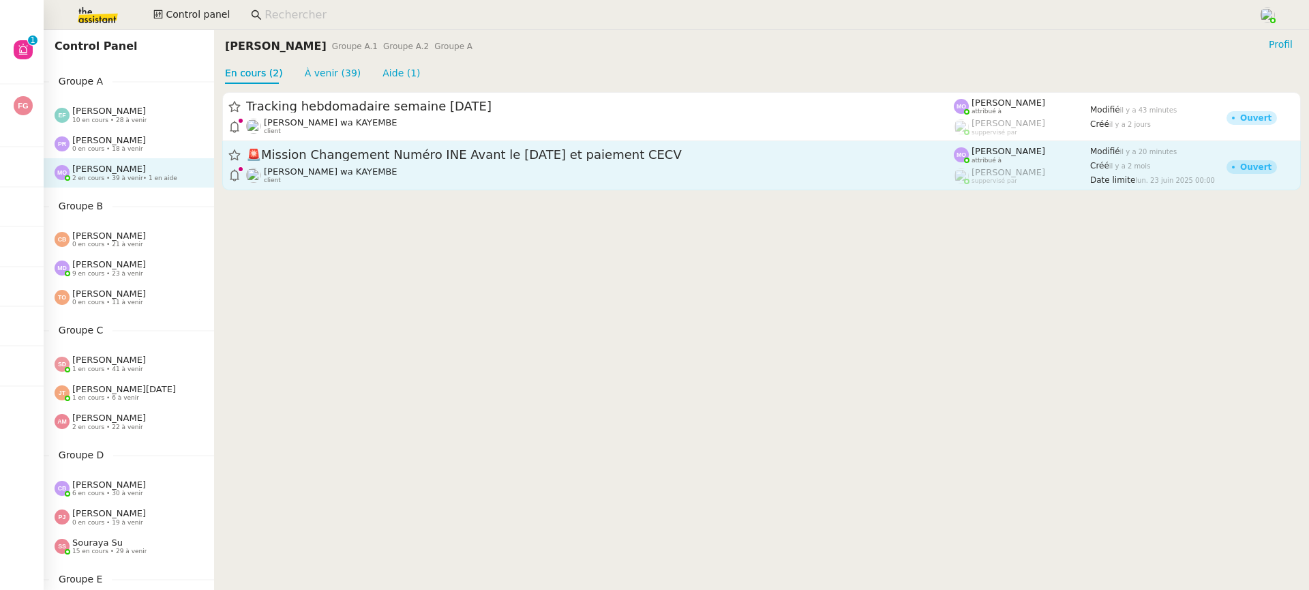
click at [321, 174] on span "[PERSON_NAME] wa KAYEMBE" at bounding box center [331, 171] width 134 height 10
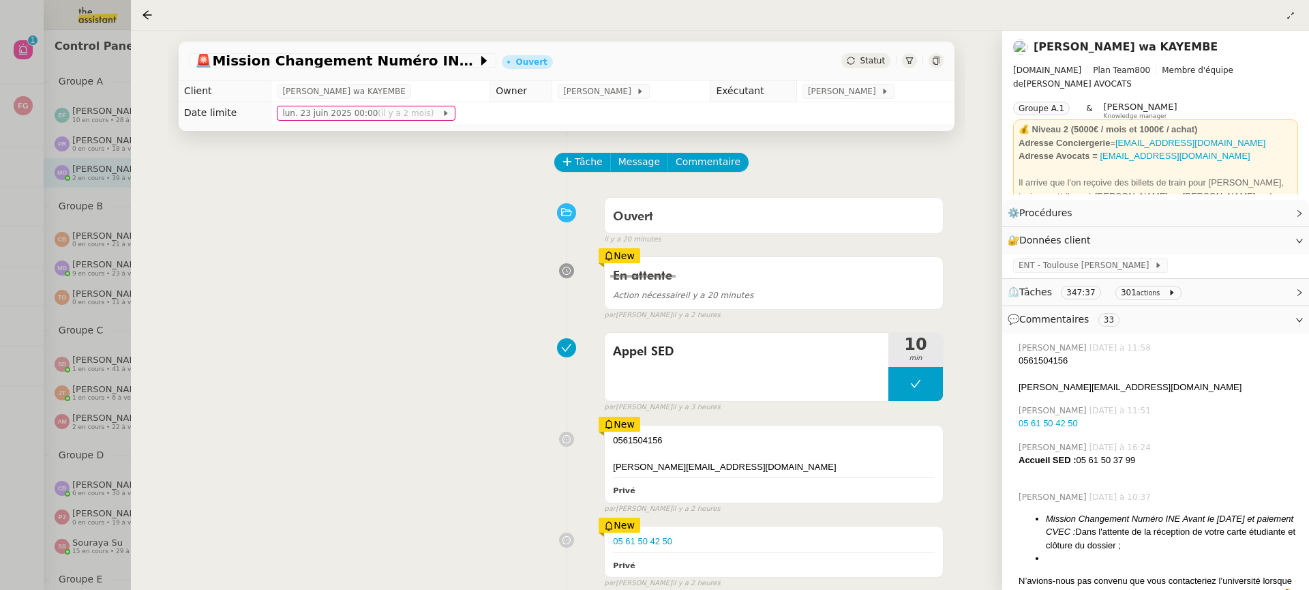
click at [33, 305] on div at bounding box center [654, 295] width 1309 height 590
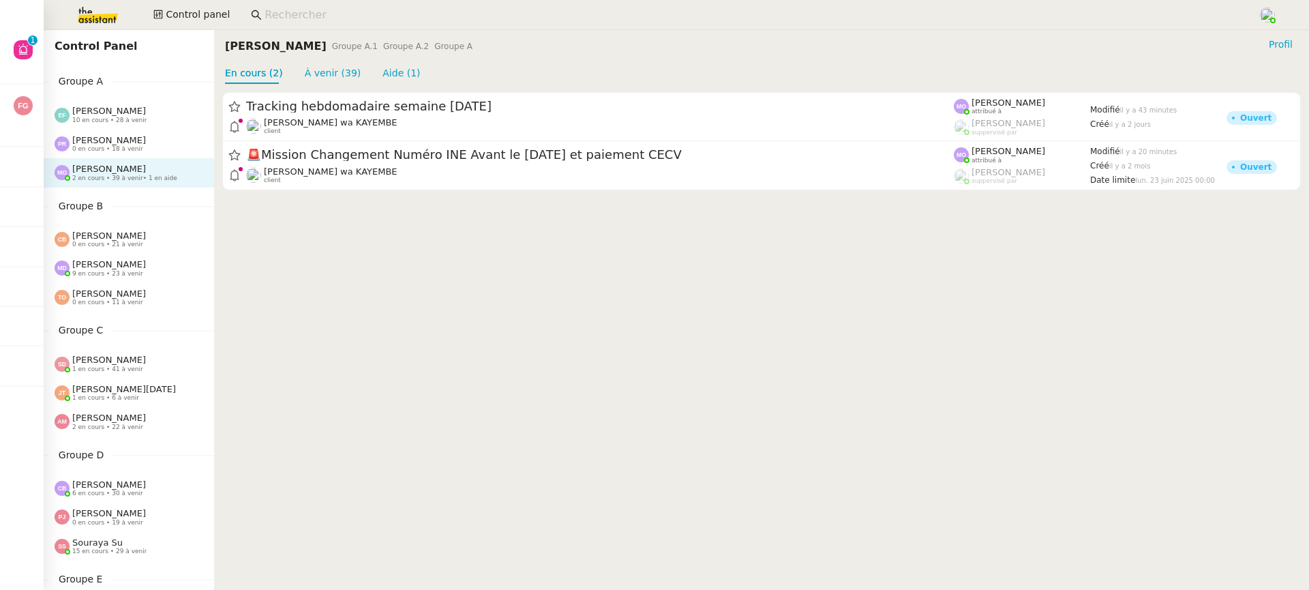
click at [95, 322] on span "Groupe C" at bounding box center [80, 330] width 63 height 16
click at [106, 309] on div "Tatyana Orec 0 en cours • 11 à venir" at bounding box center [129, 297] width 170 height 29
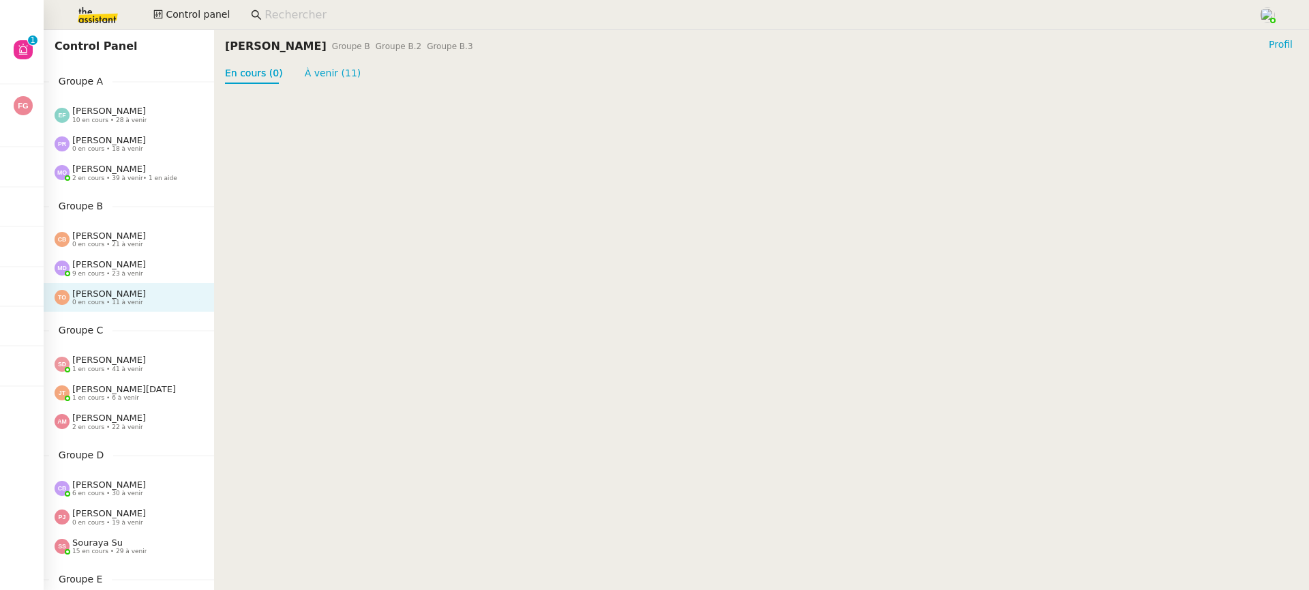
click at [112, 288] on span "[PERSON_NAME]" at bounding box center [109, 293] width 74 height 10
click at [150, 257] on div "Marylou Deybach 9 en cours • 23 à venir" at bounding box center [129, 268] width 170 height 29
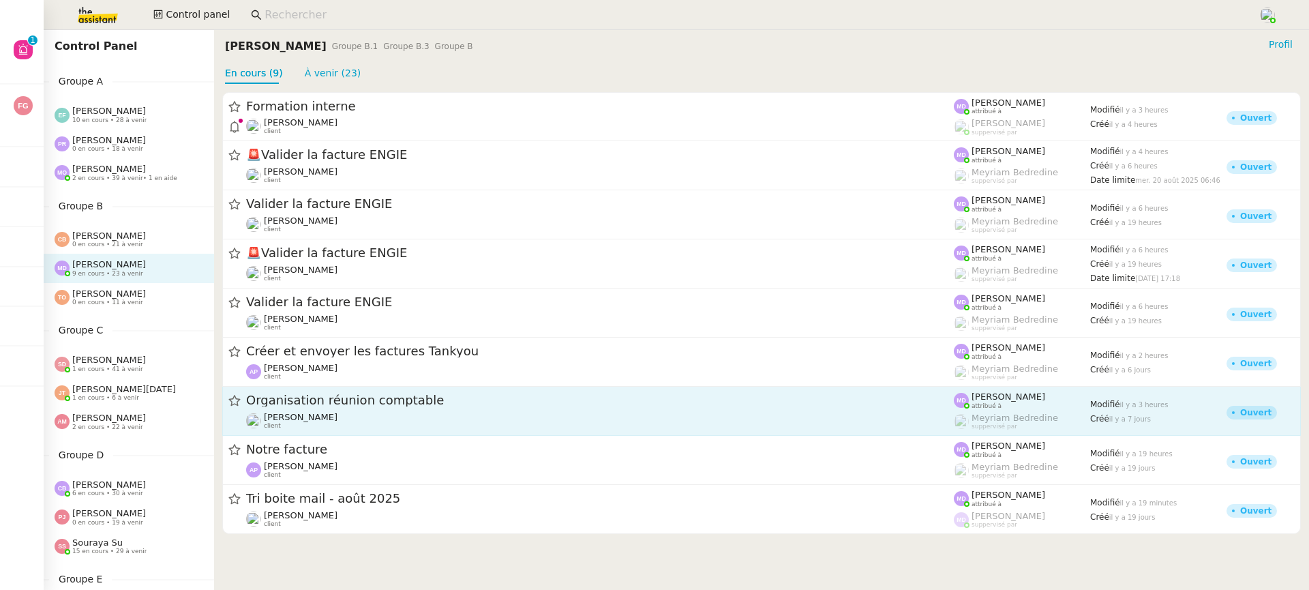
click at [669, 419] on div "Cindy Mouly-Guez client" at bounding box center [599, 421] width 707 height 18
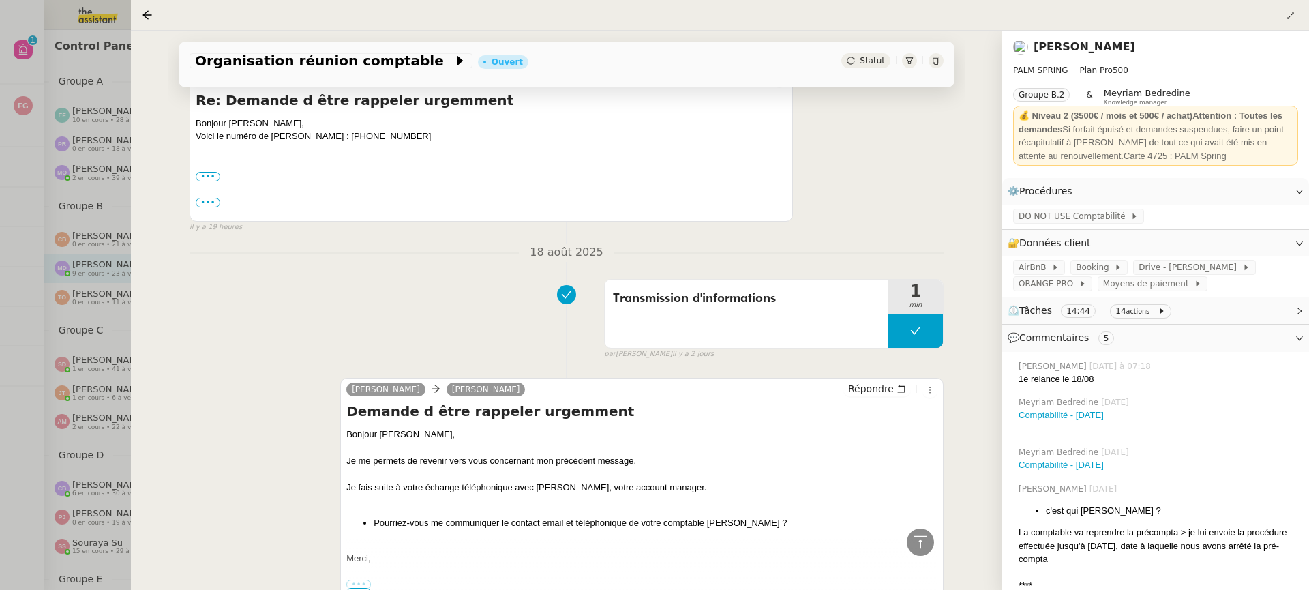
scroll to position [296, 0]
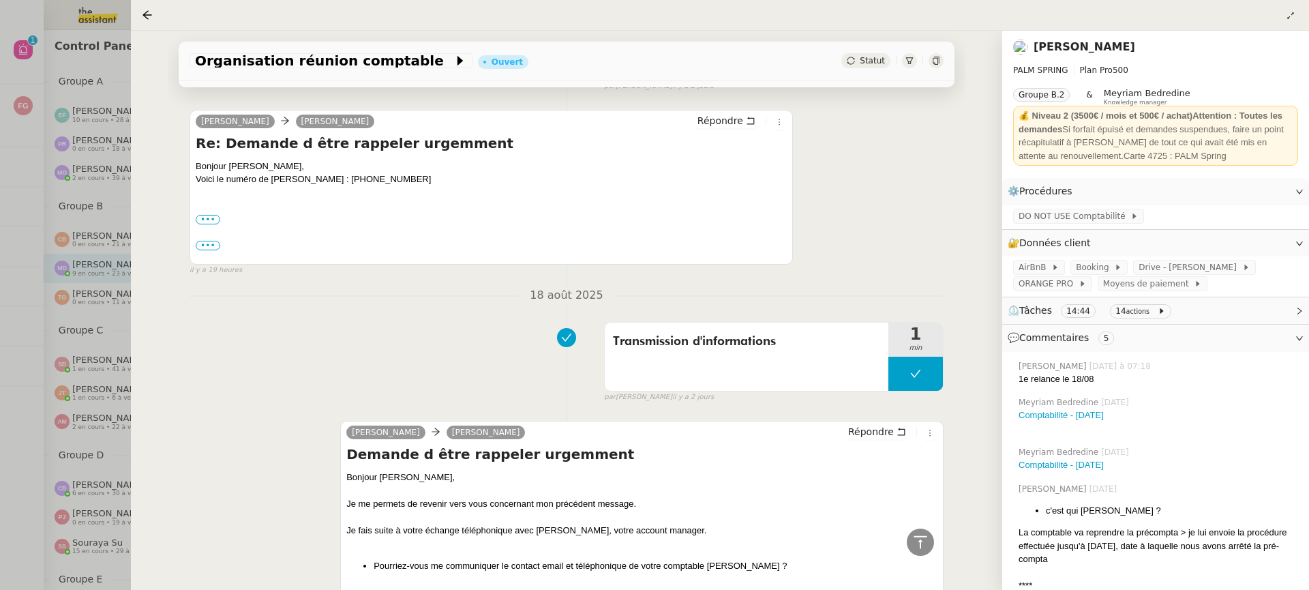
click at [121, 358] on div at bounding box center [654, 295] width 1309 height 590
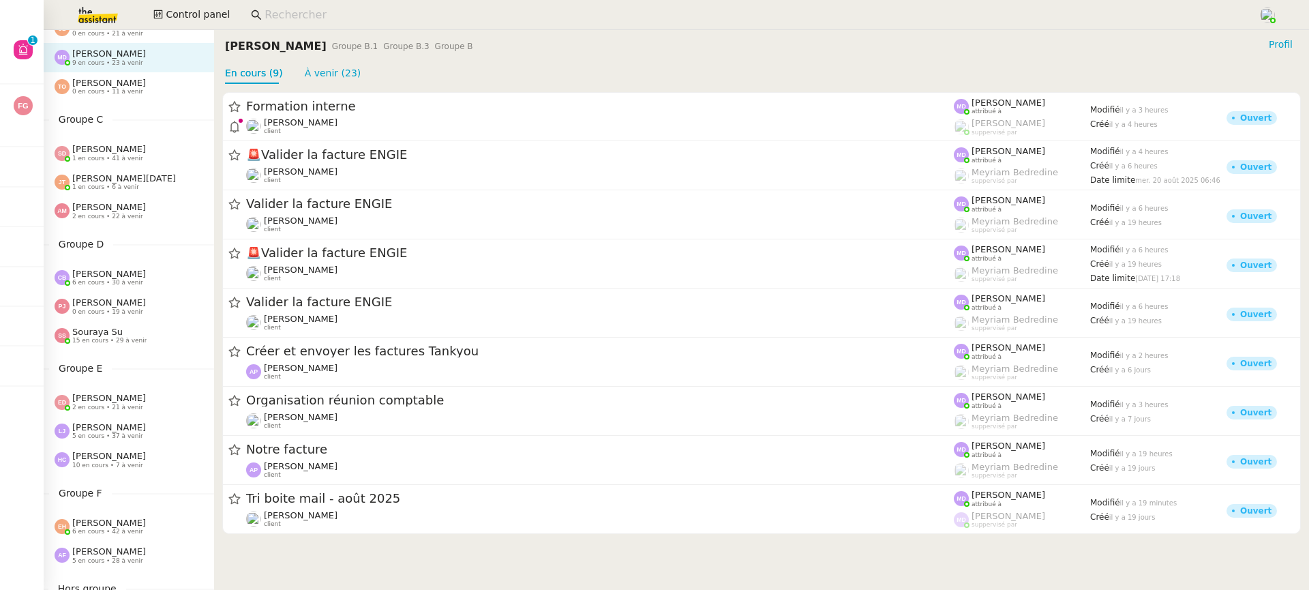
click at [121, 391] on div "Eva Dubois 2 en cours • 21 à venir" at bounding box center [129, 401] width 170 height 29
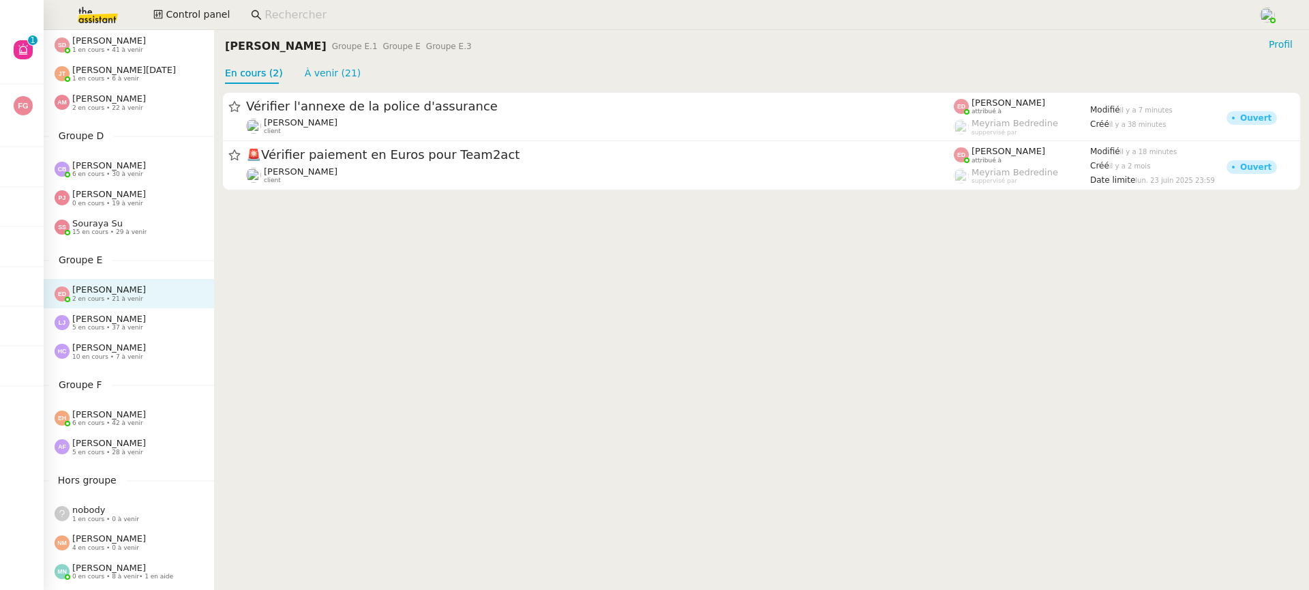
scroll to position [320, 0]
click at [124, 397] on div "Groupe F Esther Hillenbrand 6 en cours • 42 à venir Anna Florent 5 en cours • 2…" at bounding box center [129, 418] width 170 height 85
click at [128, 455] on div "Anna Florent 5 en cours • 28 à venir" at bounding box center [129, 445] width 170 height 29
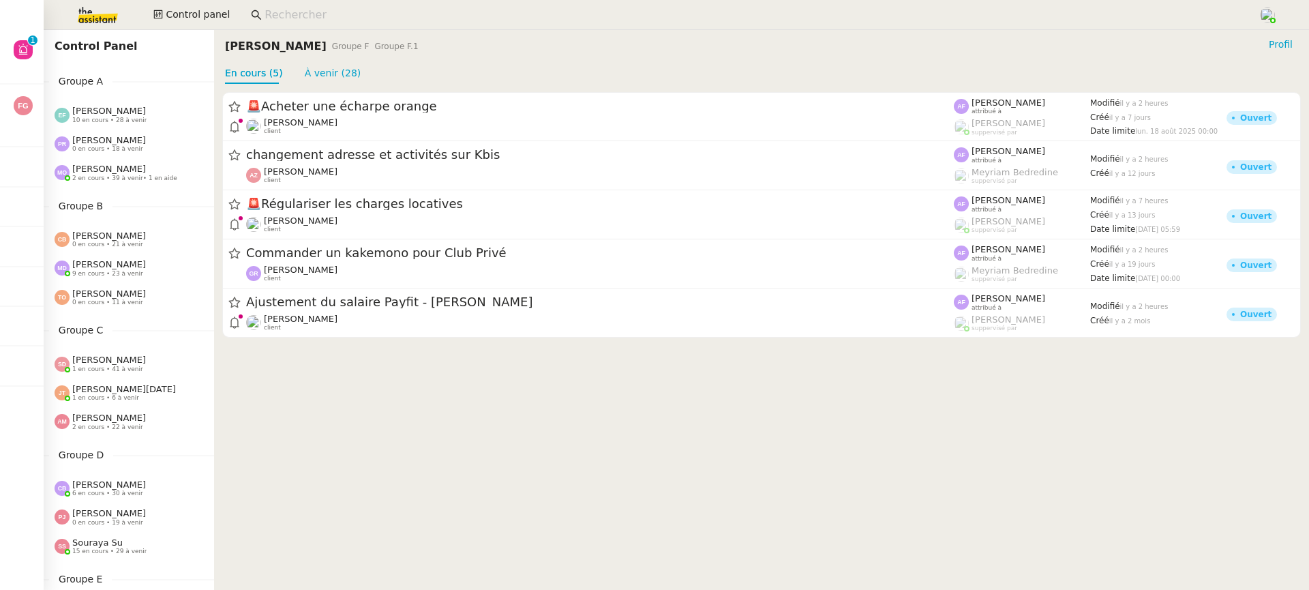
click at [125, 216] on div "Groupe B Coralie Bordas 0 en cours • 21 à venir Marylou Deybach 9 en cours • 23…" at bounding box center [129, 255] width 170 height 114
click at [120, 194] on div "Control Panel Groupe A Emelyne Foussier 10 en cours • 28 à venir Pauline Ribas …" at bounding box center [129, 310] width 170 height 560
drag, startPoint x: 100, startPoint y: 203, endPoint x: 37, endPoint y: 201, distance: 63.4
click at [39, 201] on nz-layout "Aide 0 1 2 3 4 5 6 7 8 9 Mes demandes ⚙️ Mettre en place suivi cartes conducteu…" at bounding box center [654, 295] width 1309 height 590
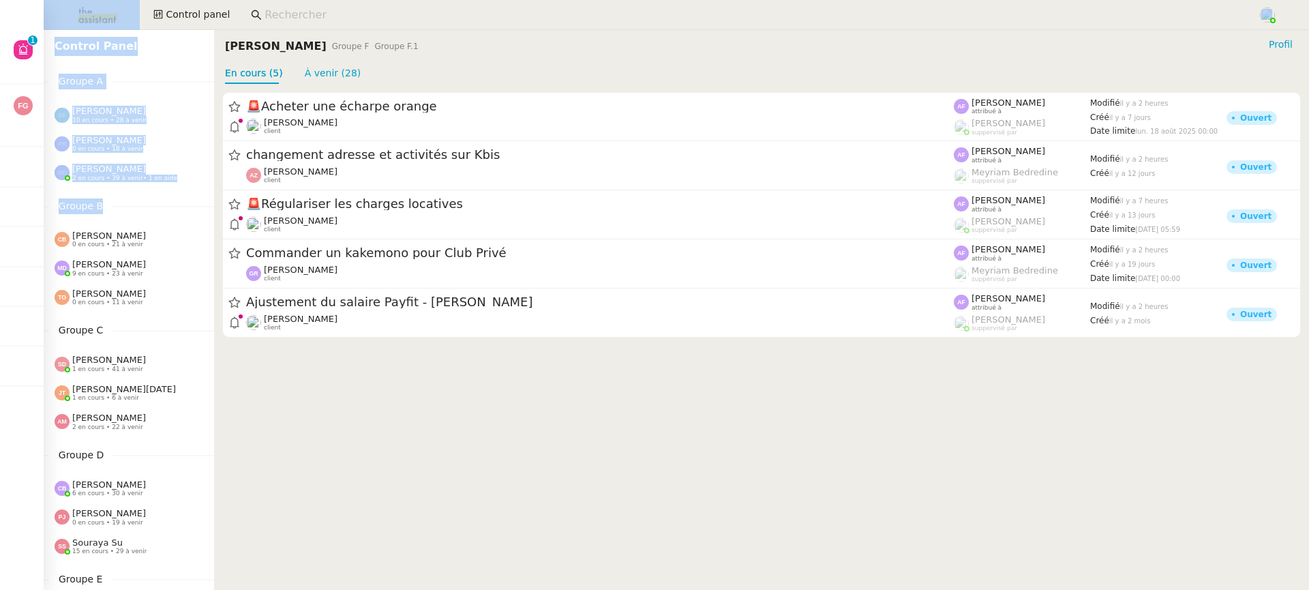
click at [179, 198] on nz-divider "Groupe B" at bounding box center [129, 206] width 170 height 16
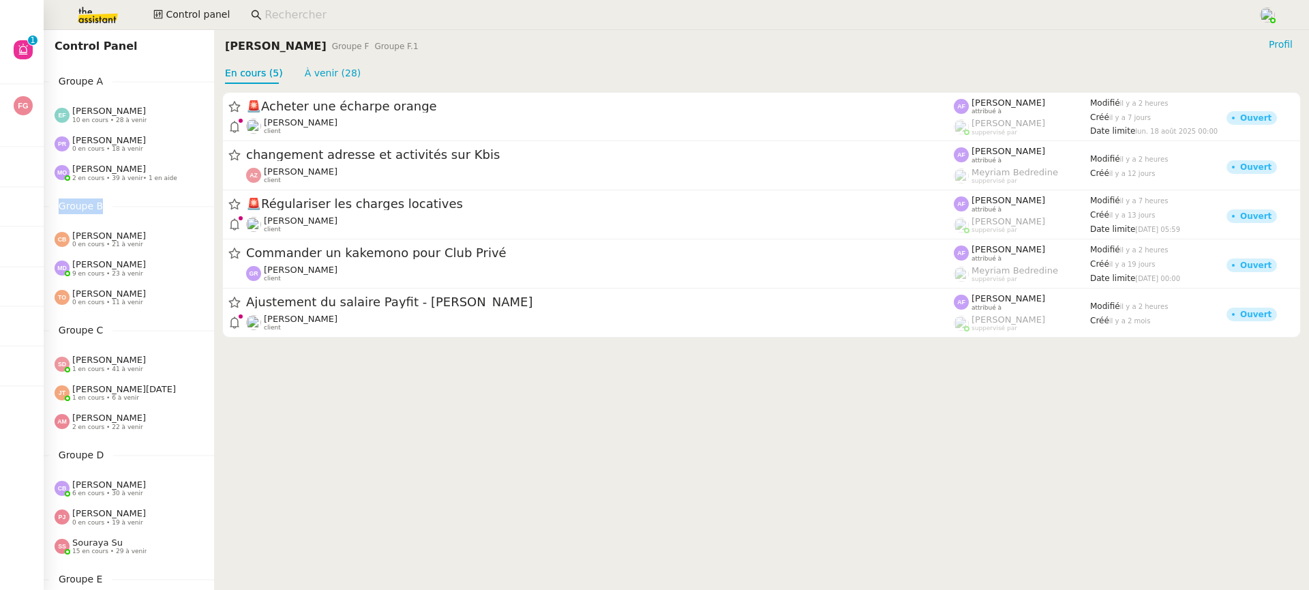
drag, startPoint x: 103, startPoint y: 205, endPoint x: 58, endPoint y: 206, distance: 45.0
click at [58, 207] on span "Groupe B" at bounding box center [80, 206] width 63 height 16
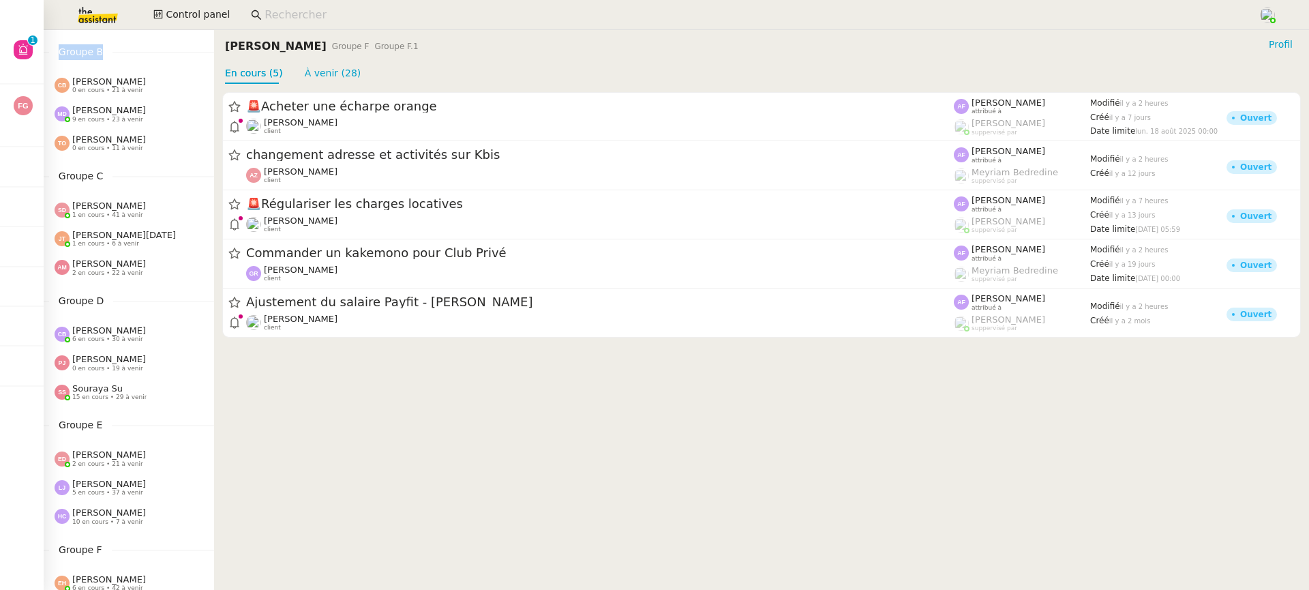
scroll to position [301, 0]
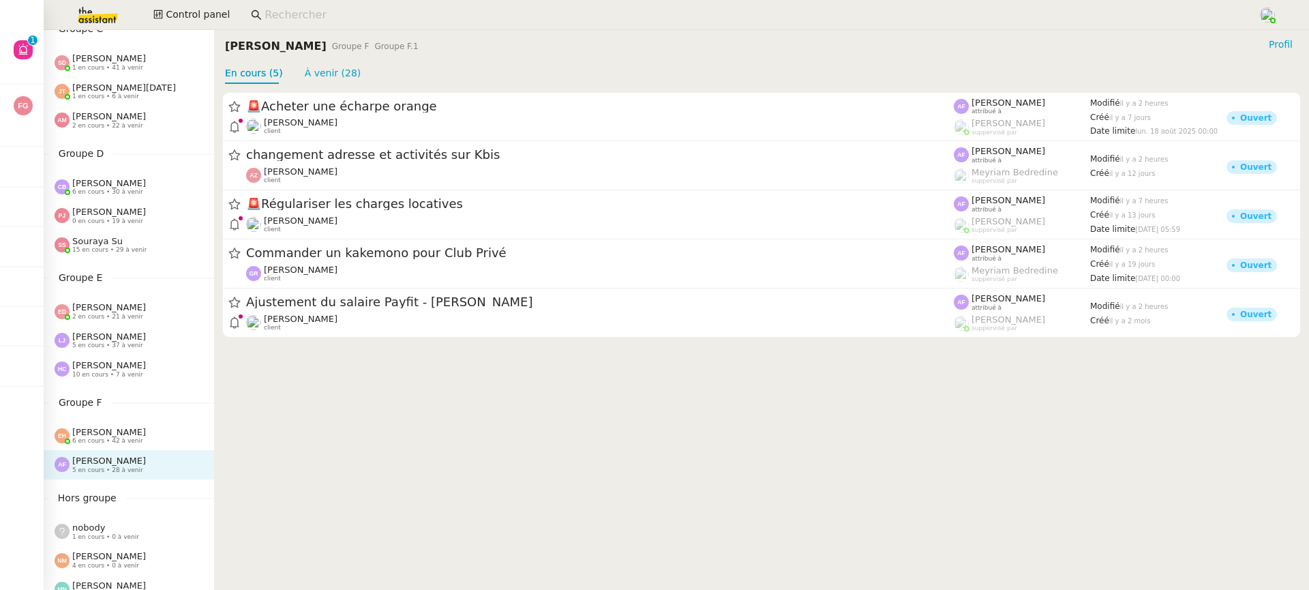
click at [162, 412] on div "Groupe F Esther Hillenbrand 6 en cours • 42 à venir Anna Florent 5 en cours • 2…" at bounding box center [129, 437] width 170 height 85
click at [152, 391] on nz-sider "Control Panel Groupe A Emelyne Foussier 10 en cours • 28 à venir Pauline Ribas …" at bounding box center [129, 310] width 170 height 560
drag, startPoint x: 100, startPoint y: 397, endPoint x: 48, endPoint y: 401, distance: 51.9
click at [48, 402] on nz-divider "Groupe F" at bounding box center [129, 403] width 170 height 16
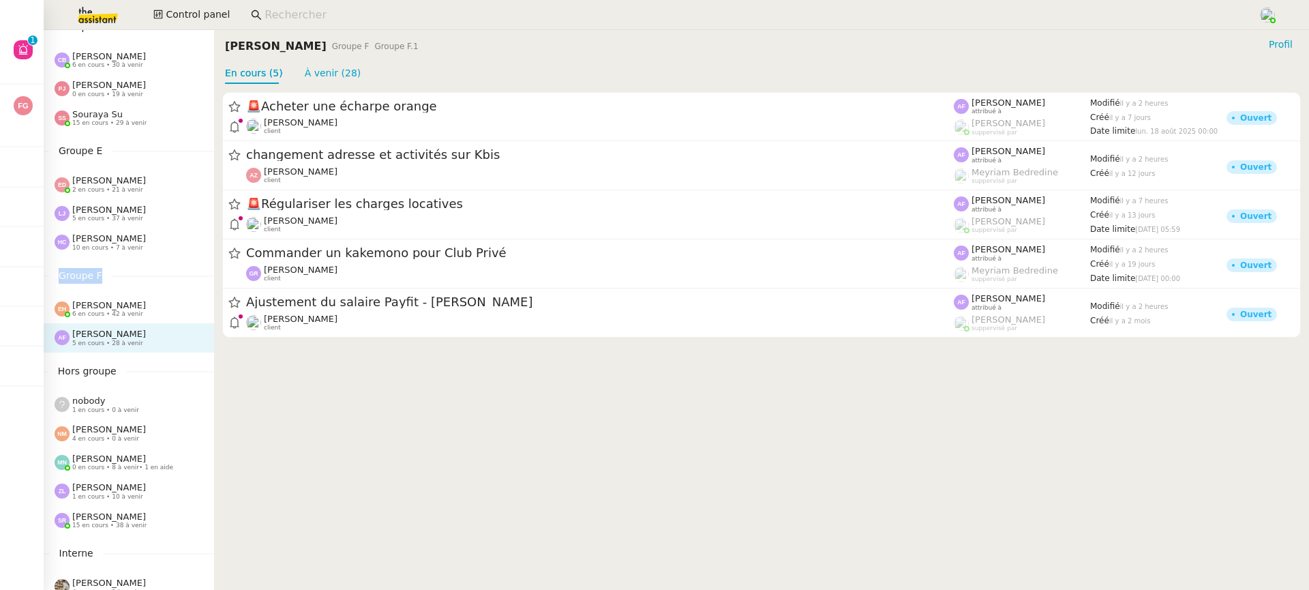
scroll to position [526, 0]
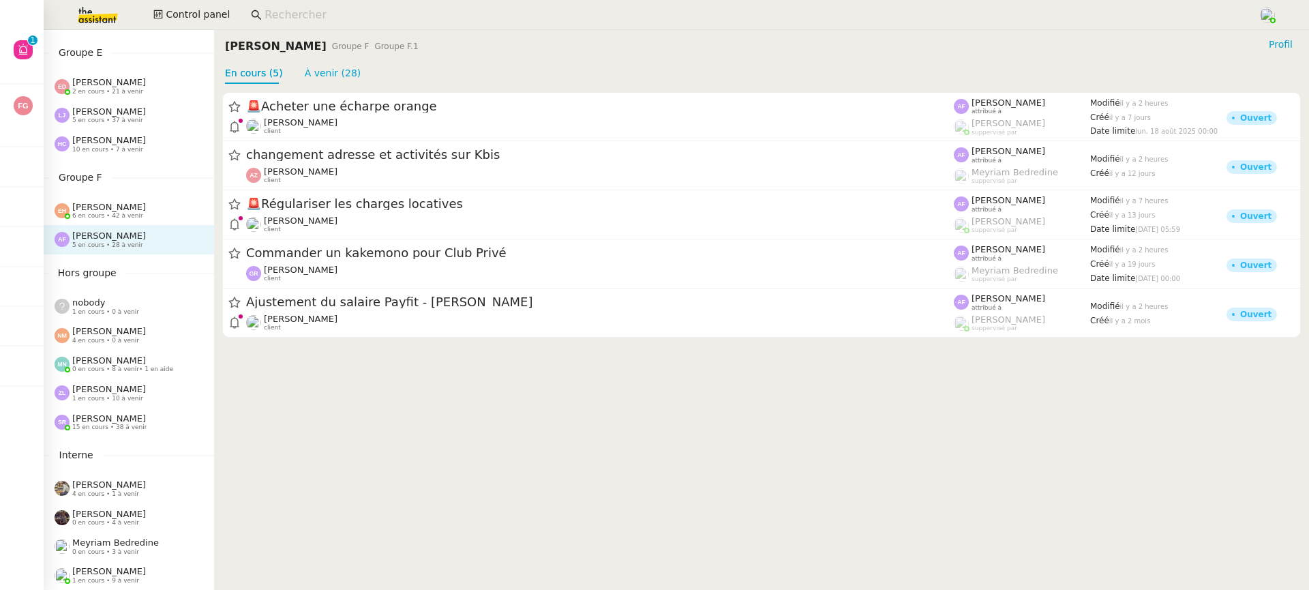
click at [339, 502] on cdk-virtual-scroll-viewport "🚨 Acheter une écharpe orange Jean-Baptiste Pamar client Anna Florent attribué à…" at bounding box center [761, 337] width 1095 height 506
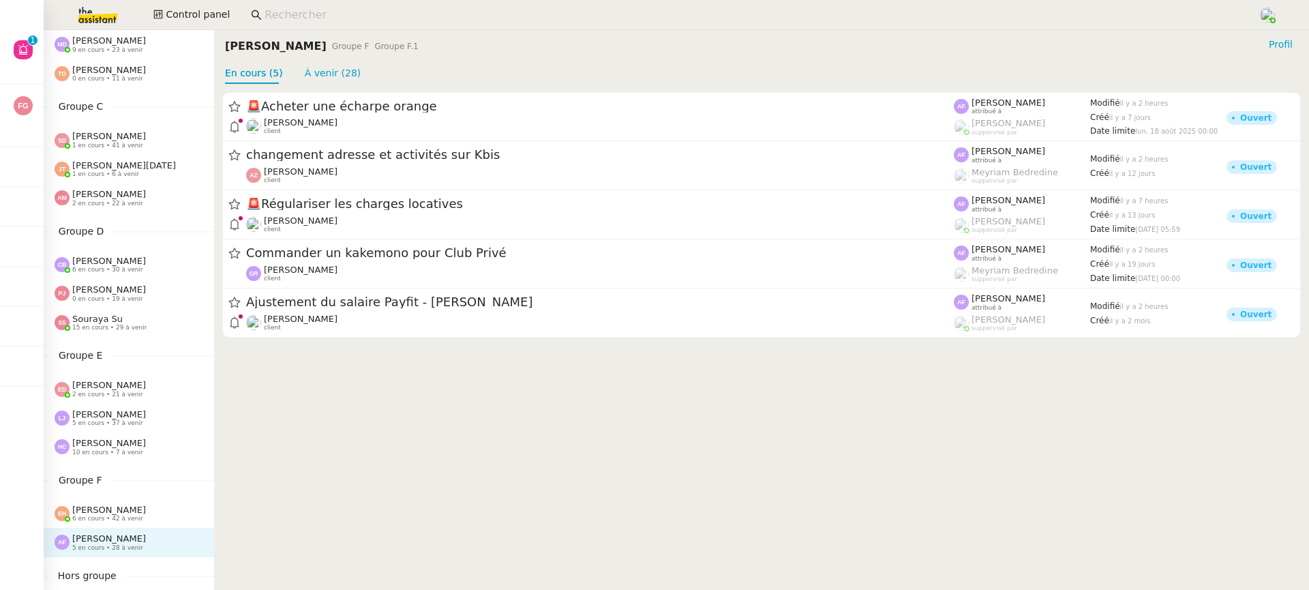
scroll to position [522, 0]
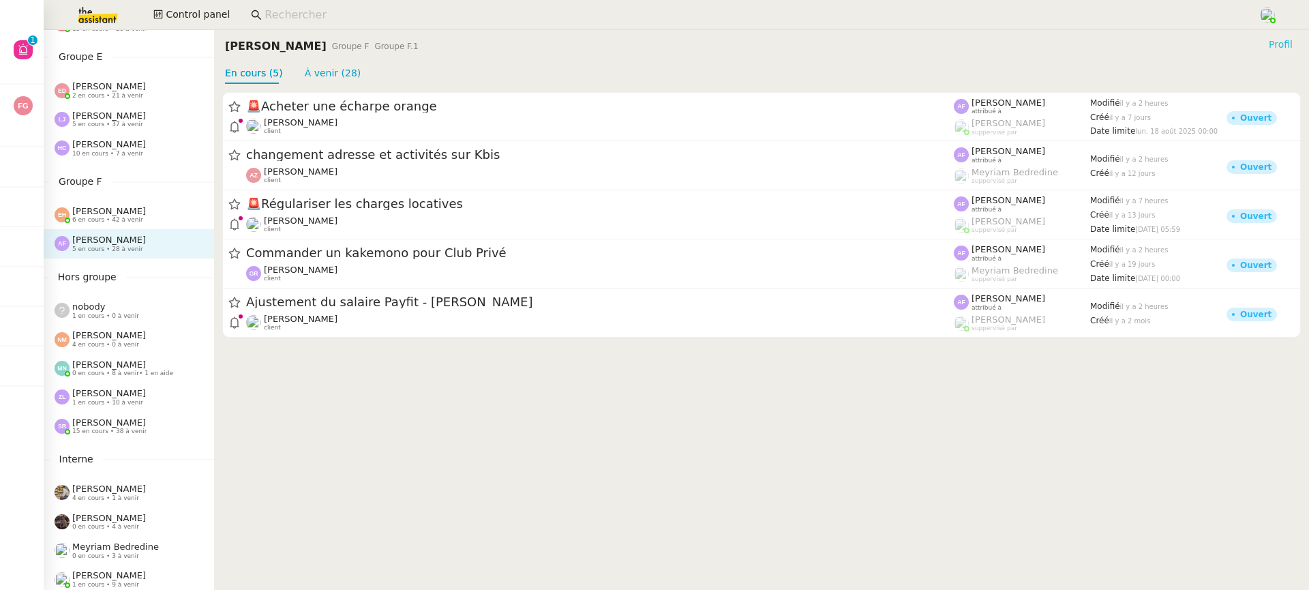
click at [1272, 48] on span "Profil" at bounding box center [1280, 44] width 24 height 14
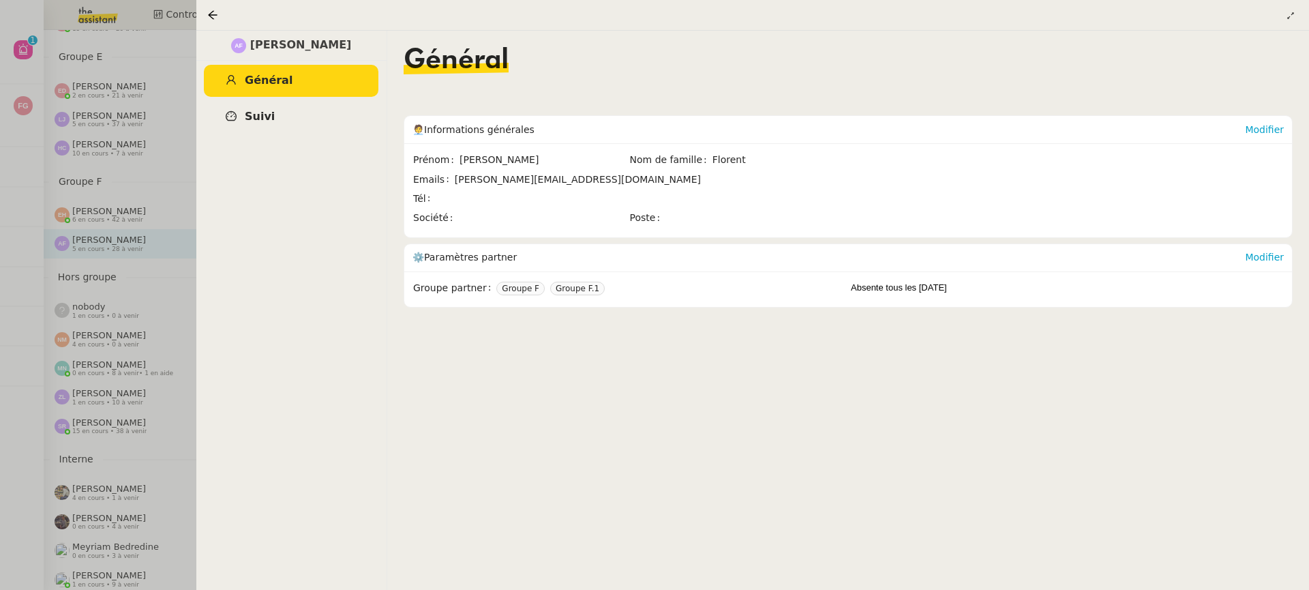
click at [309, 116] on link "Suivi" at bounding box center [291, 117] width 174 height 32
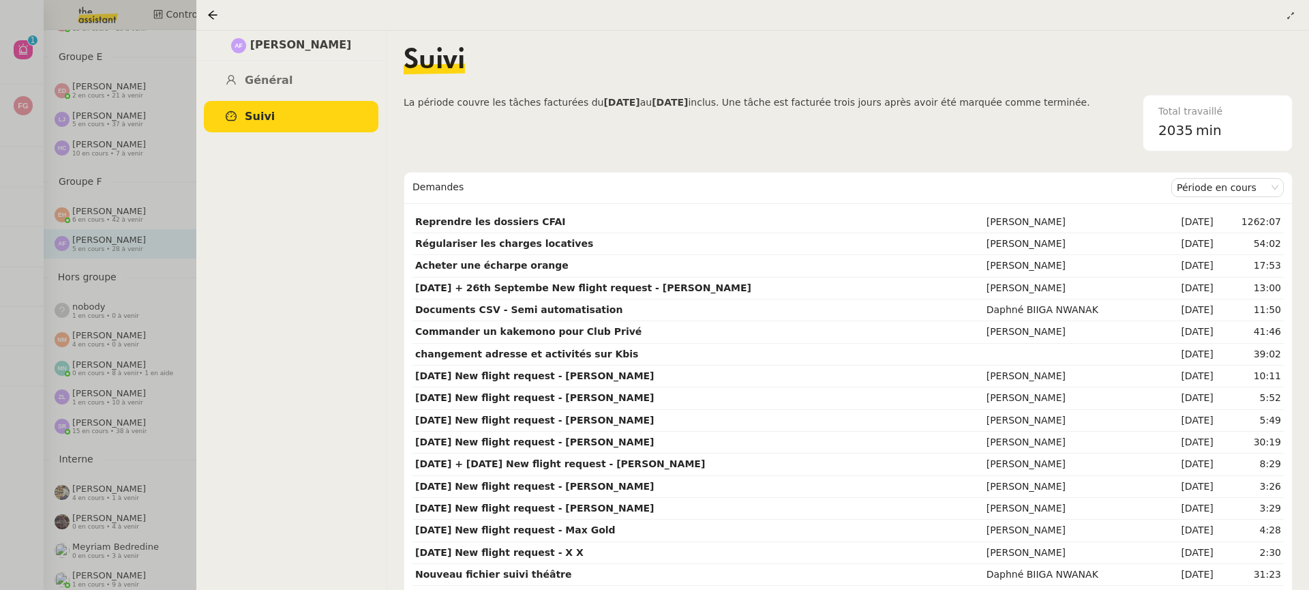
click at [199, 14] on nz-page-header at bounding box center [752, 15] width 1112 height 31
click at [237, 14] on div at bounding box center [752, 14] width 1090 height 19
click at [220, 14] on div at bounding box center [215, 15] width 16 height 16
click at [211, 14] on icon at bounding box center [212, 15] width 11 height 11
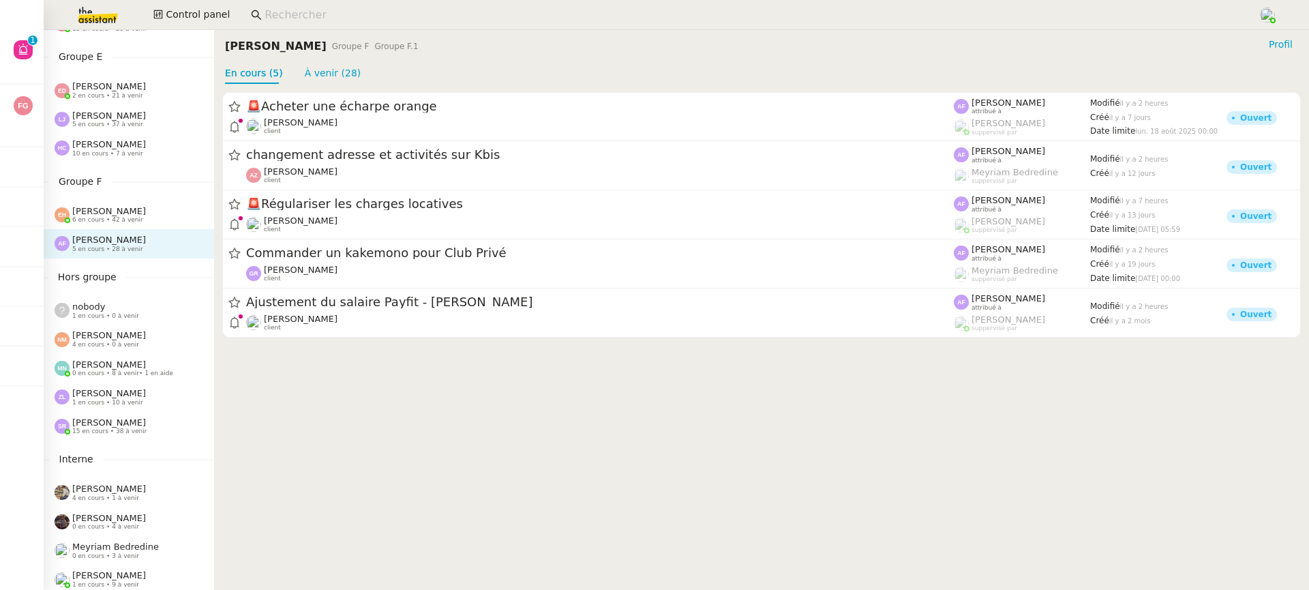
click at [292, 10] on input at bounding box center [753, 15] width 979 height 18
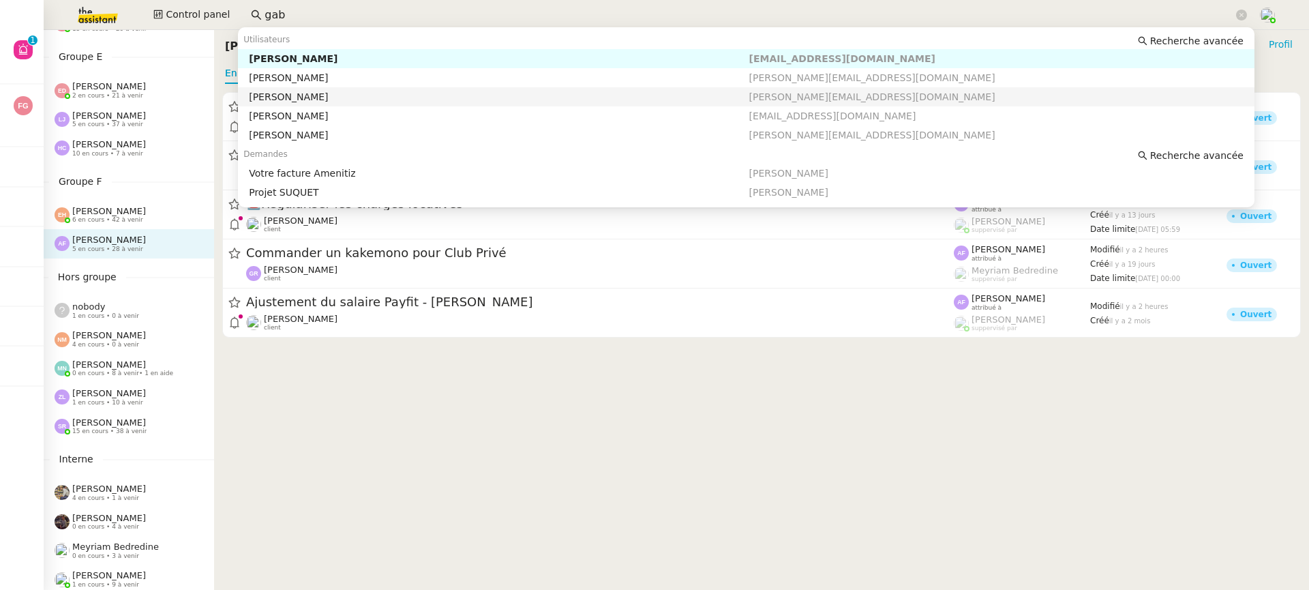
click at [336, 88] on nz-auto-option "Gabrielle Tavernier gabrielle@audreyetgabrielle.com" at bounding box center [746, 96] width 1016 height 19
type input "gab"
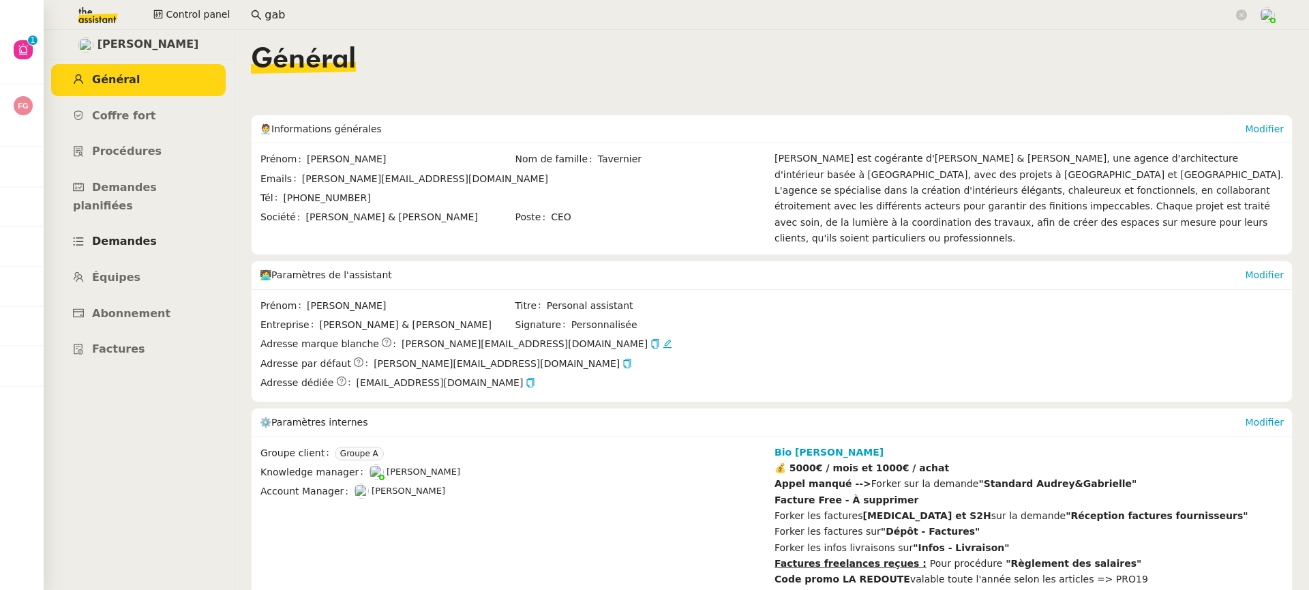
click at [168, 226] on link "Demandes" at bounding box center [138, 242] width 174 height 32
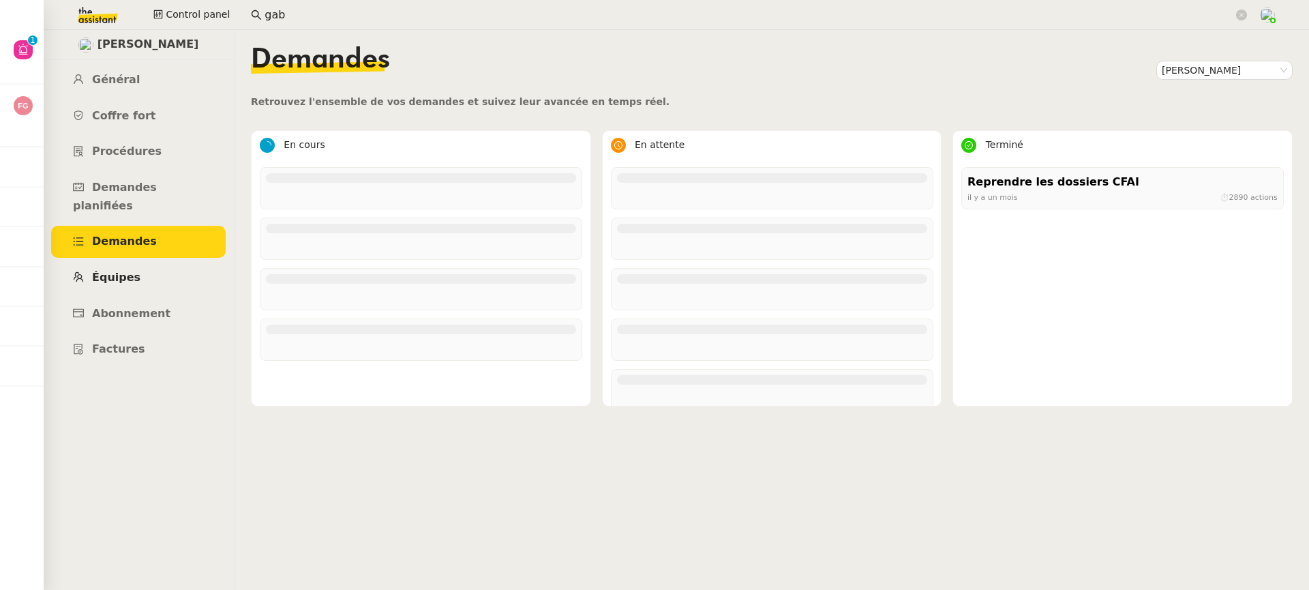
click at [136, 267] on link "Équipes" at bounding box center [138, 278] width 174 height 32
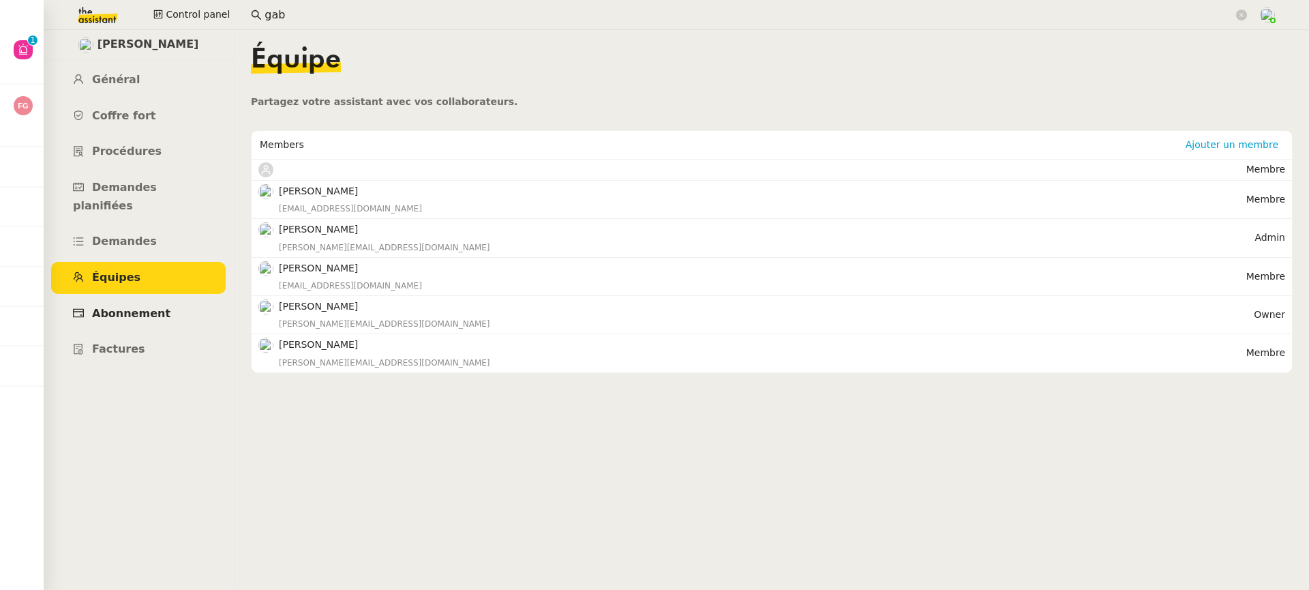
click at [139, 307] on span "Abonnement" at bounding box center [131, 313] width 78 height 13
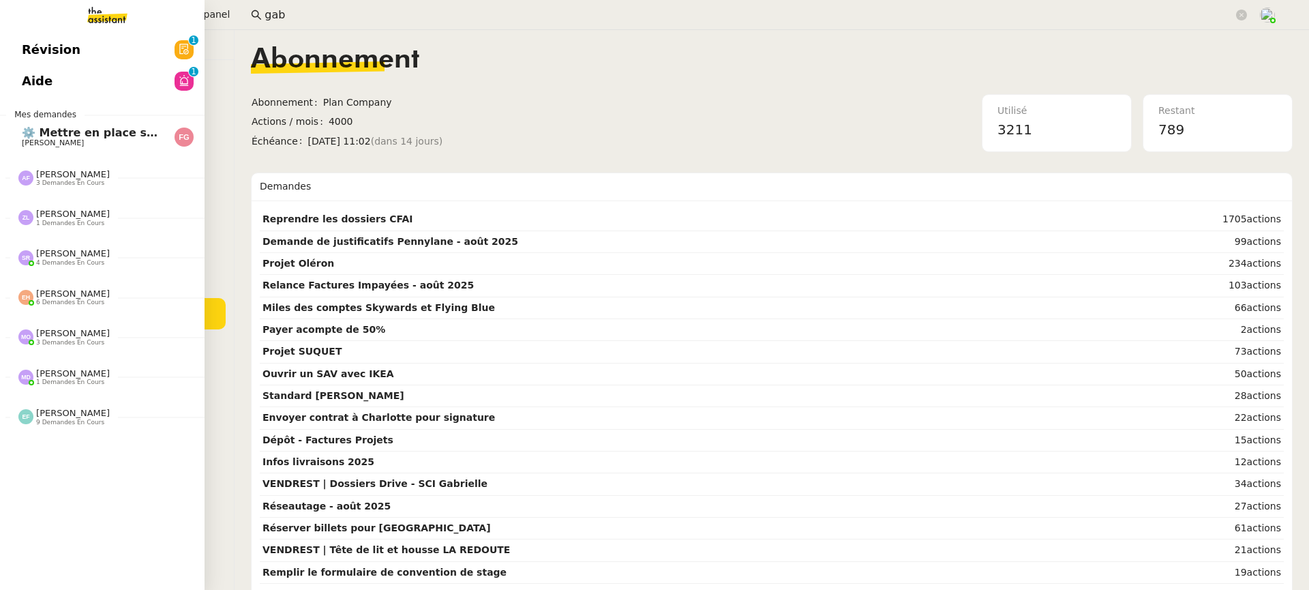
click at [29, 42] on span "Révision" at bounding box center [51, 50] width 59 height 20
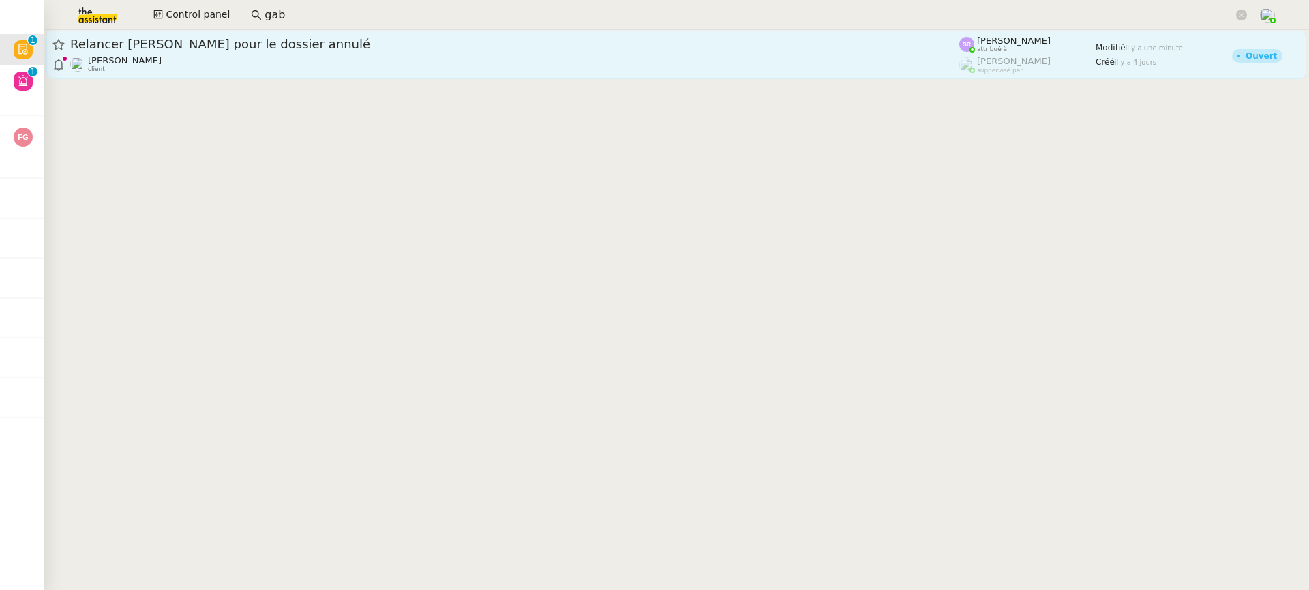
click at [889, 44] on span "Relancer [PERSON_NAME] pour le dossier annulé" at bounding box center [514, 44] width 889 height 12
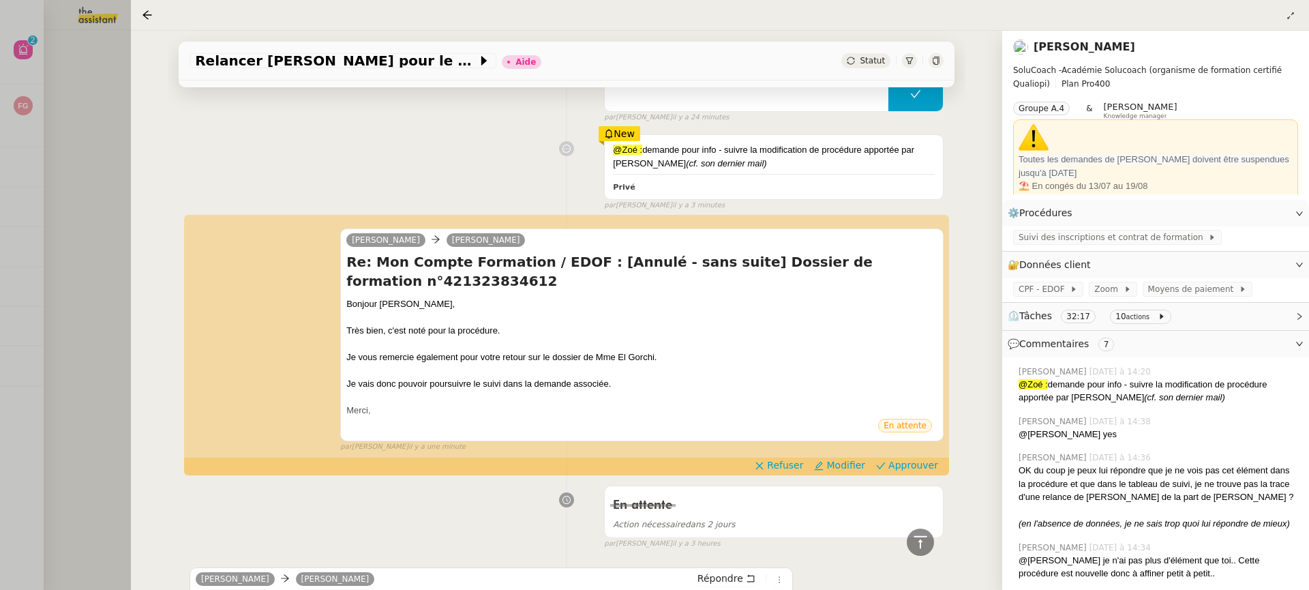
scroll to position [305, 0]
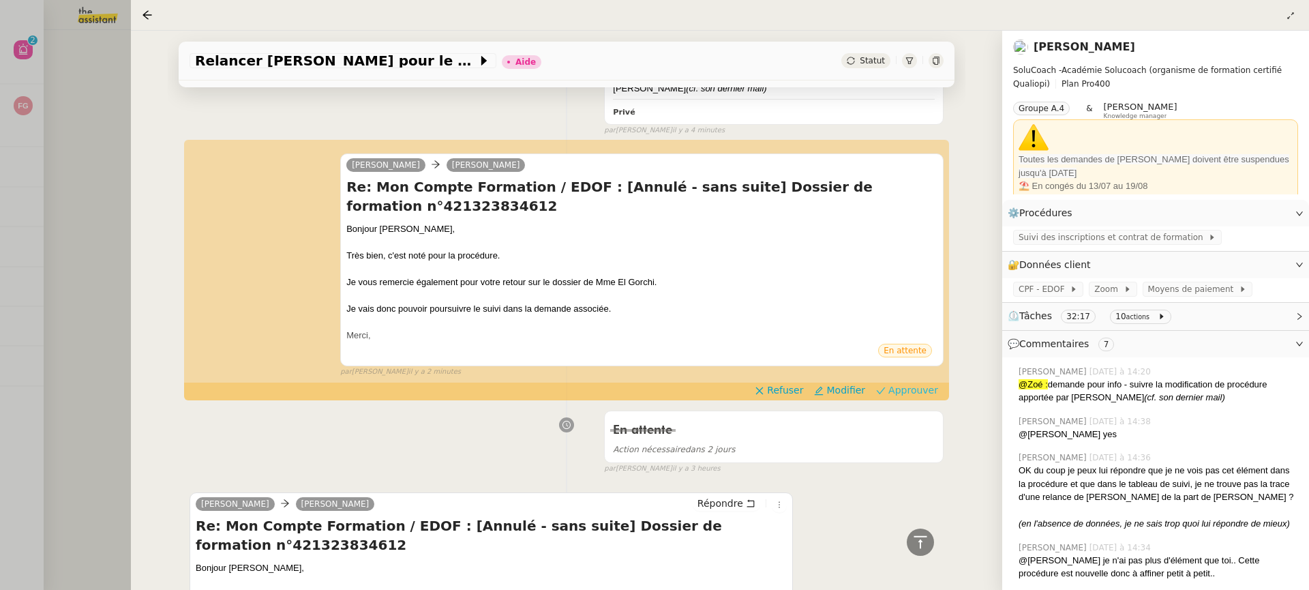
click at [922, 393] on span "Approuver" at bounding box center [913, 390] width 50 height 14
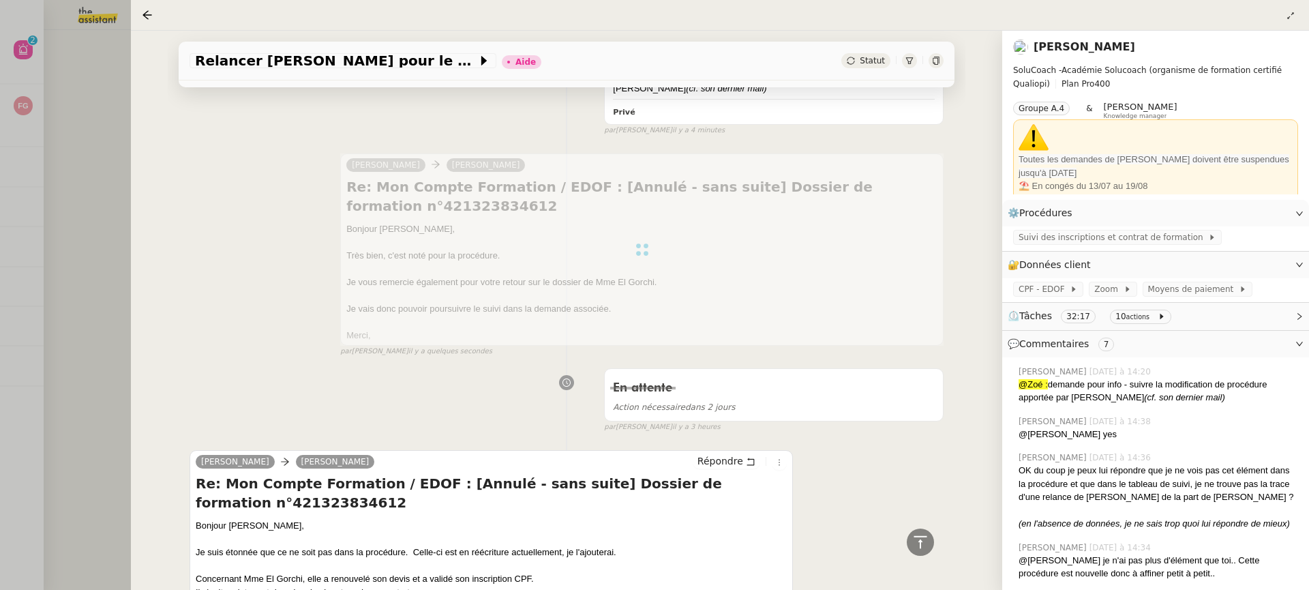
click at [18, 196] on div at bounding box center [654, 295] width 1309 height 590
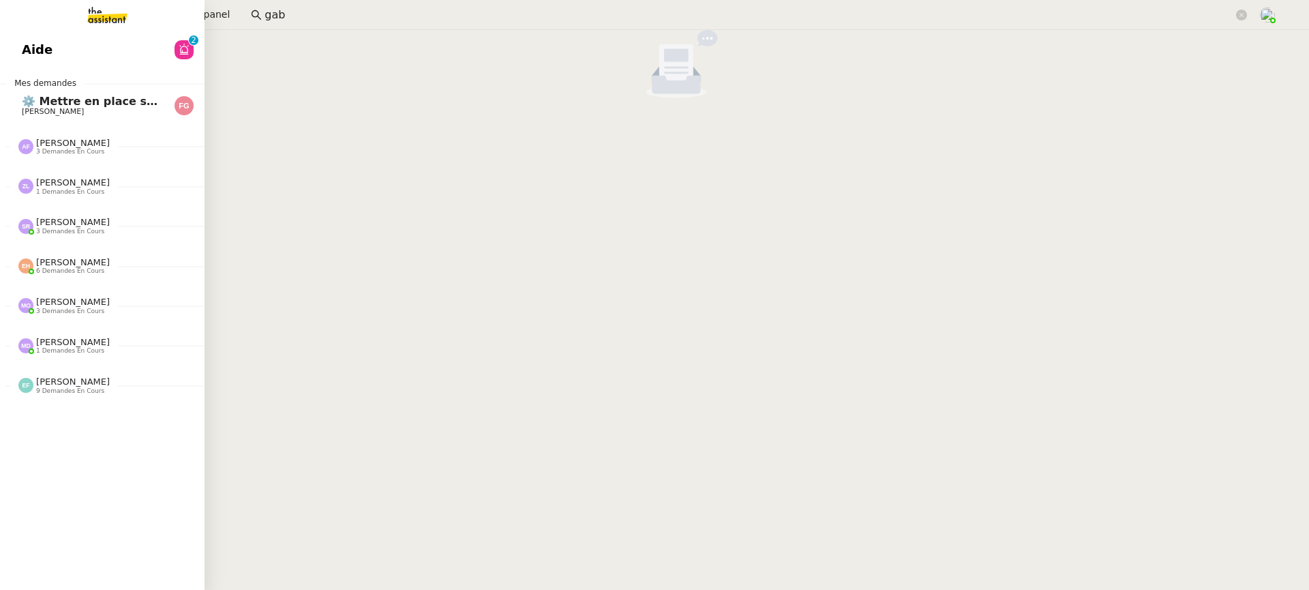
click at [21, 70] on div "Aide 0 1 2 3 4 5 6 7 8 9 Mes demandes ⚙️ Mettre en place suivi cartes conducteu…" at bounding box center [102, 310] width 204 height 560
click at [41, 57] on span "Aide" at bounding box center [37, 50] width 31 height 20
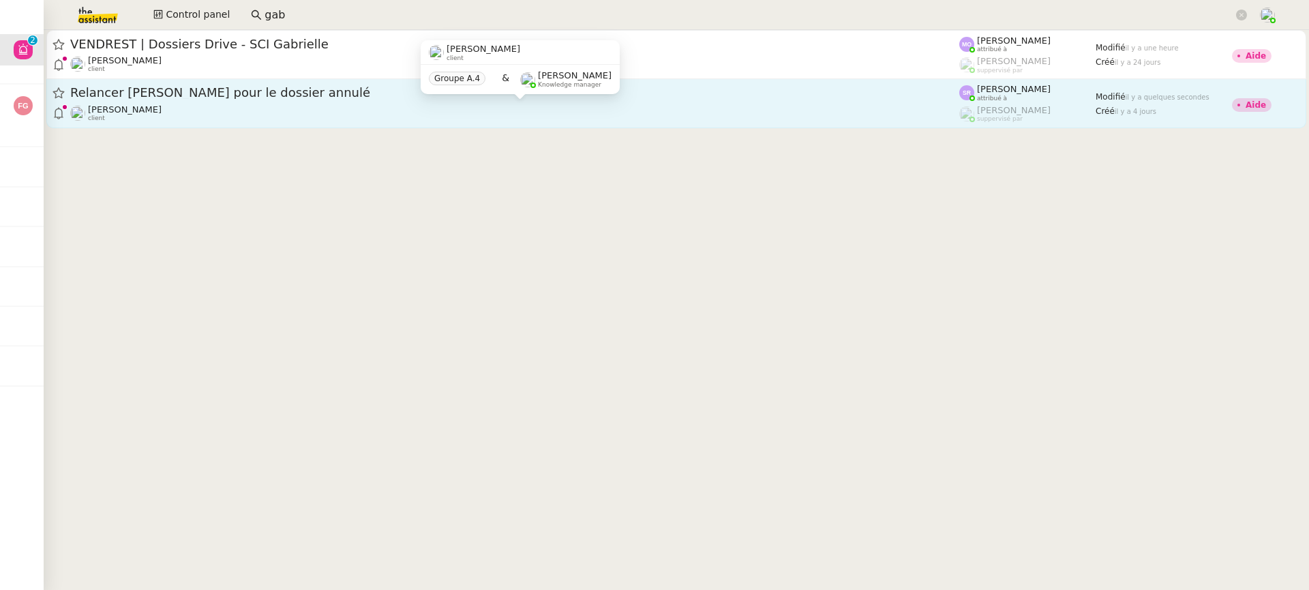
click at [605, 107] on div "Edwige Giron-Fleckinger client" at bounding box center [514, 113] width 889 height 18
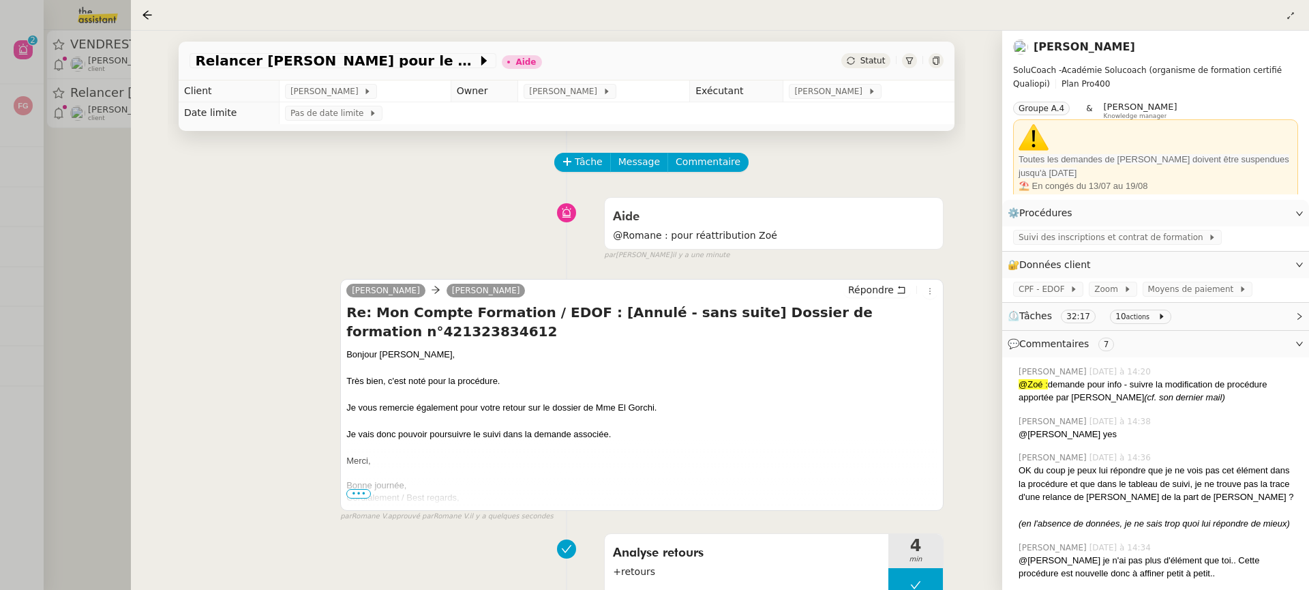
click at [515, 56] on div "Relancer Muriel pour le dossier annulé Aide Statut" at bounding box center [567, 61] width 776 height 39
click at [98, 67] on div at bounding box center [654, 295] width 1309 height 590
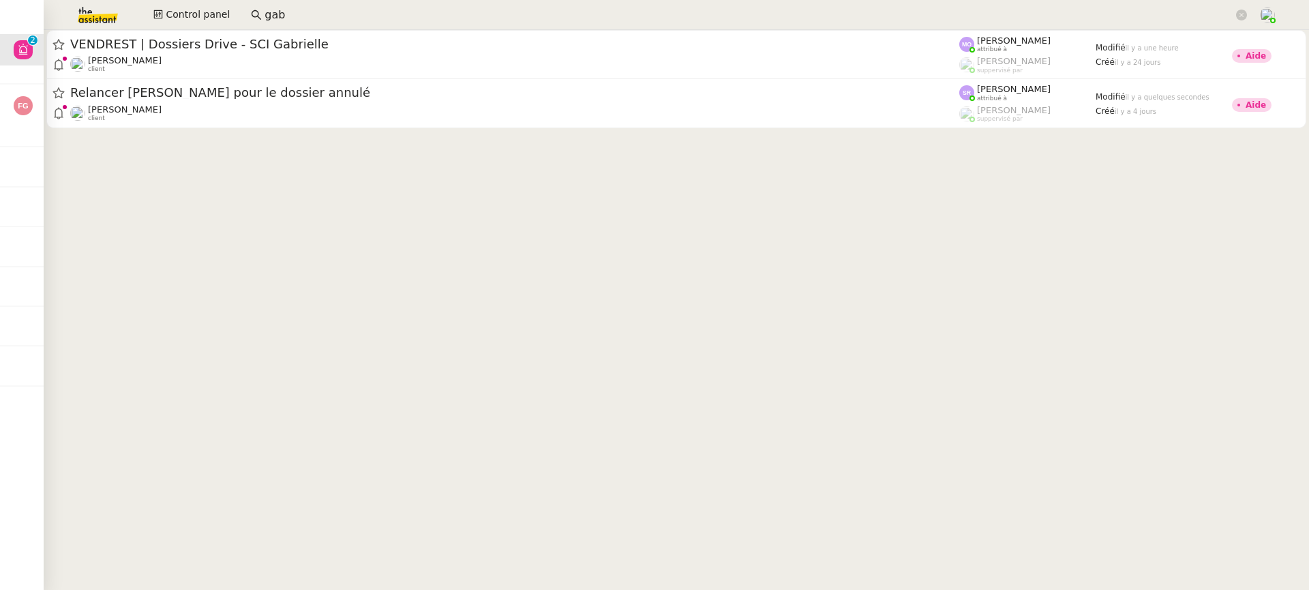
click at [328, 18] on input "gab" at bounding box center [748, 15] width 968 height 18
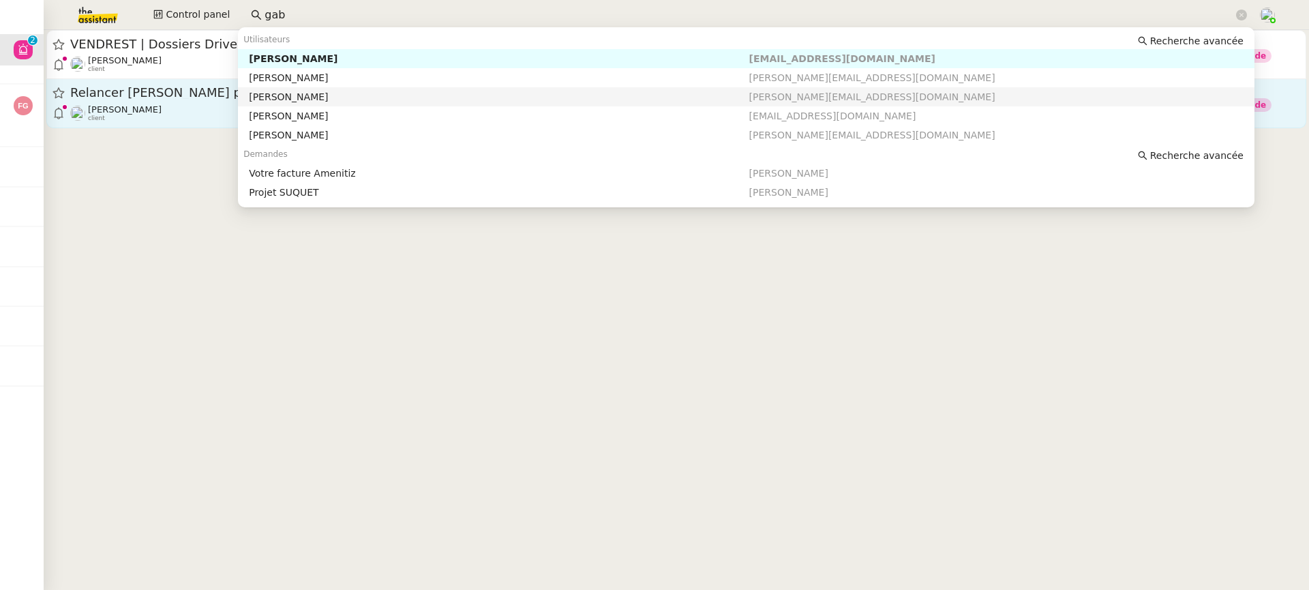
click at [305, 85] on nz-auto-option "Gabriel Olekhnovitch gabriel@olek.fr" at bounding box center [746, 77] width 1016 height 19
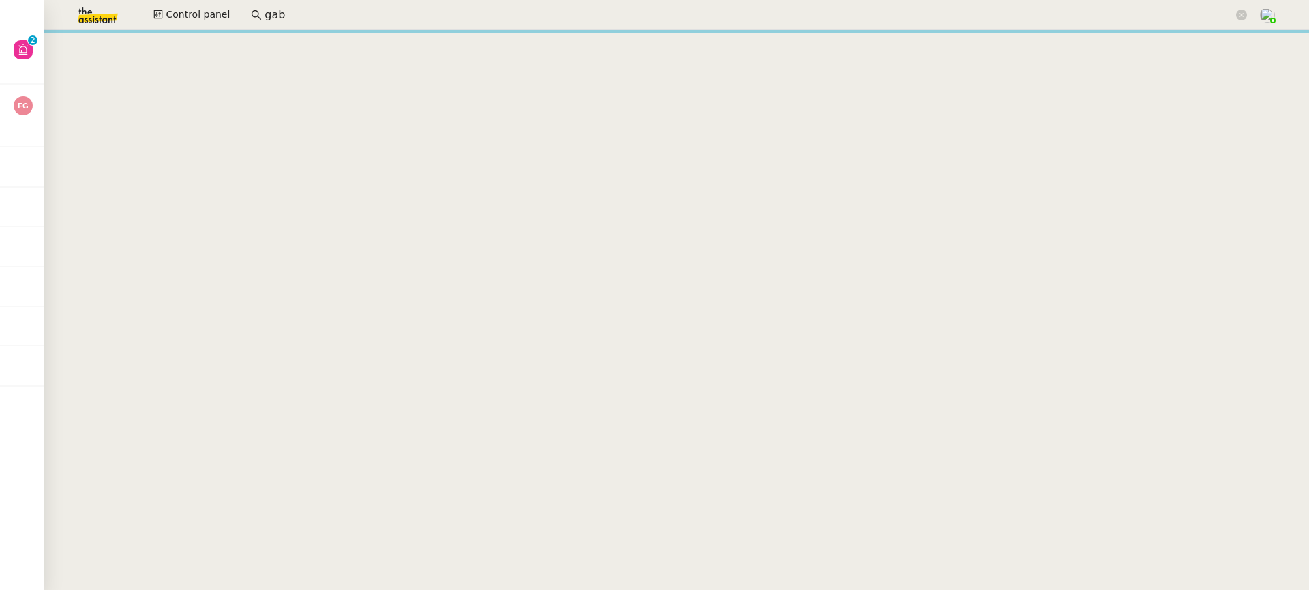
click at [299, 8] on input "gab" at bounding box center [748, 15] width 968 height 18
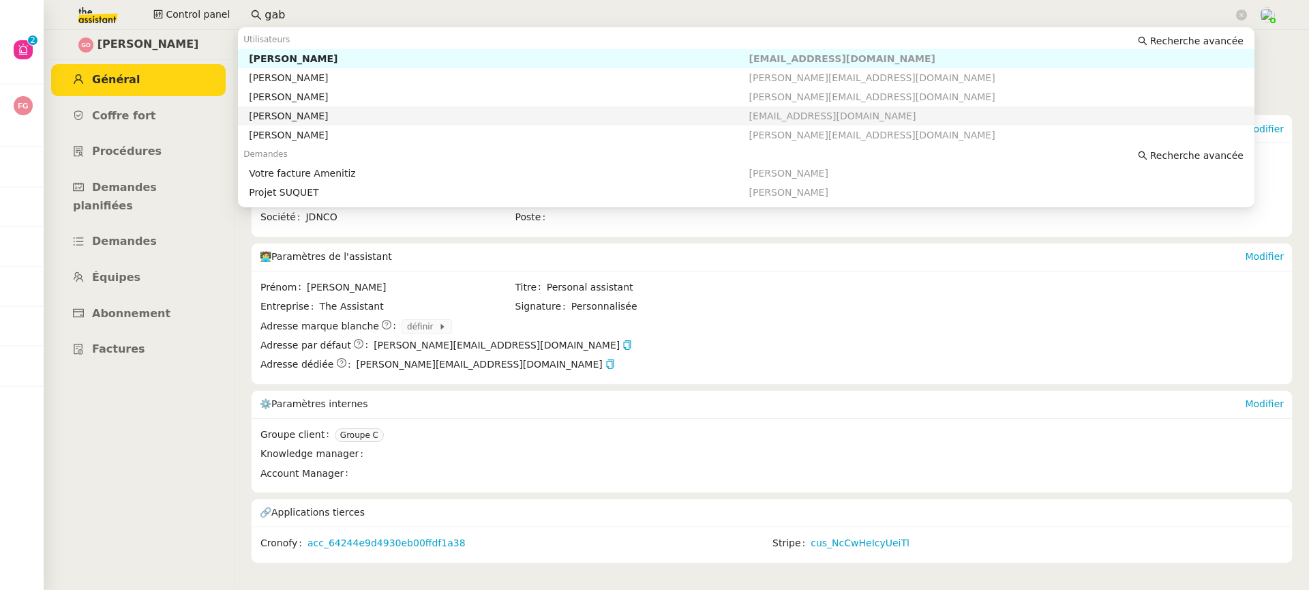
click at [328, 99] on div "[PERSON_NAME]" at bounding box center [499, 97] width 500 height 12
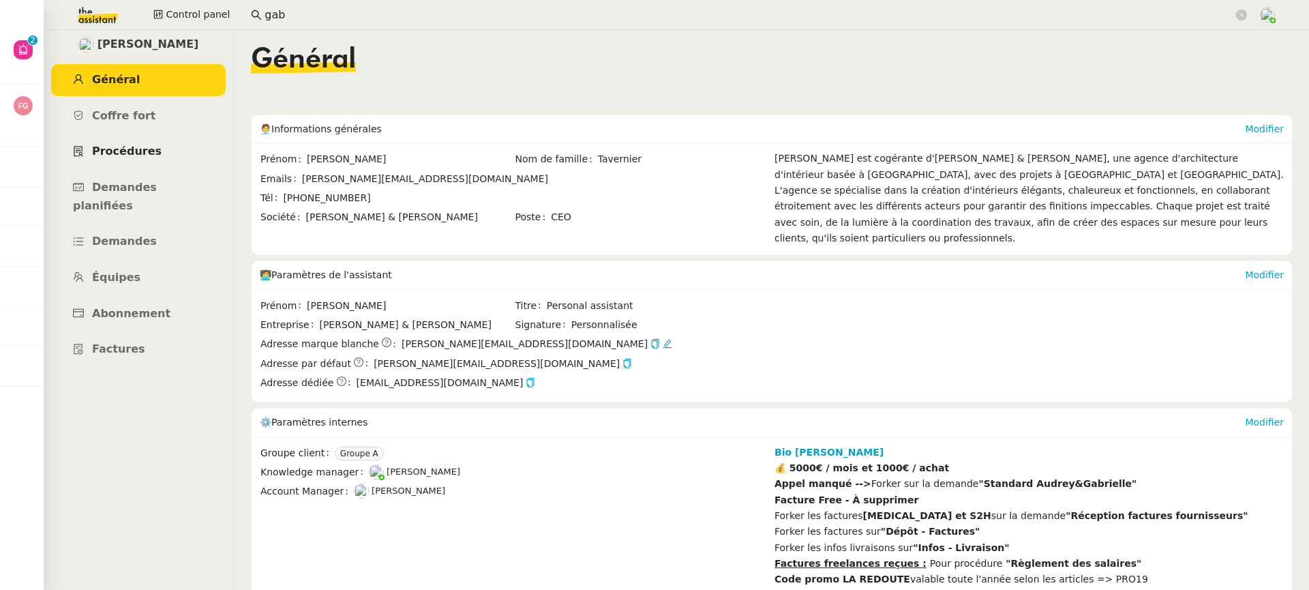
click at [96, 149] on span "Procédures" at bounding box center [127, 150] width 70 height 13
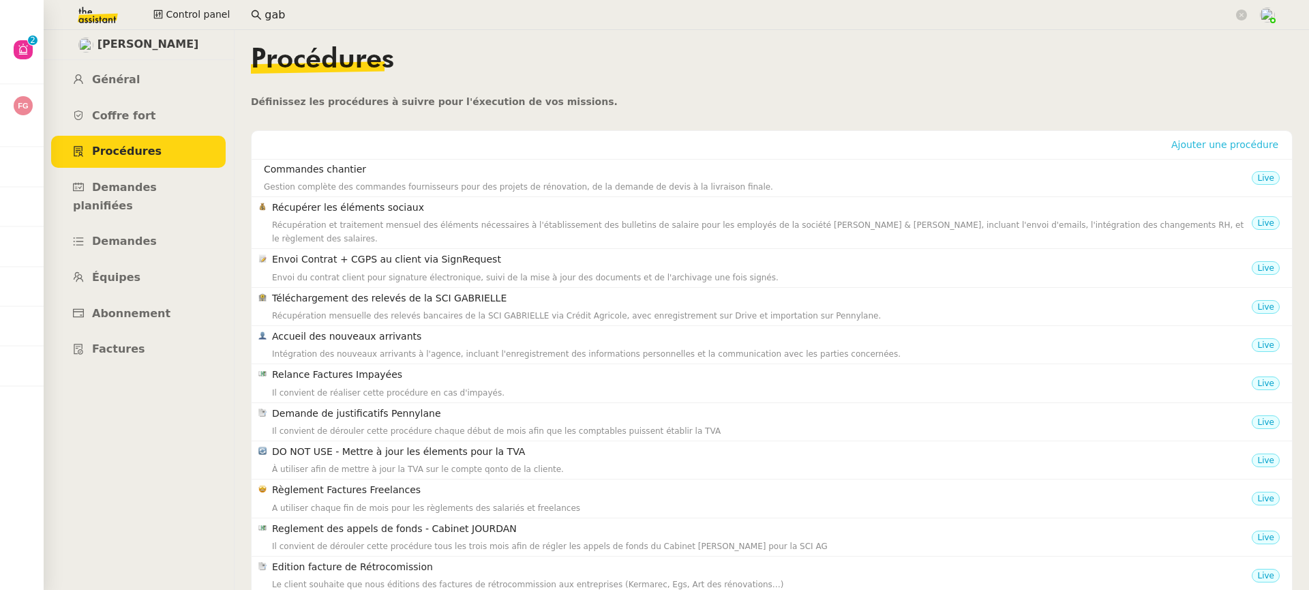
click at [1213, 151] on button "Ajouter une procédure" at bounding box center [1224, 144] width 118 height 15
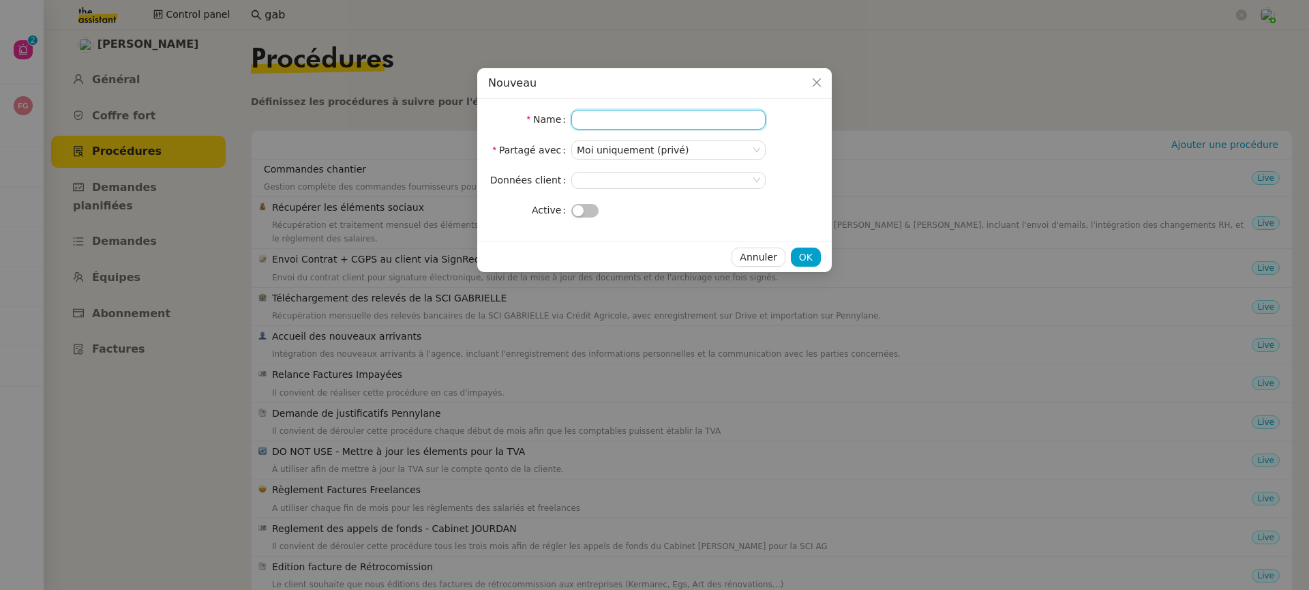
click at [727, 125] on input "Name" at bounding box center [668, 120] width 194 height 20
type input "S"
type input "Gestion des factures Vendrest"
click at [663, 186] on nz-select-top-control at bounding box center [668, 180] width 194 height 17
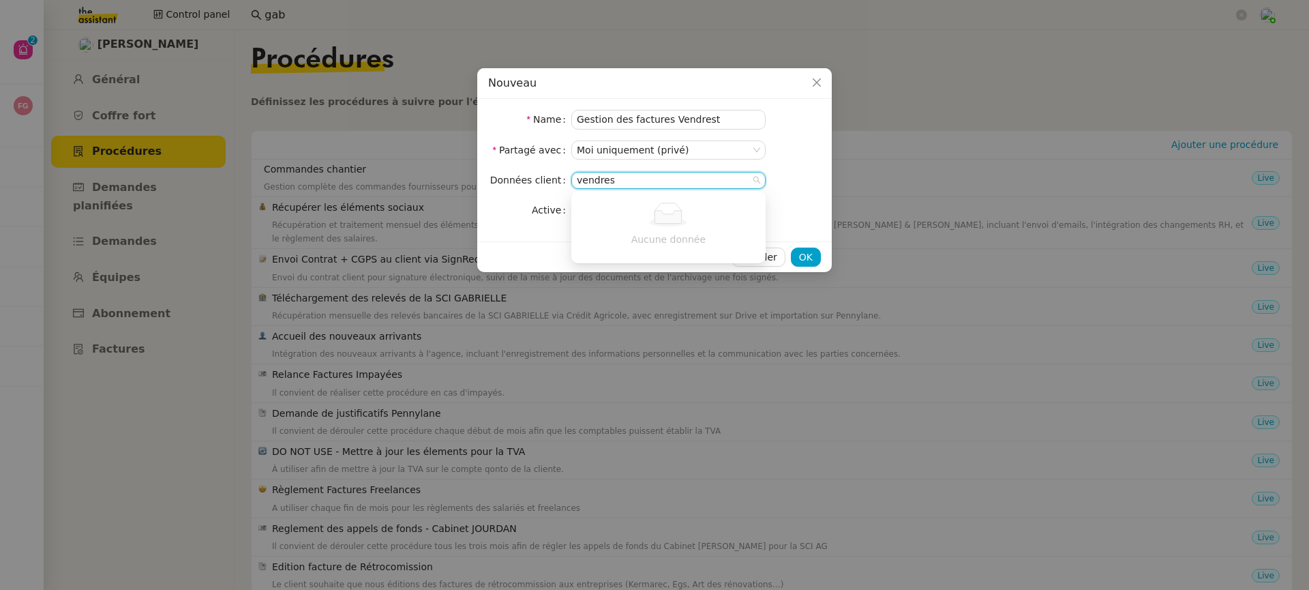
type input "vendres"
drag, startPoint x: 632, startPoint y: 185, endPoint x: 480, endPoint y: 179, distance: 152.1
click at [480, 179] on div "Name Gestion des factures Vendrest Partagé avec Moi uniquement (privé) Données …" at bounding box center [654, 170] width 354 height 142
click at [585, 209] on button "button" at bounding box center [584, 211] width 27 height 14
click at [596, 160] on form "Name Gestion des factures Vendrest Partagé avec Moi uniquement (privé) Données …" at bounding box center [654, 165] width 333 height 110
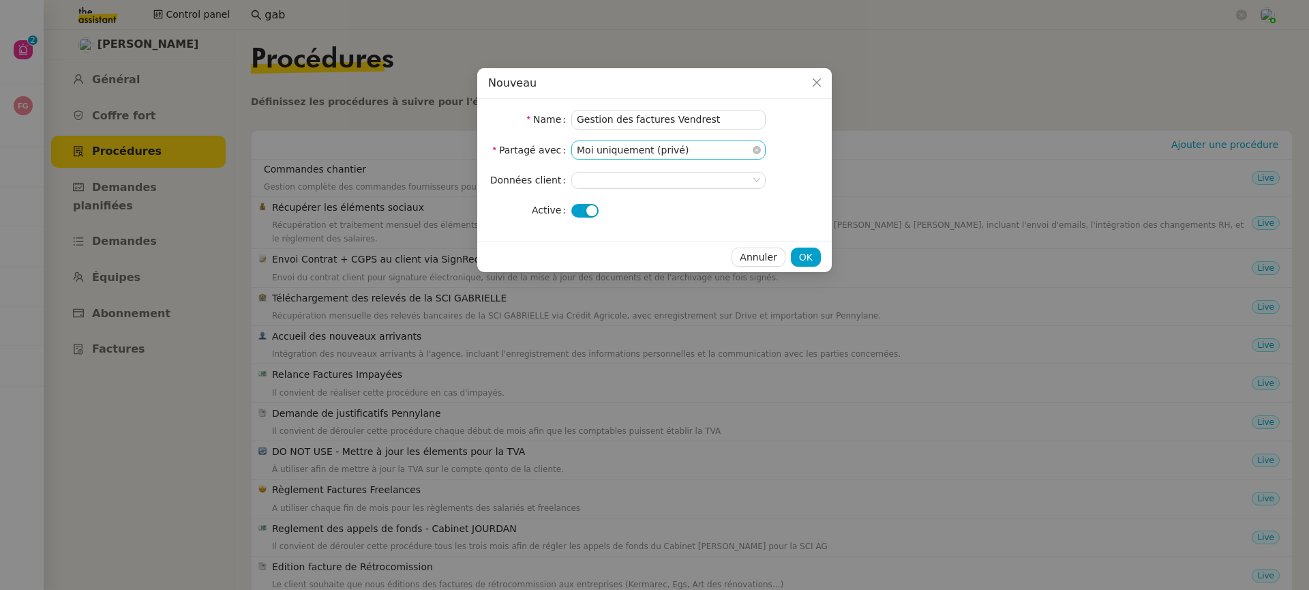
click at [594, 153] on nz-select-item "Moi uniquement (privé)" at bounding box center [668, 150] width 183 height 18
click at [612, 202] on div at bounding box center [668, 186] width 194 height 44
click at [607, 200] on nz-option-item "Équipe" at bounding box center [668, 192] width 194 height 19
click at [816, 258] on button "OK" at bounding box center [806, 256] width 30 height 19
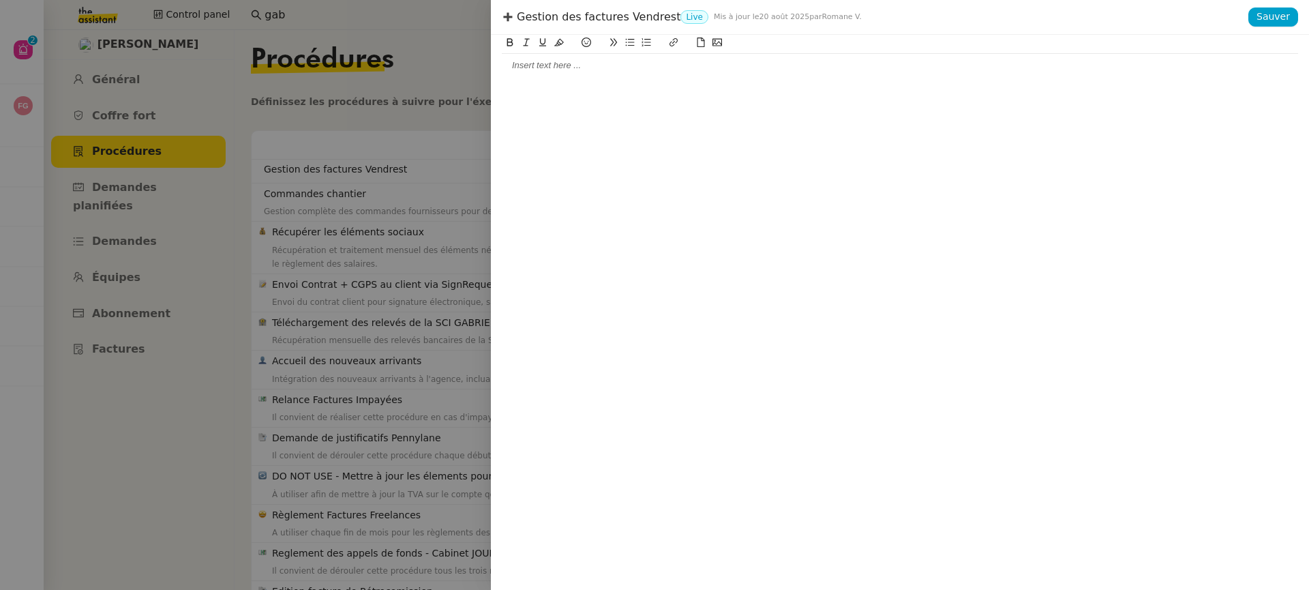
click at [549, 69] on div at bounding box center [900, 65] width 796 height 12
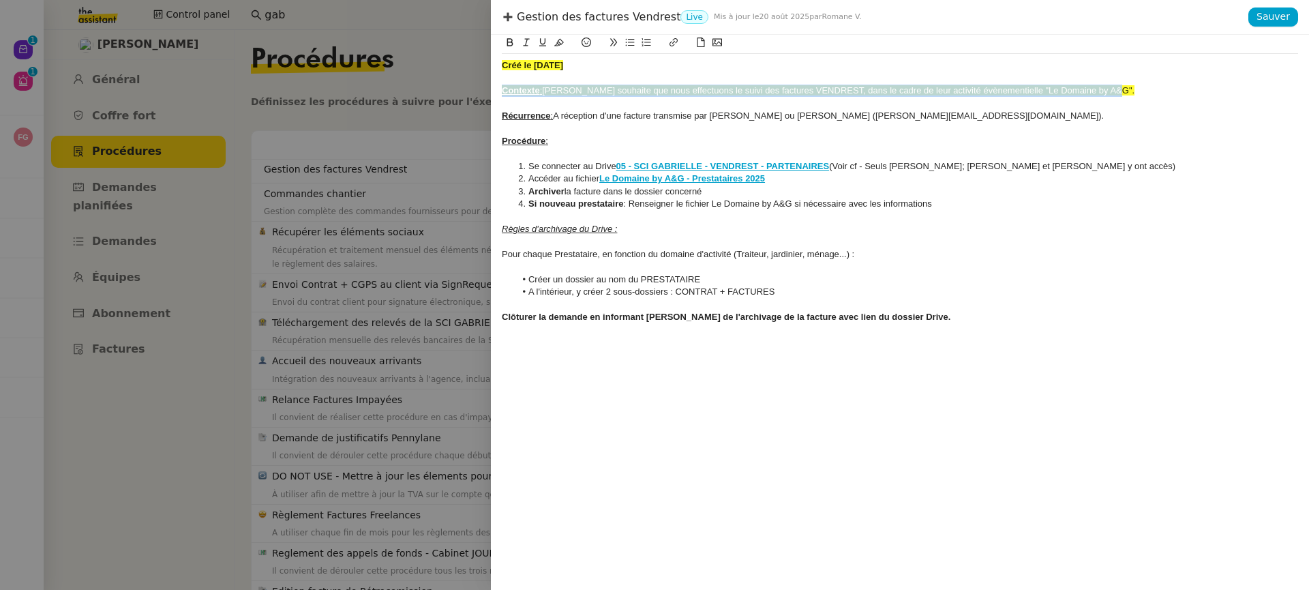
drag, startPoint x: 1144, startPoint y: 85, endPoint x: 405, endPoint y: 93, distance: 739.5
click at [405, 93] on div "Gestion des factures Vendrest Live Mis à jour le 20 août 2025 par Romane V. Sau…" at bounding box center [654, 295] width 1309 height 590
click at [560, 39] on icon at bounding box center [559, 42] width 10 height 10
click at [575, 142] on div "Procédure :" at bounding box center [900, 141] width 796 height 12
click at [560, 117] on div "Récurrence : A réception d'une facture transmise par Gabrielle ou Xavier (xavie…" at bounding box center [900, 116] width 796 height 12
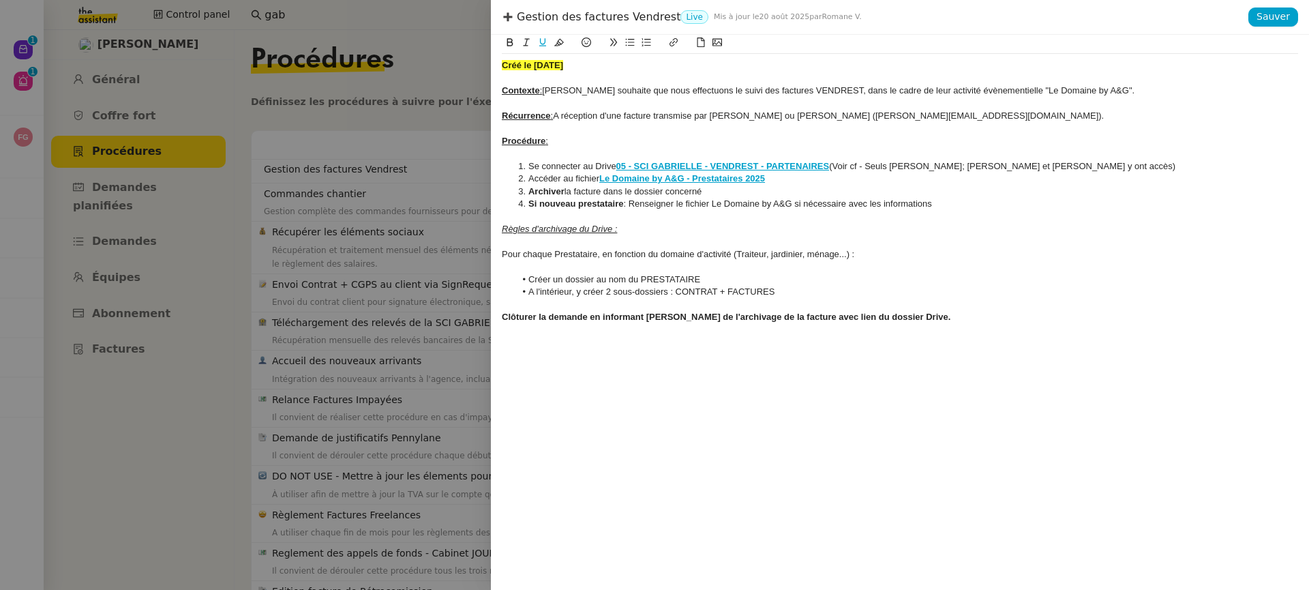
click at [0, 0] on lt-span "À" at bounding box center [0, 0] width 0 height 0
click at [680, 96] on div "Contexte : Gabrielle souhaite que nous effectuons le suivi des factures VENDRES…" at bounding box center [900, 91] width 796 height 12
click at [676, 91] on div "Contexte : Gabrielle souhaite que nous effectuons le suivi des factures VENDRES…" at bounding box center [900, 91] width 796 height 12
click at [0, 0] on lt-span "effectu i ons" at bounding box center [0, 0] width 0 height 0
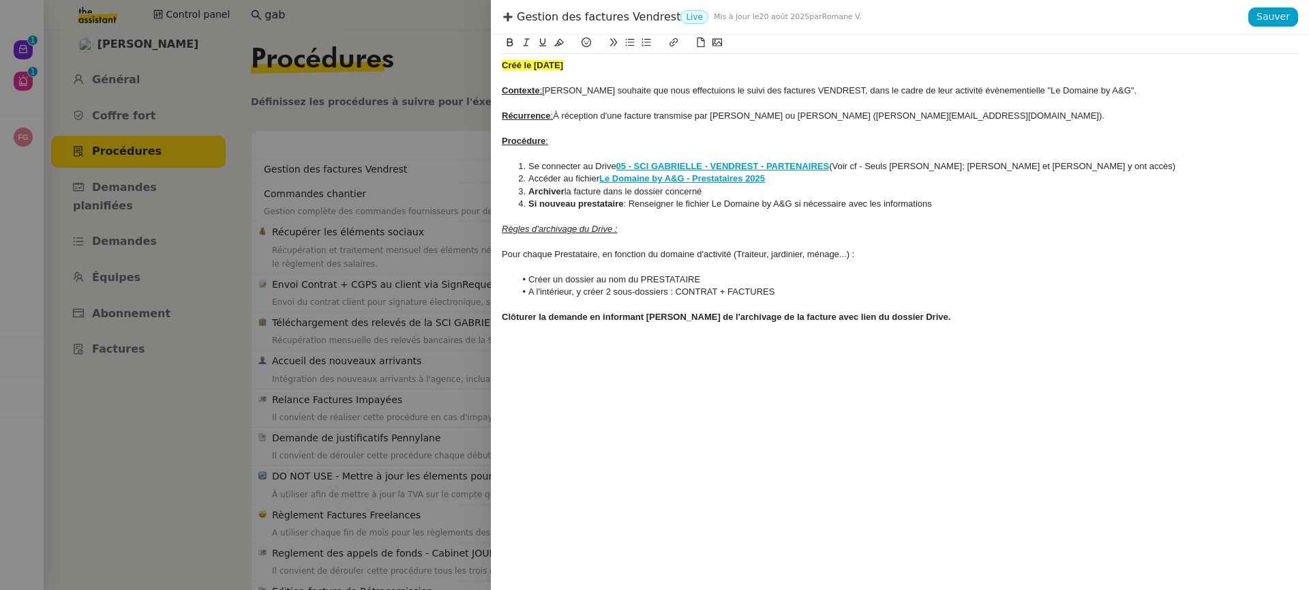
click at [780, 163] on strong "05 - SCI GABRIELLE - VENDREST - PARTENAIRES" at bounding box center [722, 166] width 213 height 10
click at [794, 114] on div "Récurrence : À réception d'une facture transmise par Gabrielle ou Xavier (xavie…" at bounding box center [900, 116] width 796 height 12
click at [529, 291] on li "A l'intérieur, y créer 2 sous-dossiers : CONTRAT + FACTURES" at bounding box center [906, 292] width 783 height 12
click at [0, 0] on lt-span "À" at bounding box center [0, 0] width 0 height 0
click at [1247, 24] on div "Gestion des factures Vendrest Live Mis à jour le 20 août 2025 par Romane V." at bounding box center [875, 17] width 746 height 15
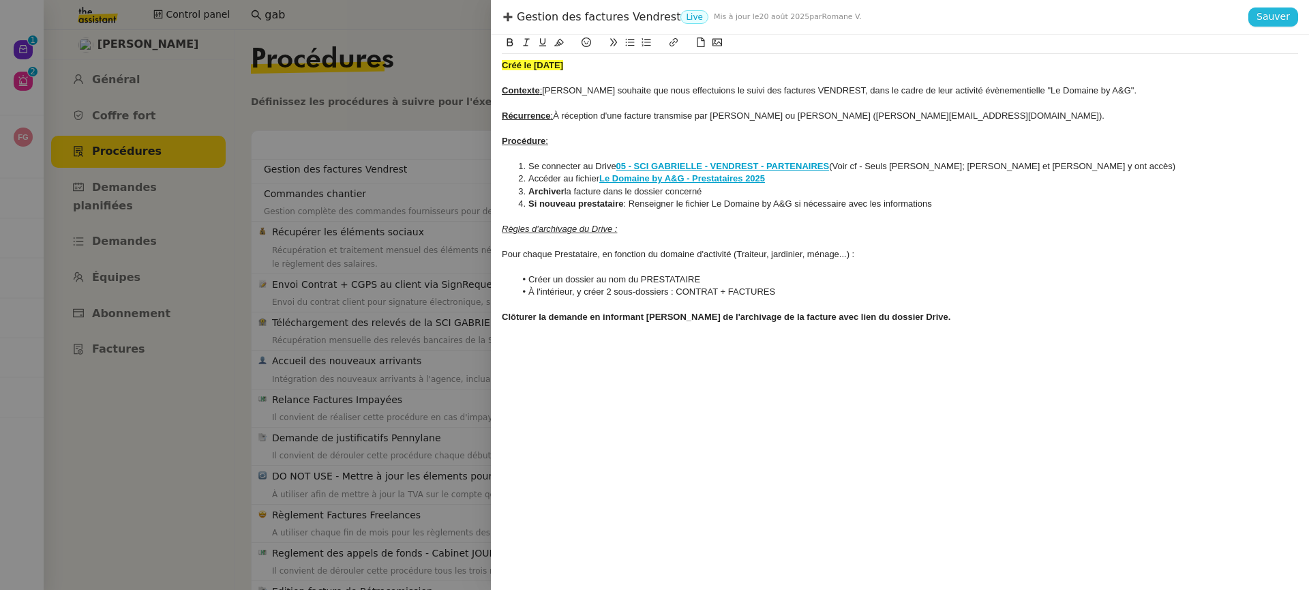
click at [1265, 20] on span "Sauver" at bounding box center [1272, 17] width 33 height 16
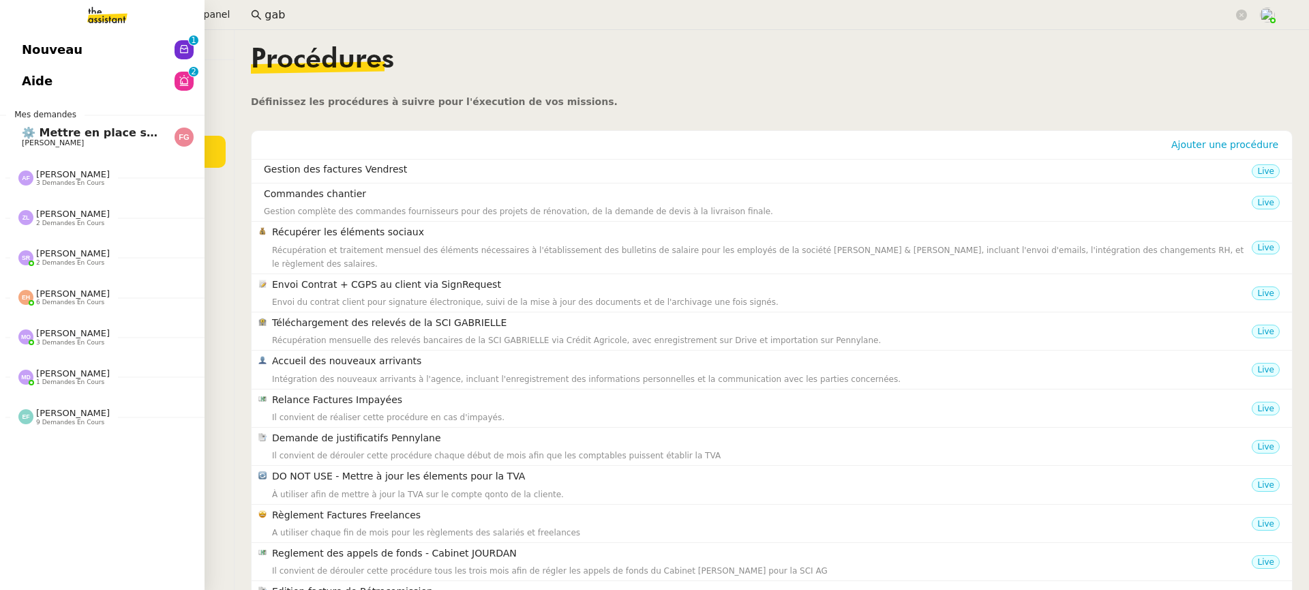
click at [24, 82] on span "Aide" at bounding box center [37, 81] width 31 height 20
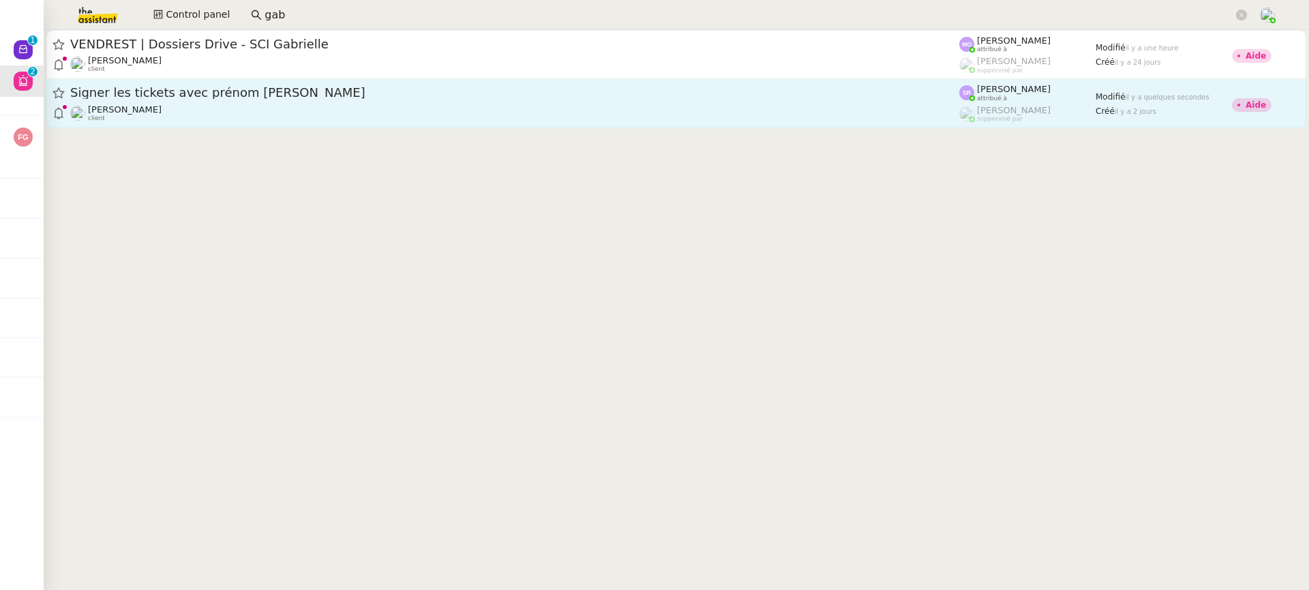
click at [456, 110] on div "[PERSON_NAME] client" at bounding box center [514, 113] width 889 height 18
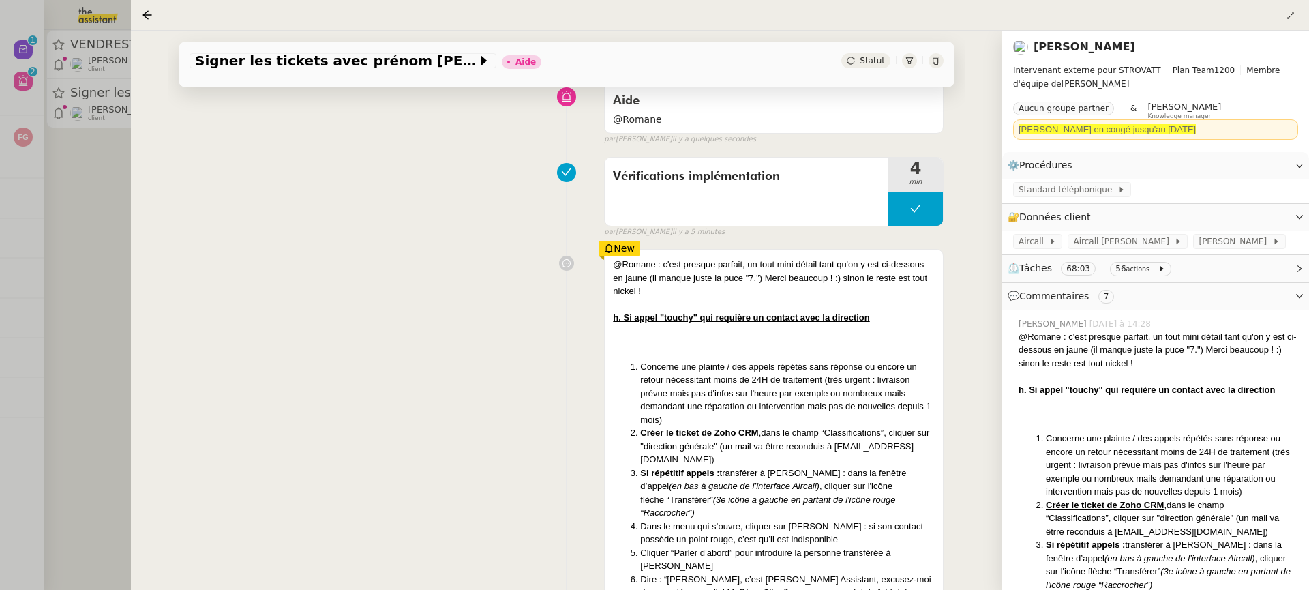
scroll to position [121, 0]
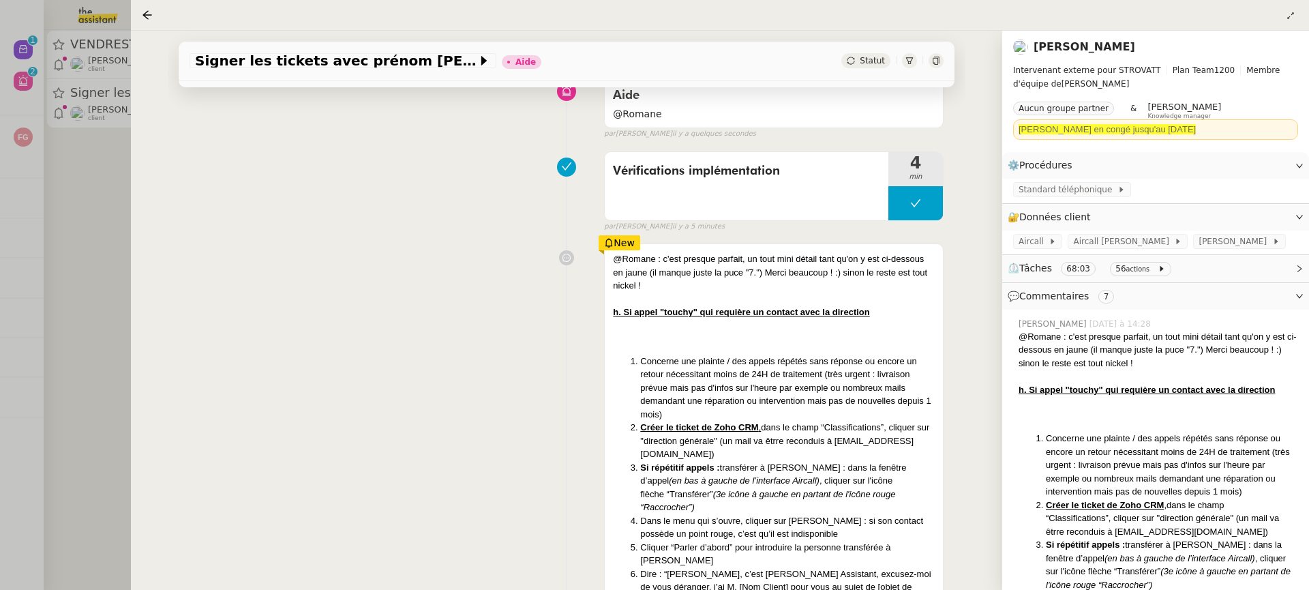
click at [102, 162] on div at bounding box center [654, 295] width 1309 height 590
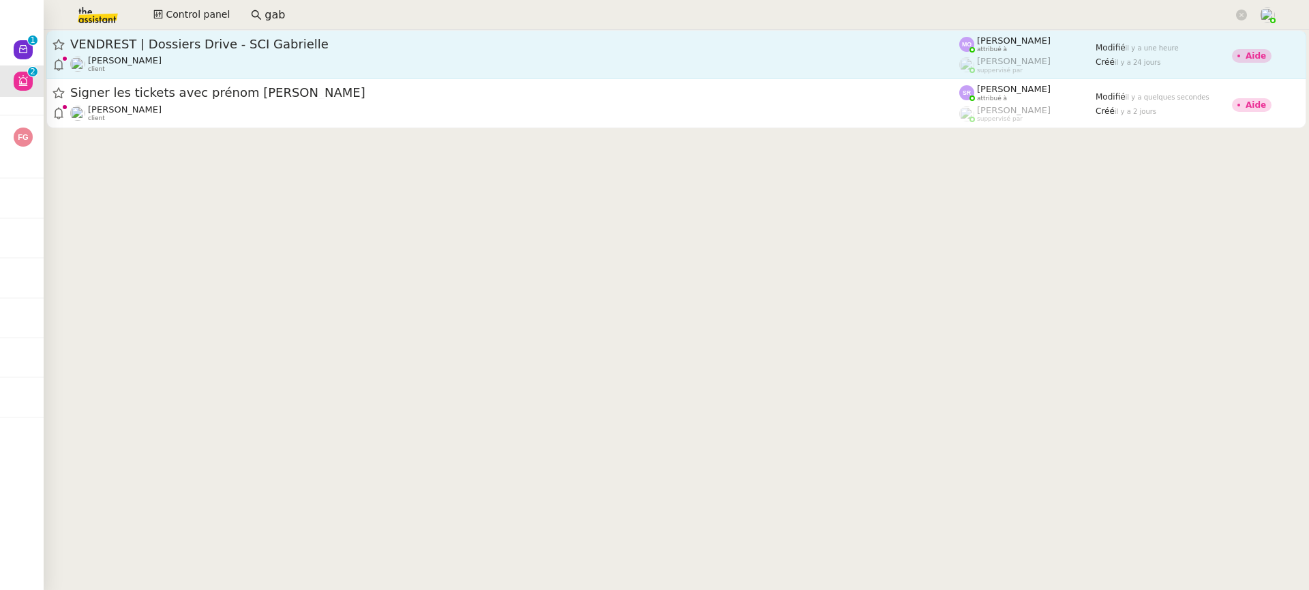
click at [316, 67] on div "[PERSON_NAME] client" at bounding box center [514, 64] width 889 height 18
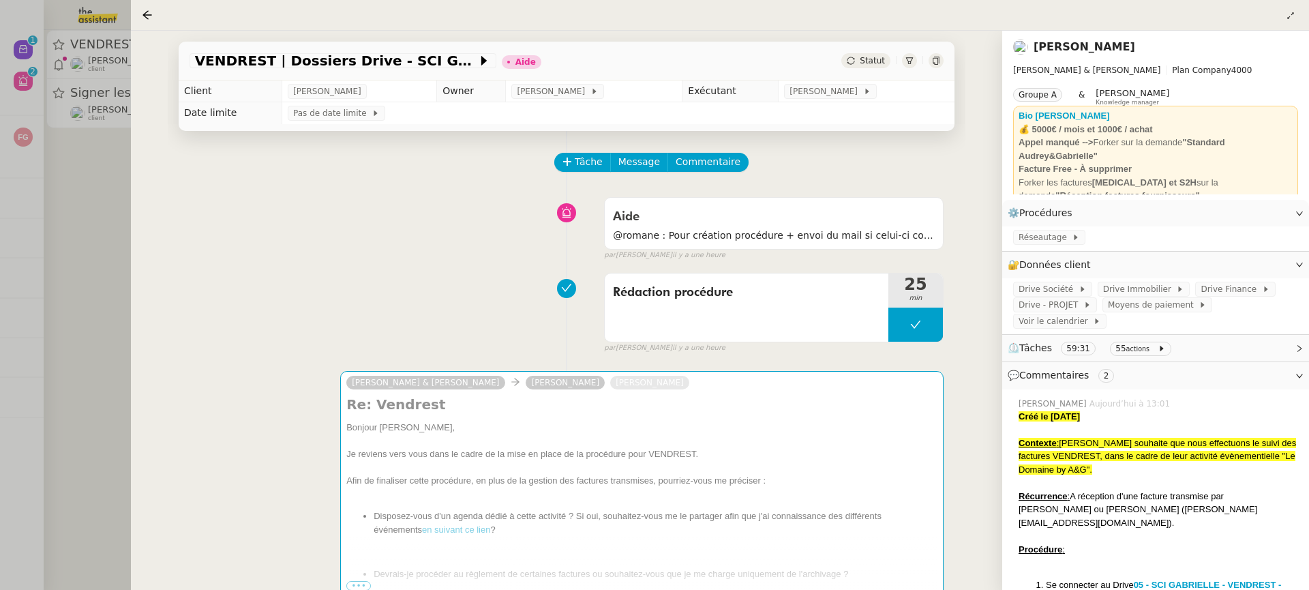
click at [707, 162] on span "Commentaire" at bounding box center [707, 162] width 65 height 16
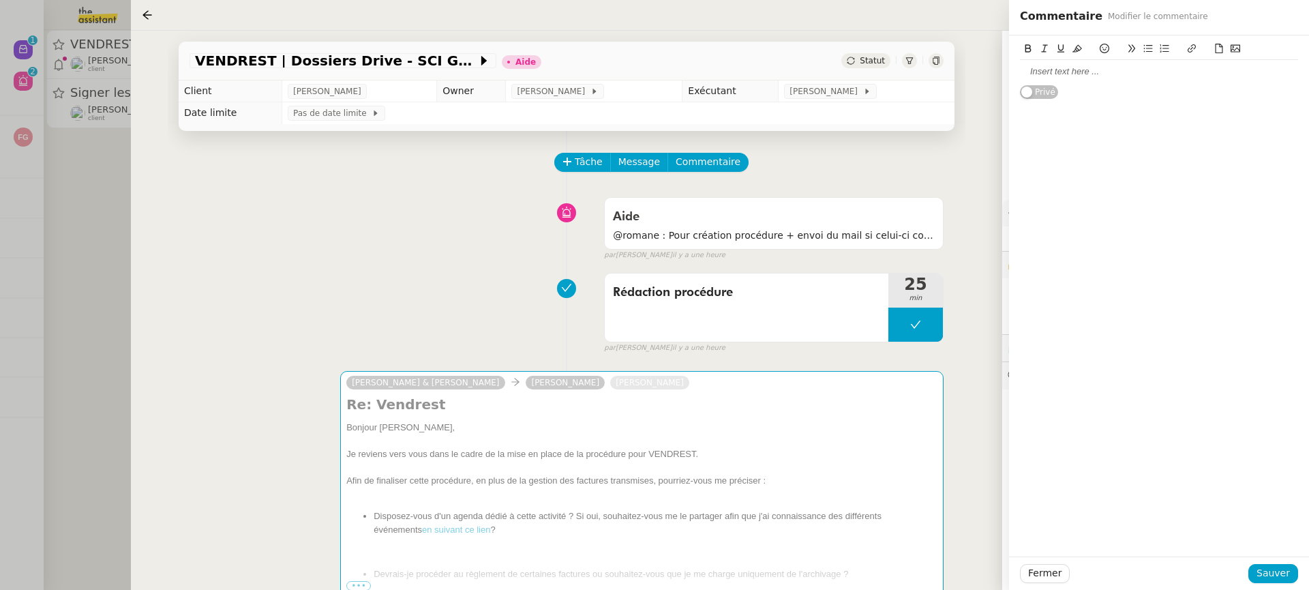
click at [1111, 74] on div at bounding box center [1159, 71] width 278 height 12
click at [1280, 581] on span "Sauver" at bounding box center [1272, 573] width 33 height 16
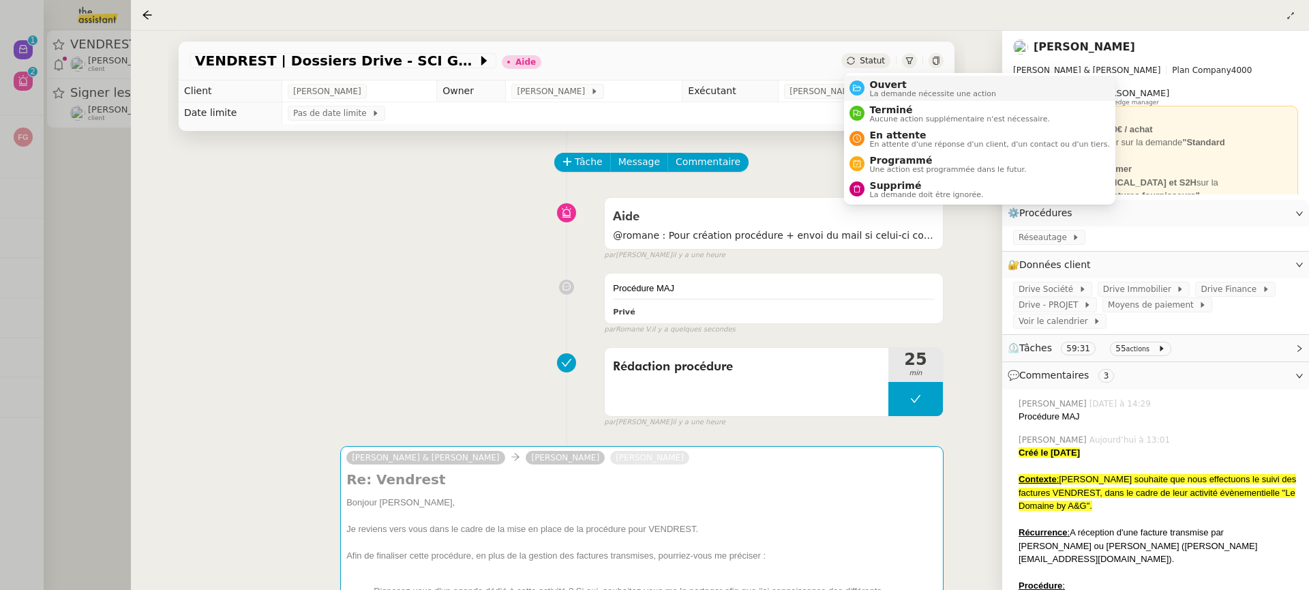
click at [896, 91] on span "La demande nécessite une action" at bounding box center [933, 93] width 127 height 7
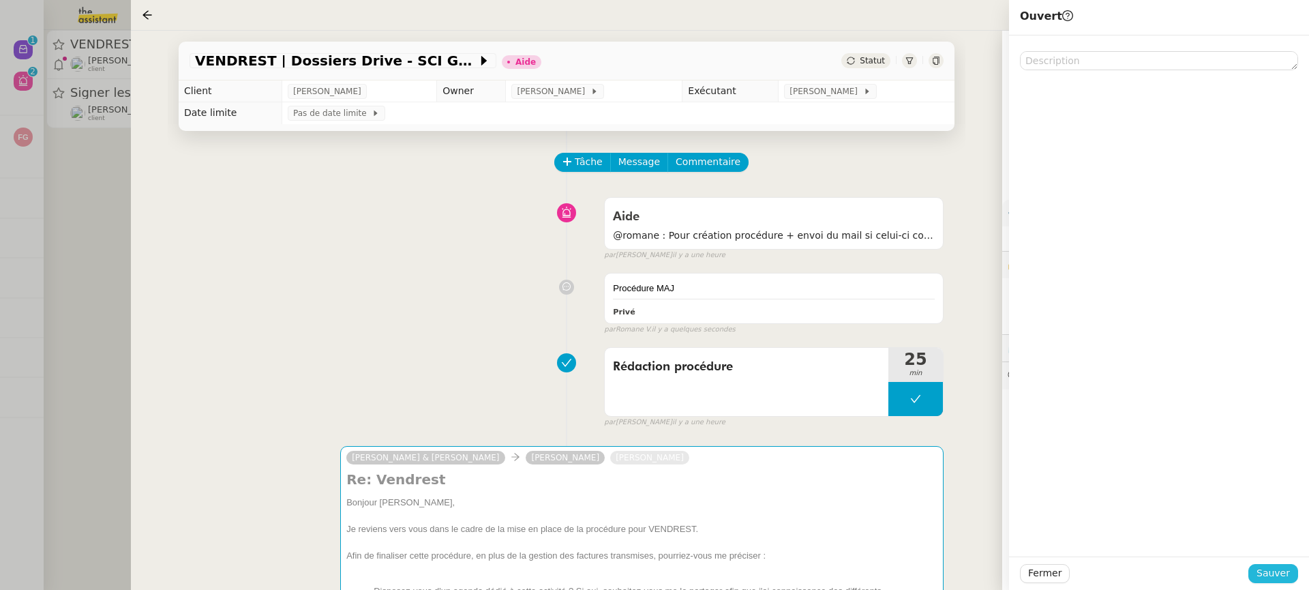
click at [1272, 580] on span "Sauver" at bounding box center [1272, 573] width 33 height 16
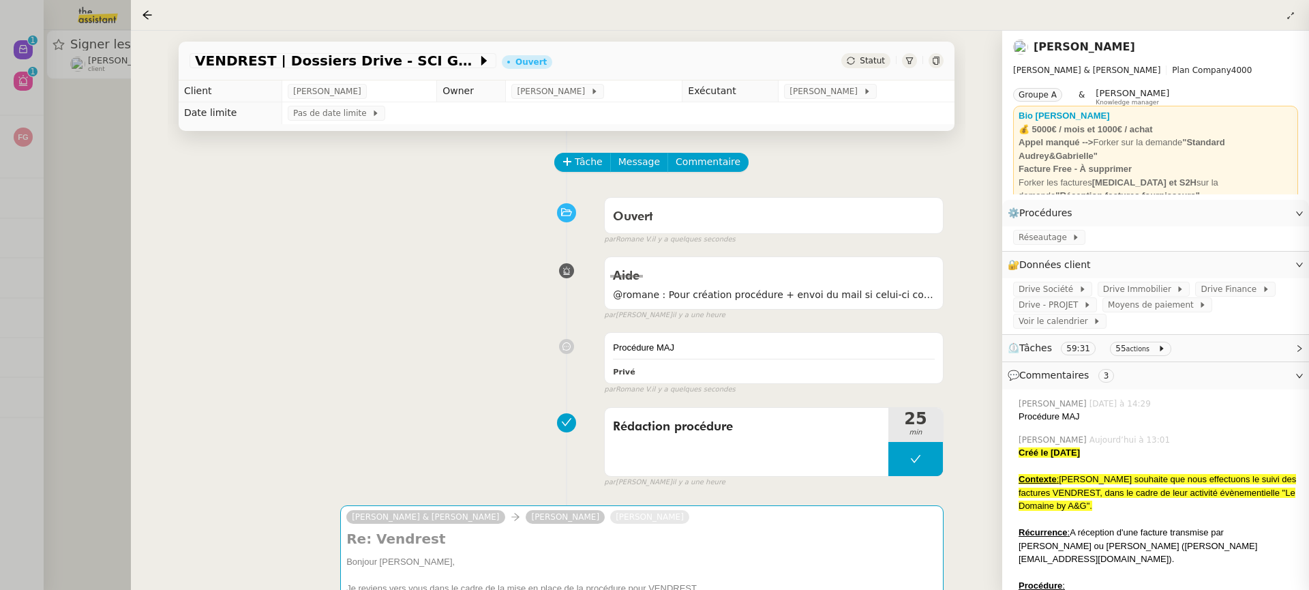
click at [25, 153] on div at bounding box center [654, 295] width 1309 height 590
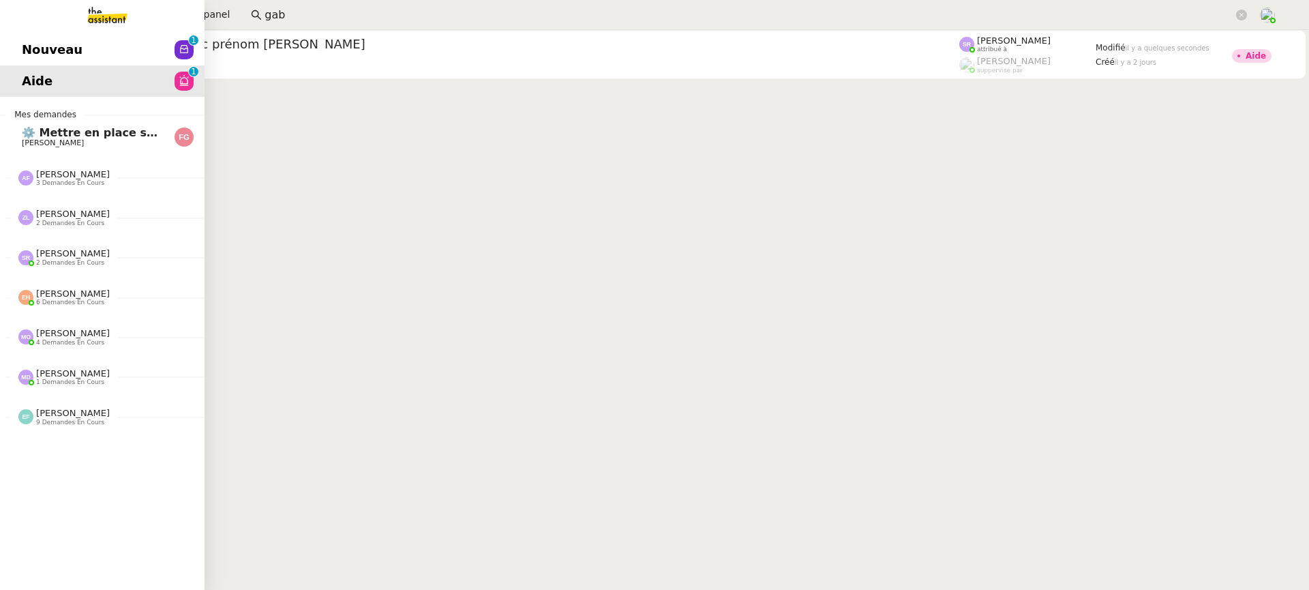
click at [22, 46] on span "Nouveau" at bounding box center [52, 50] width 61 height 20
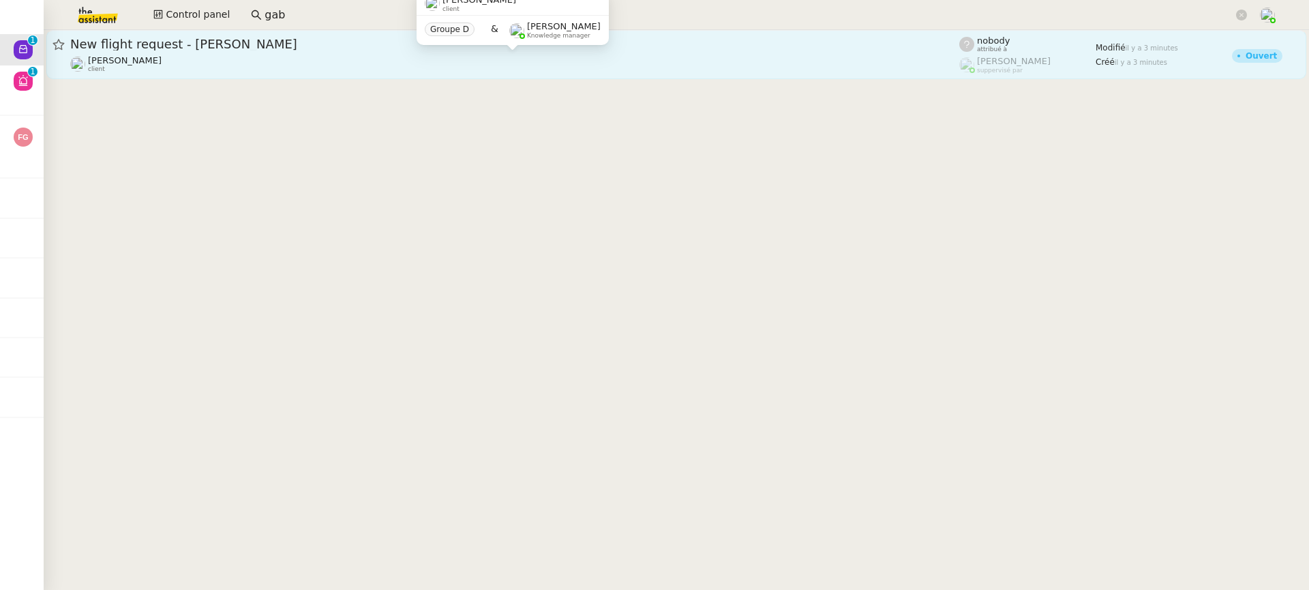
click at [606, 61] on div "[PERSON_NAME] client" at bounding box center [514, 64] width 889 height 18
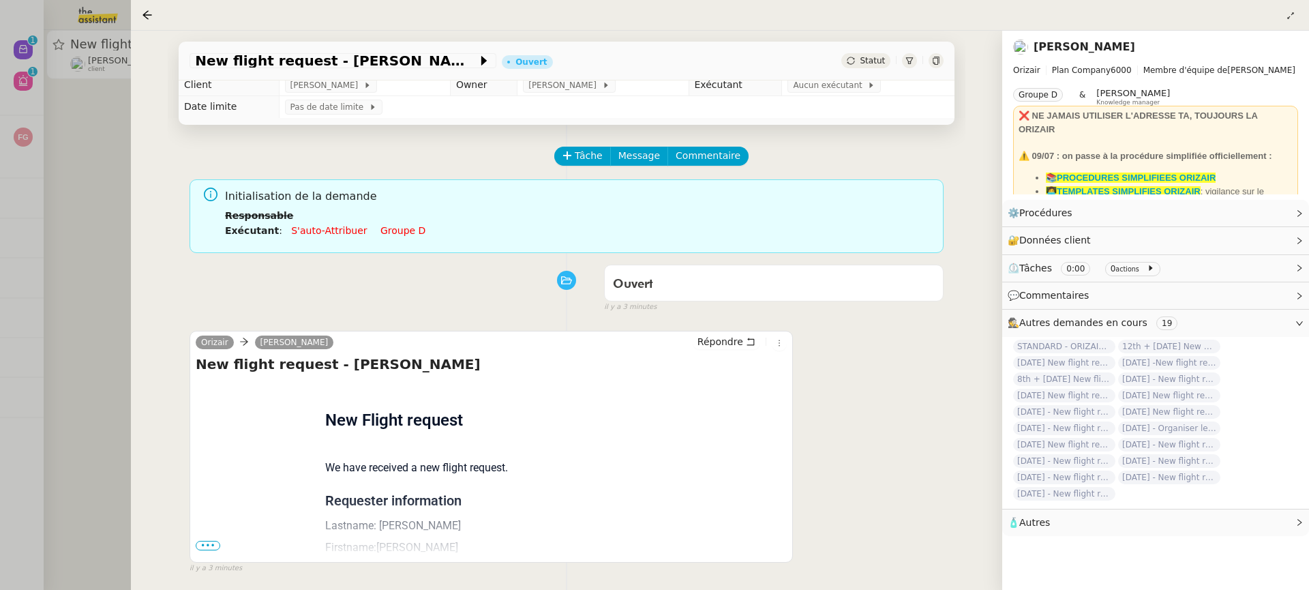
scroll to position [174, 0]
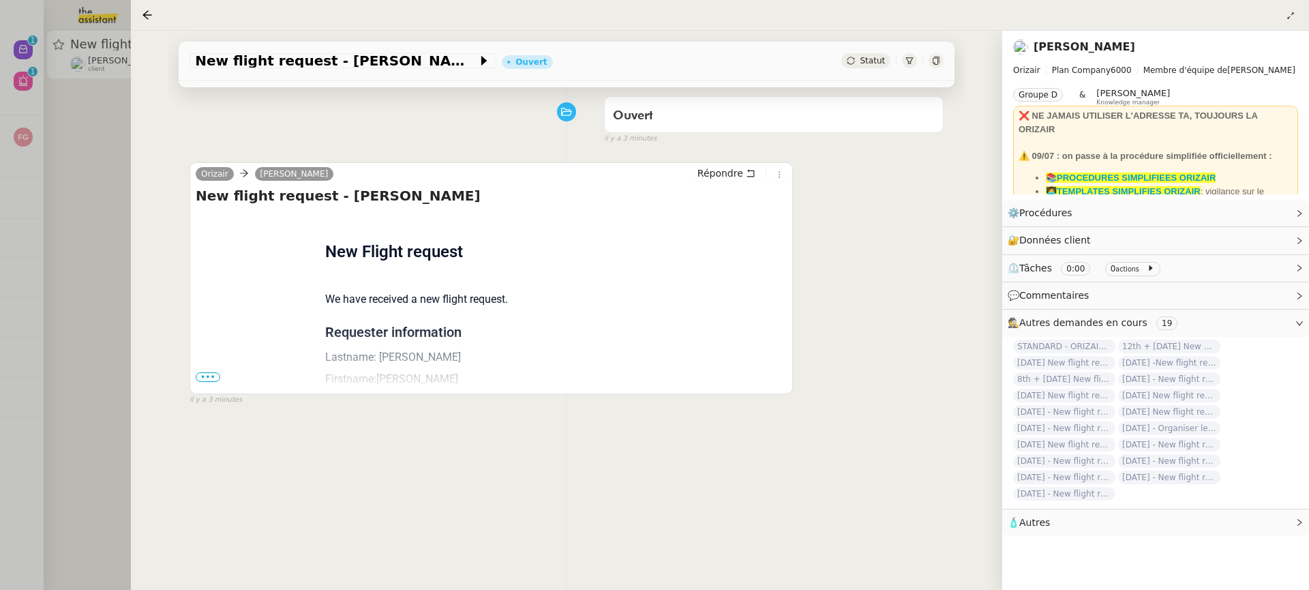
click at [196, 370] on div "Flight request created by Sana Khan New Flight request We have received a new f…" at bounding box center [491, 515] width 591 height 607
click at [204, 376] on span "•••" at bounding box center [208, 377] width 25 height 10
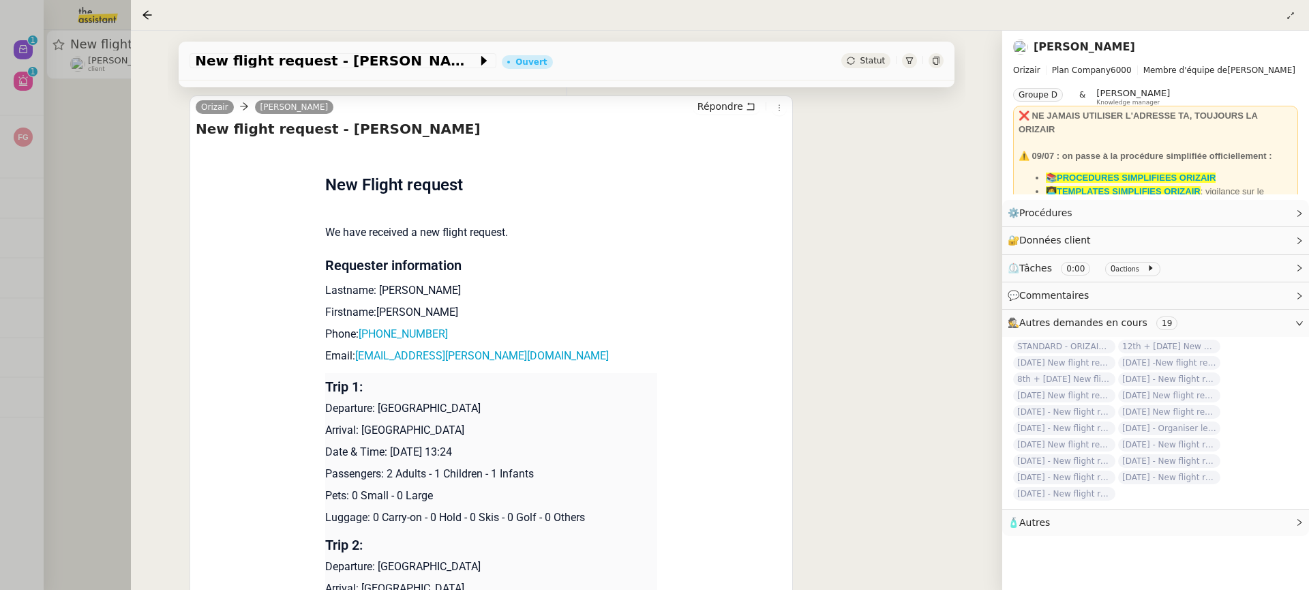
scroll to position [251, 0]
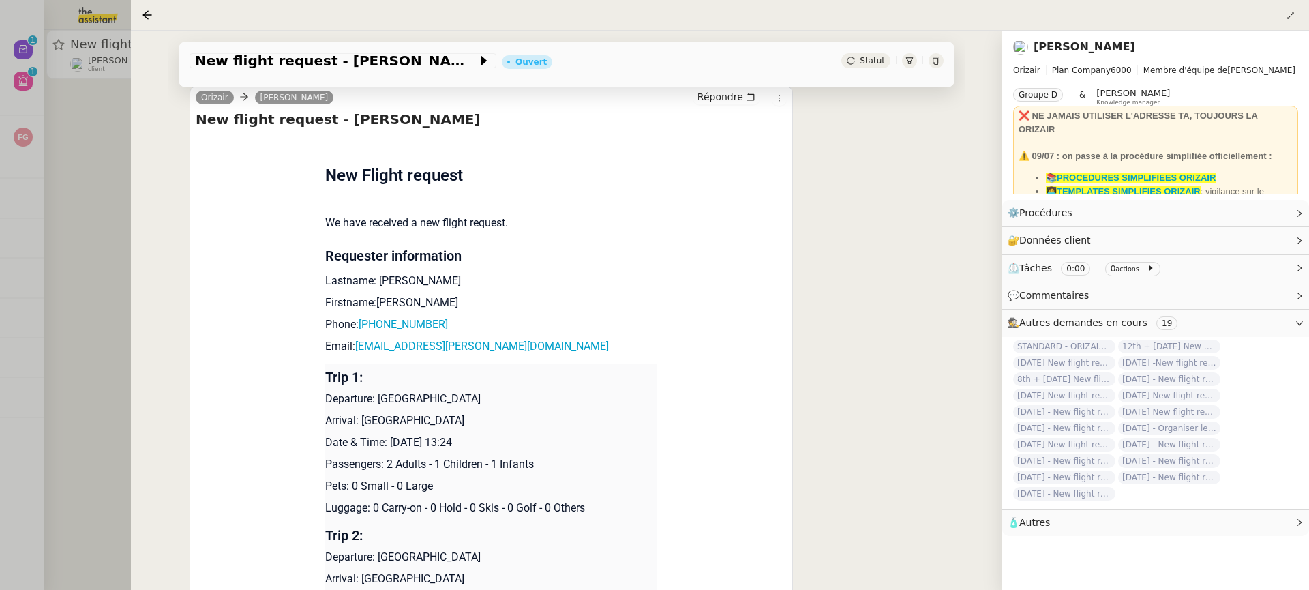
drag, startPoint x: 474, startPoint y: 442, endPoint x: 392, endPoint y: 441, distance: 81.8
click at [392, 441] on p "Date & Time: 27th August 2025 13:24" at bounding box center [491, 442] width 333 height 16
copy p "27th August 2025"
click at [257, 59] on span "New flight request - Sana Khan" at bounding box center [336, 61] width 282 height 14
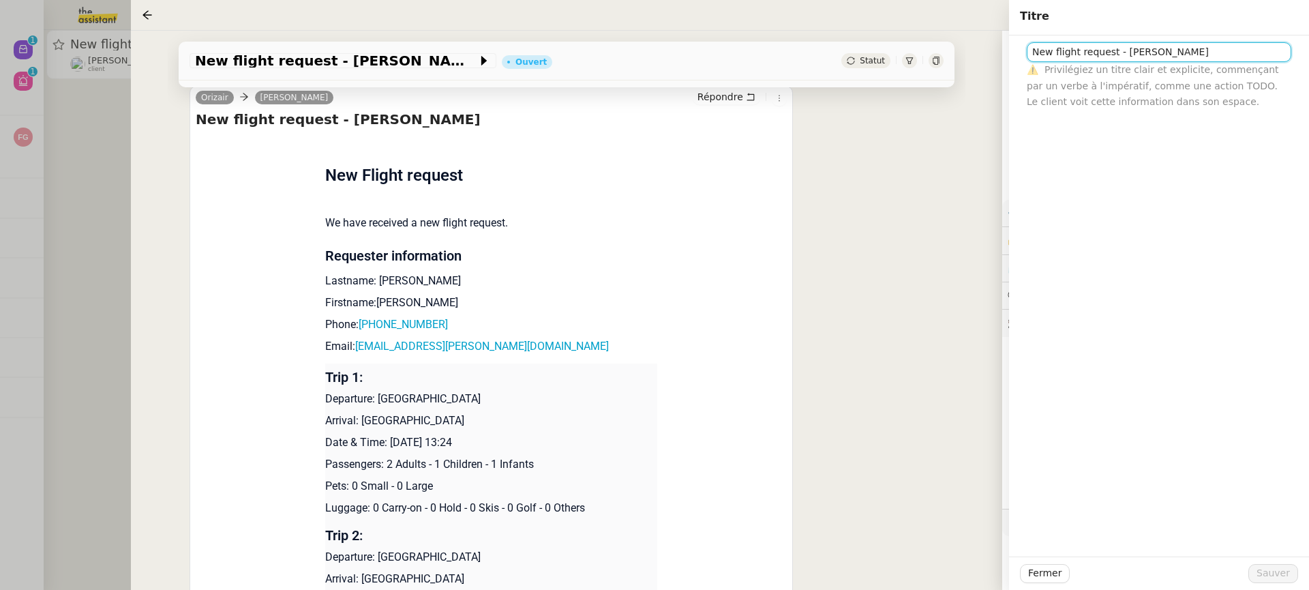
click at [1030, 55] on input "New flight request - Sana Khan" at bounding box center [1158, 52] width 264 height 20
paste input "27th August 2025"
type input "27th August 2025 New flight request - Sana Khan"
click at [1271, 575] on span "Sauver" at bounding box center [1272, 573] width 33 height 16
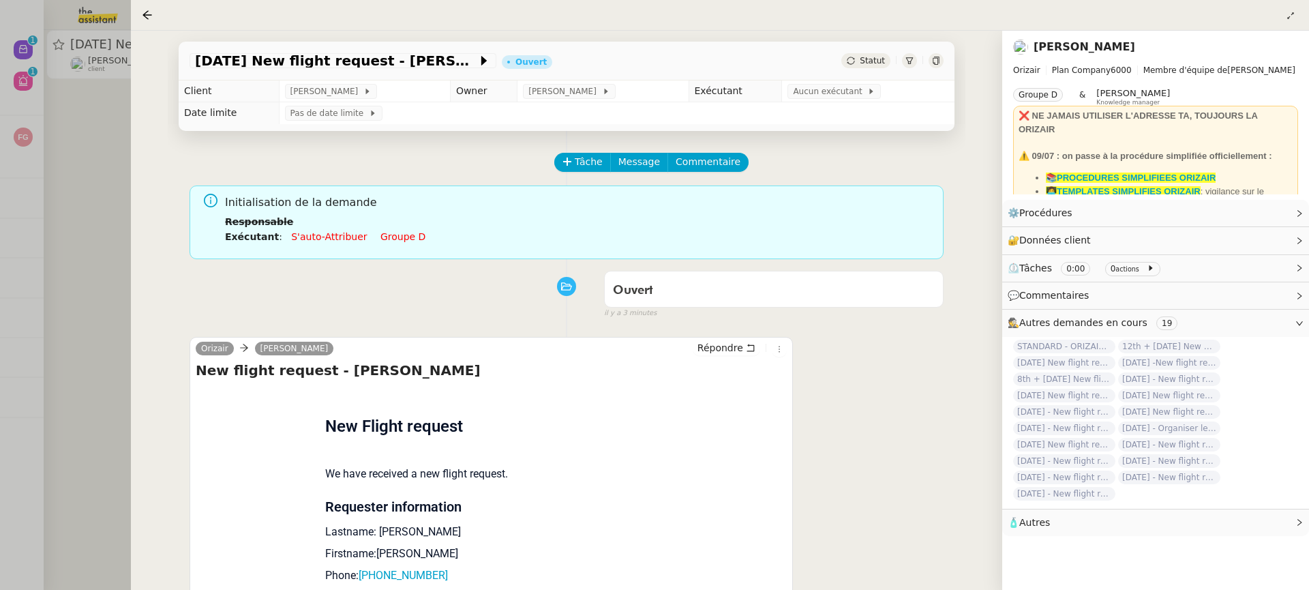
click at [406, 234] on link "Groupe d" at bounding box center [402, 236] width 45 height 11
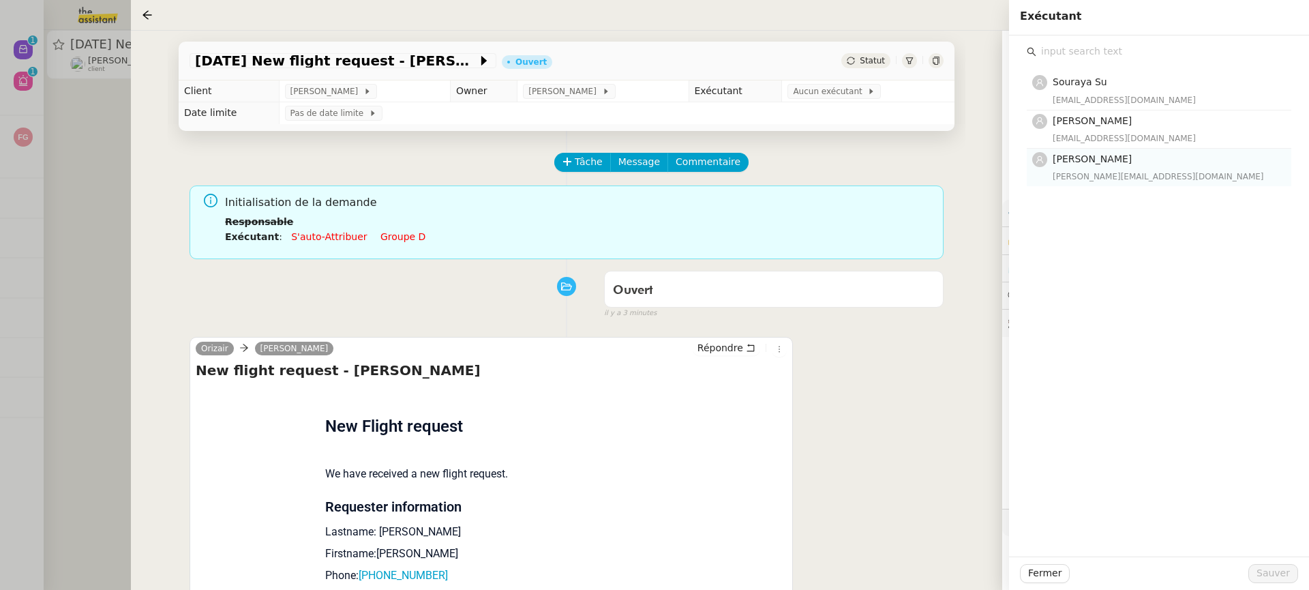
click at [1136, 182] on div "camilleb@team.theassistant.com" at bounding box center [1167, 177] width 230 height 14
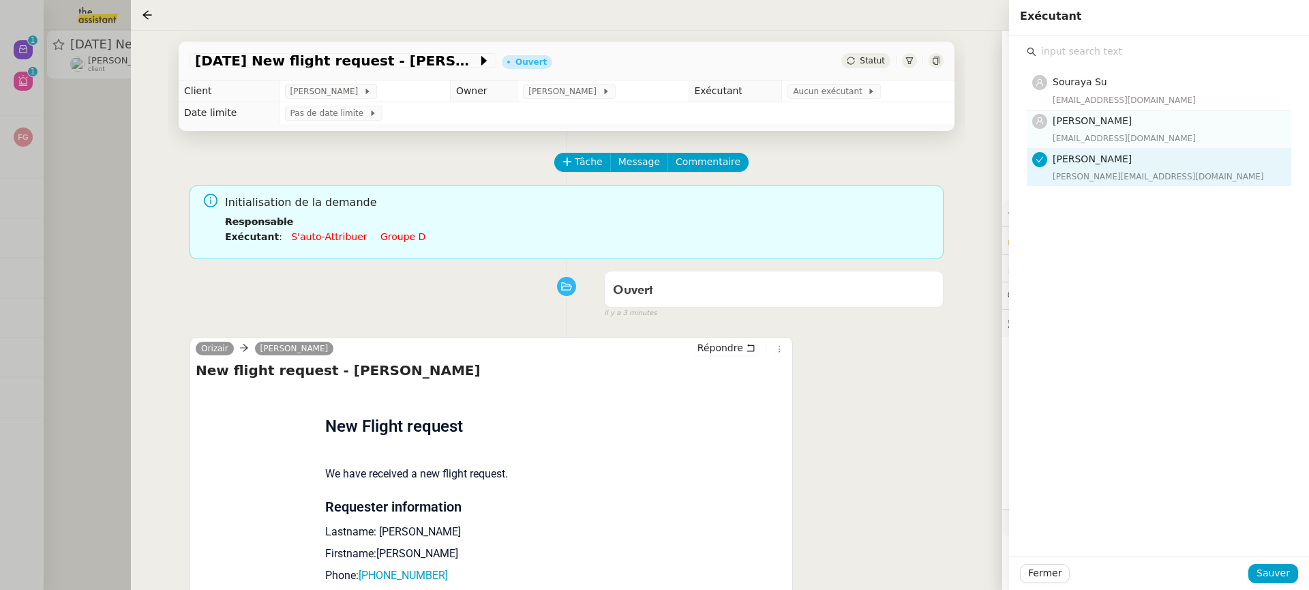
click at [1129, 125] on h4 "[PERSON_NAME]" at bounding box center [1167, 121] width 230 height 16
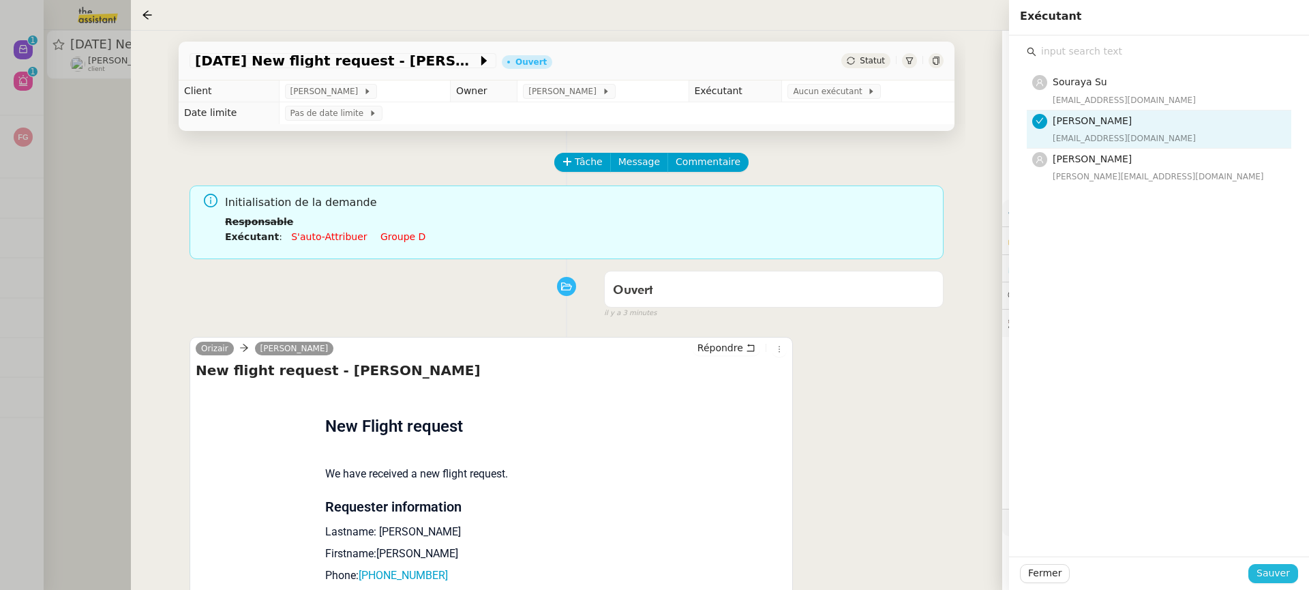
click at [1268, 571] on span "Sauver" at bounding box center [1272, 573] width 33 height 16
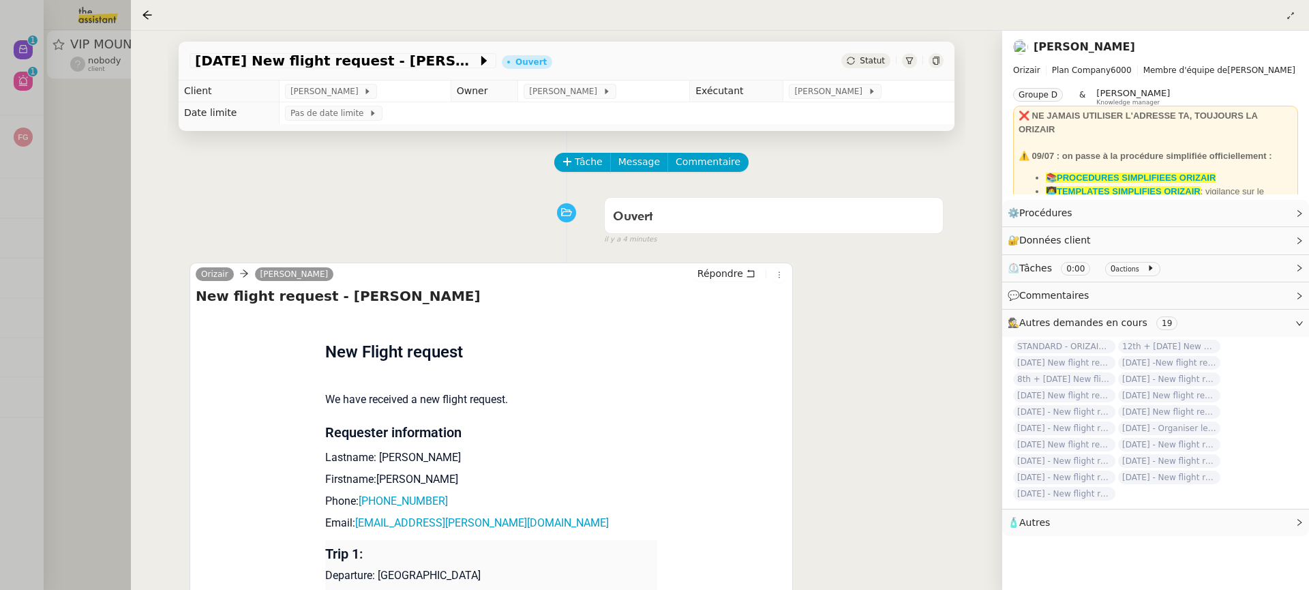
click at [55, 77] on div at bounding box center [654, 295] width 1309 height 590
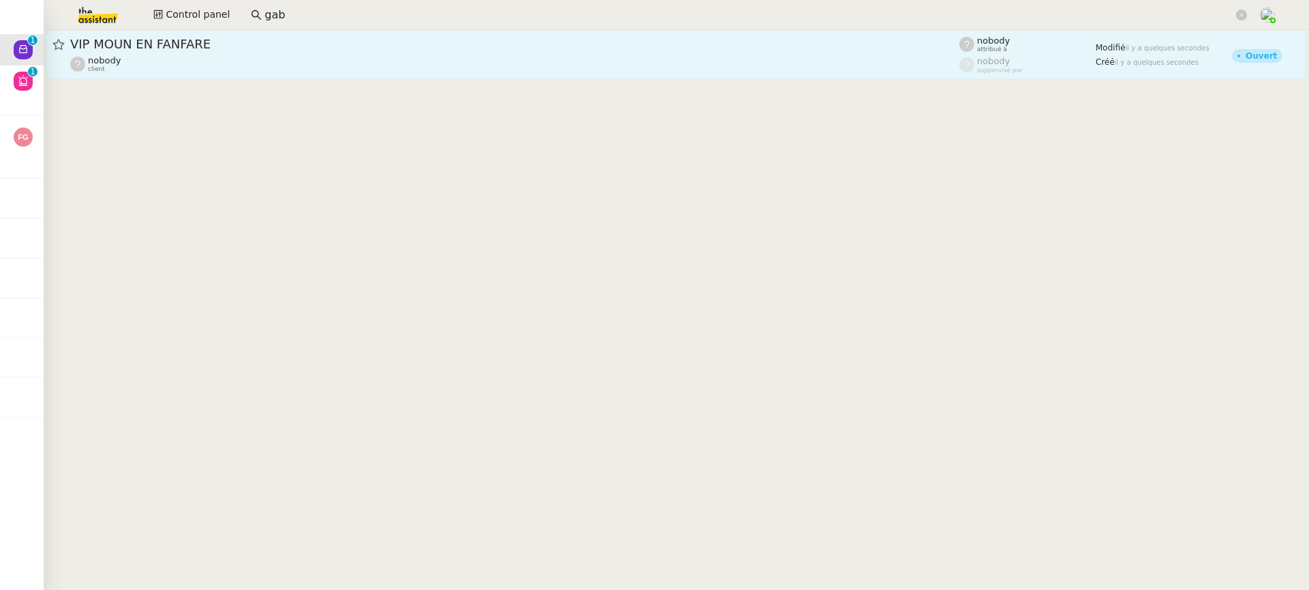
click at [193, 52] on div "VIP MOUN EN FANFARE nobody client" at bounding box center [514, 54] width 889 height 37
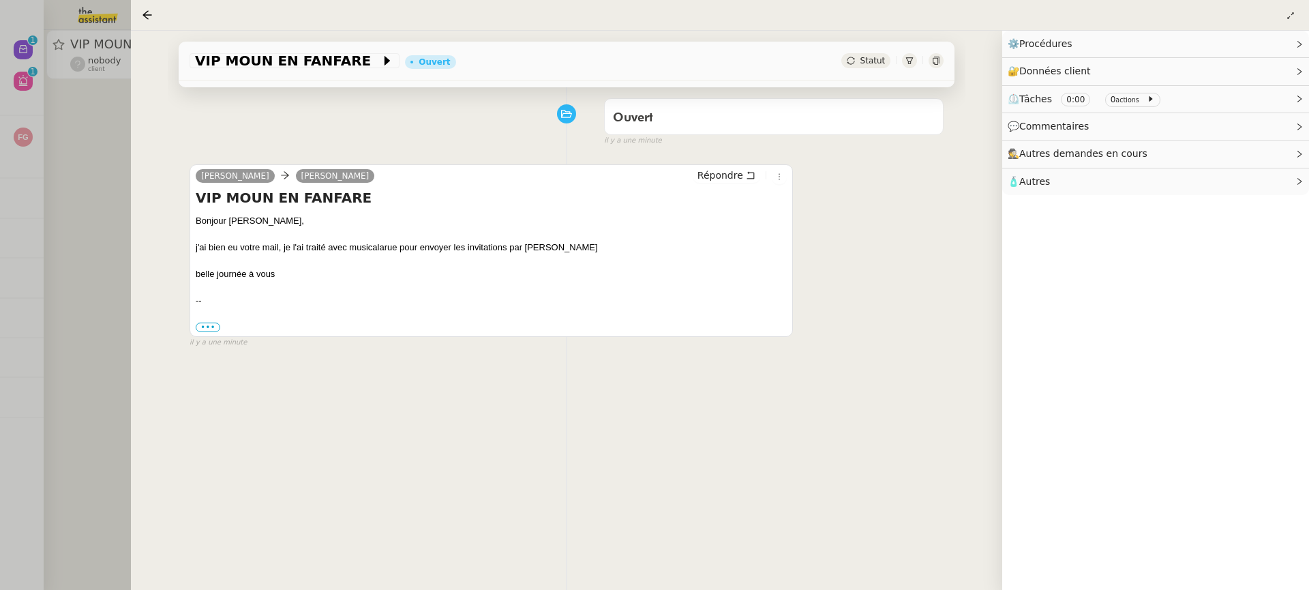
scroll to position [174, 0]
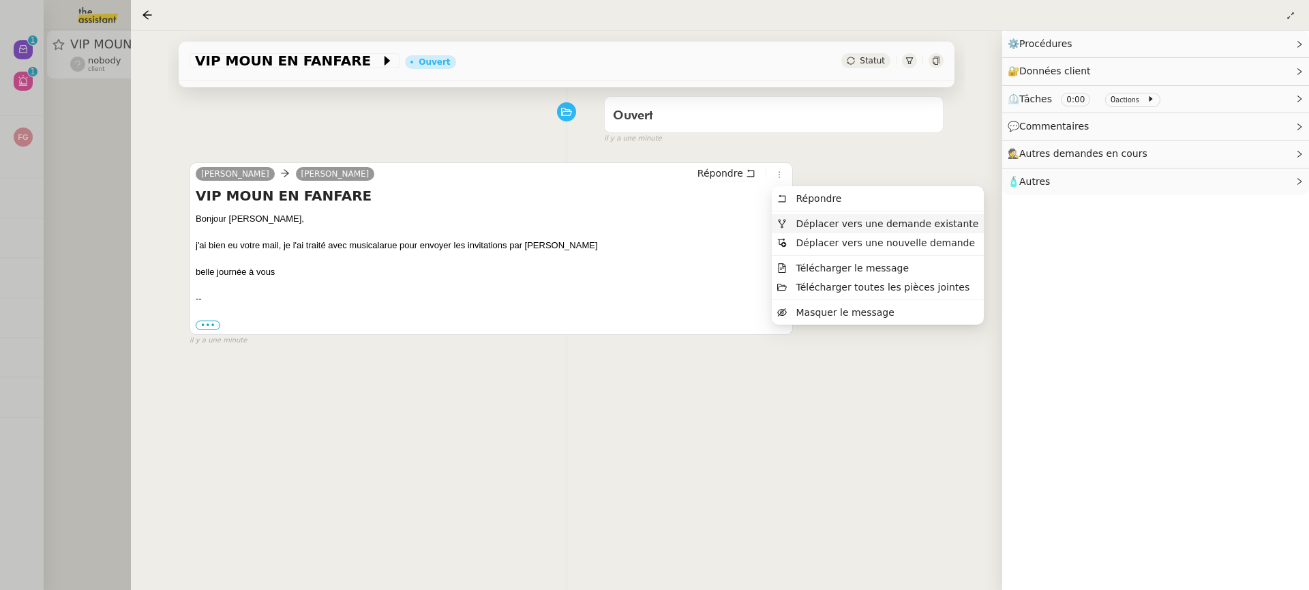
click at [817, 216] on li "Déplacer vers une demande existante" at bounding box center [878, 223] width 212 height 19
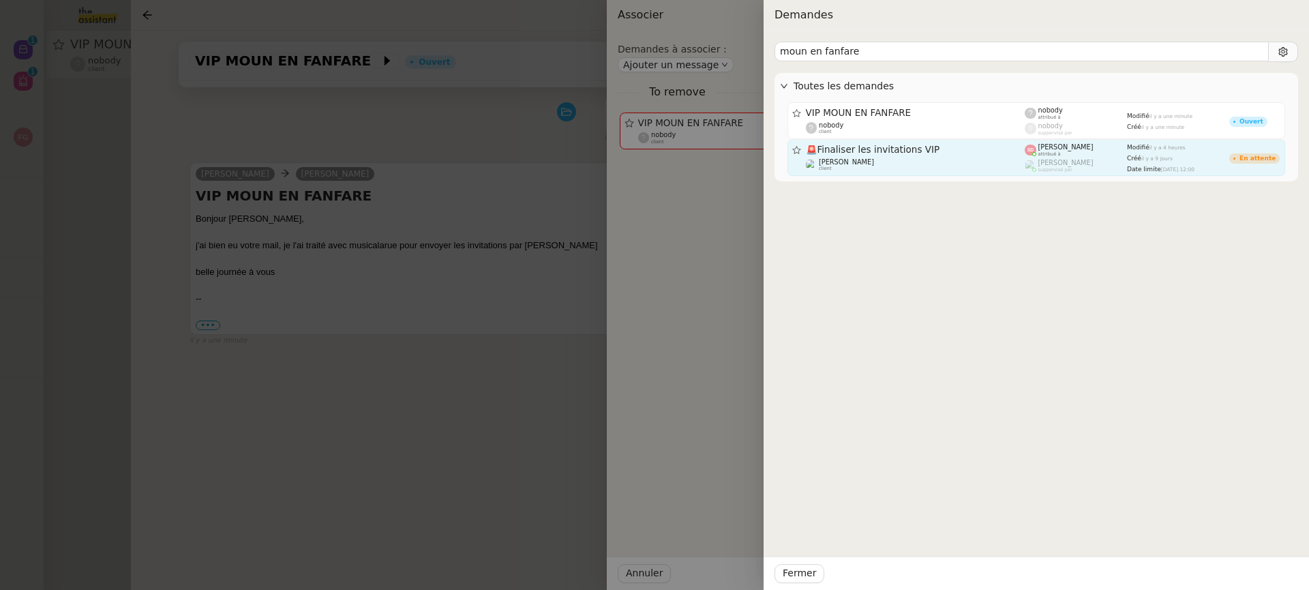
type input "moun en fanfare"
click at [907, 173] on link "🚨 Finaliser les invitations VIP Fabien Bornancin client Sheida Delpazir attribu…" at bounding box center [1036, 157] width 498 height 37
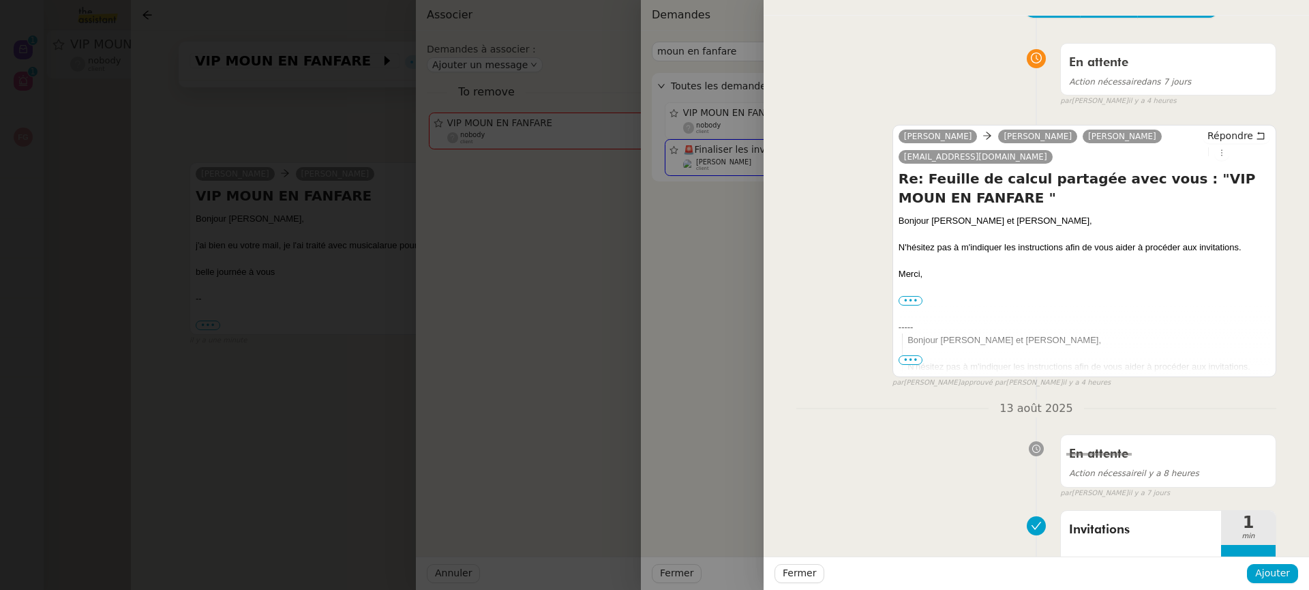
scroll to position [36, 0]
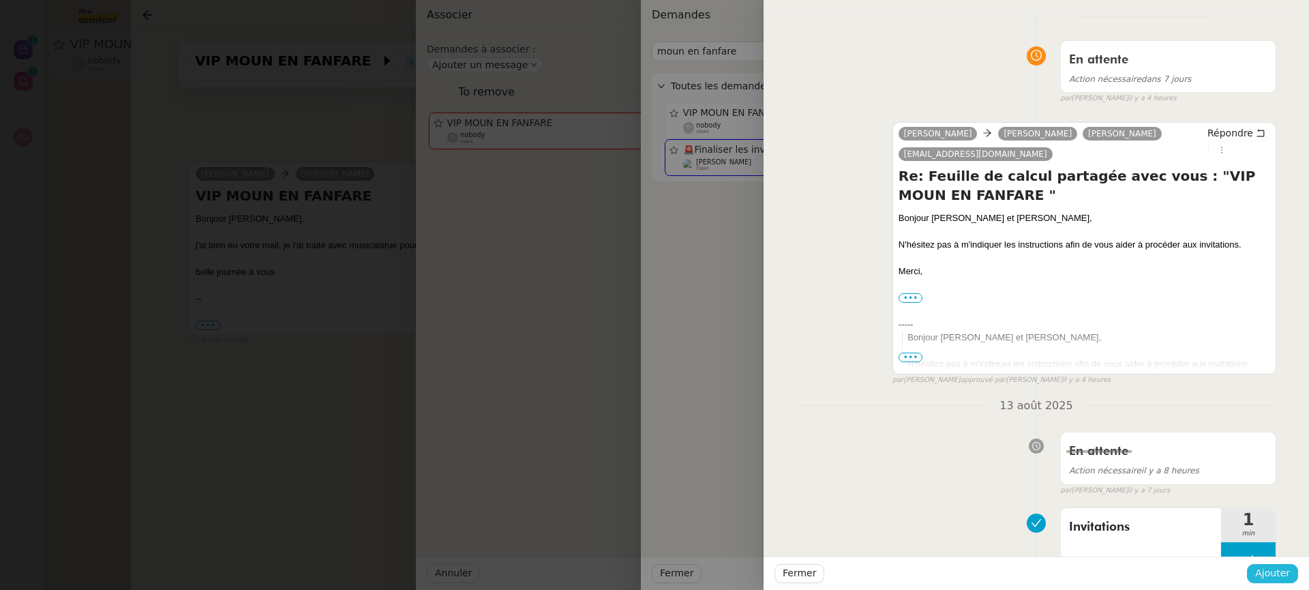
click at [1274, 572] on span "Ajouter" at bounding box center [1272, 573] width 35 height 16
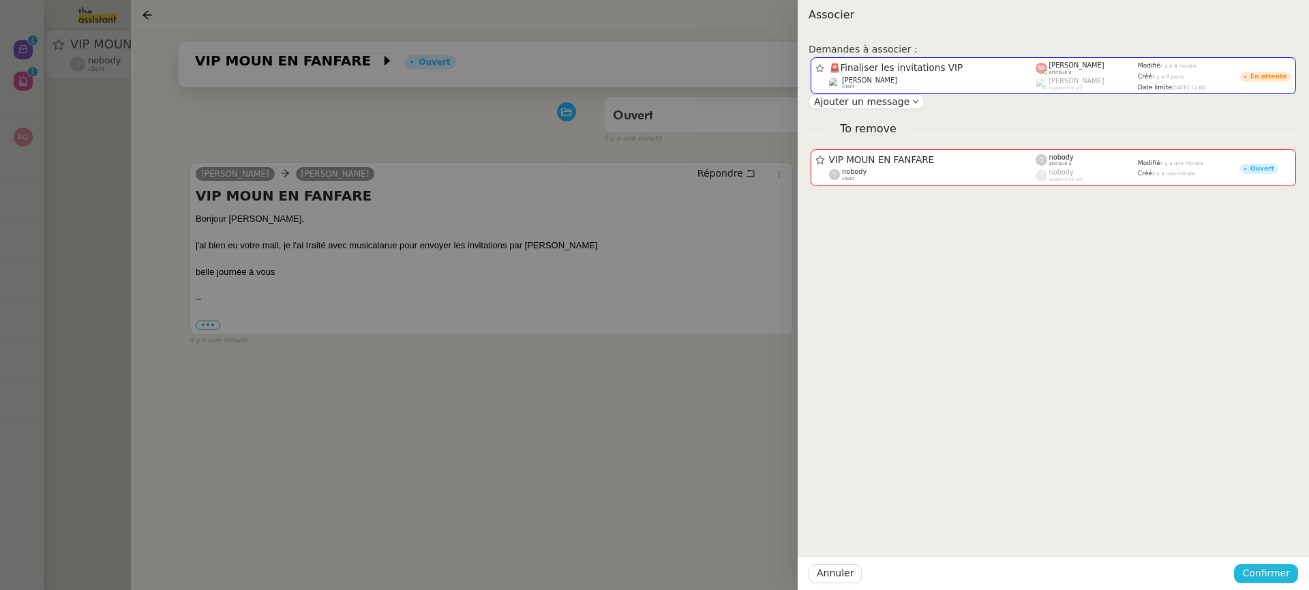
click at [1274, 572] on span "Confirmer" at bounding box center [1266, 573] width 48 height 16
click at [1260, 542] on span "Ajouter" at bounding box center [1266, 537] width 35 height 14
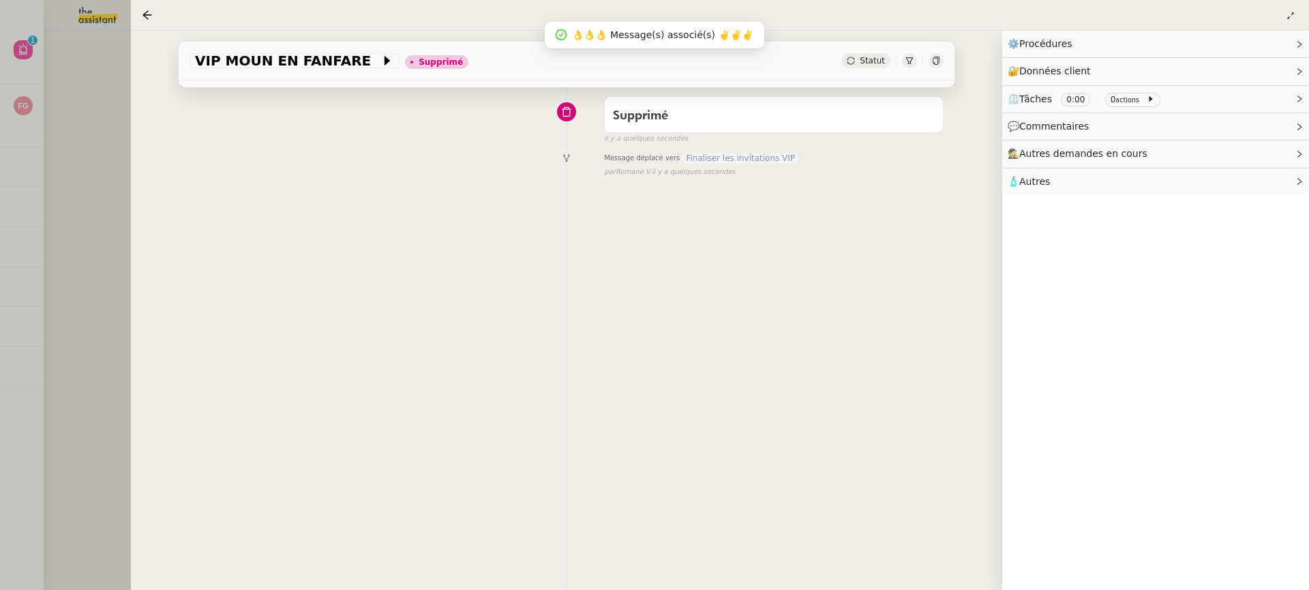
click at [79, 121] on div at bounding box center [654, 295] width 1309 height 590
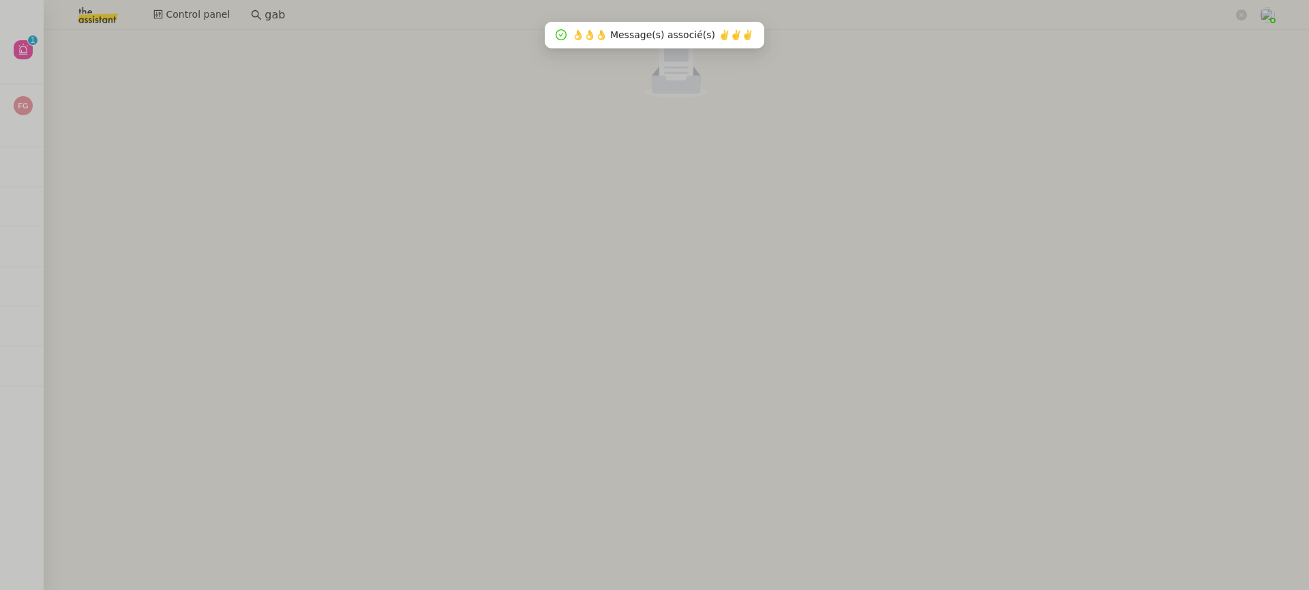
click at [10, 25] on link at bounding box center [22, 15] width 44 height 30
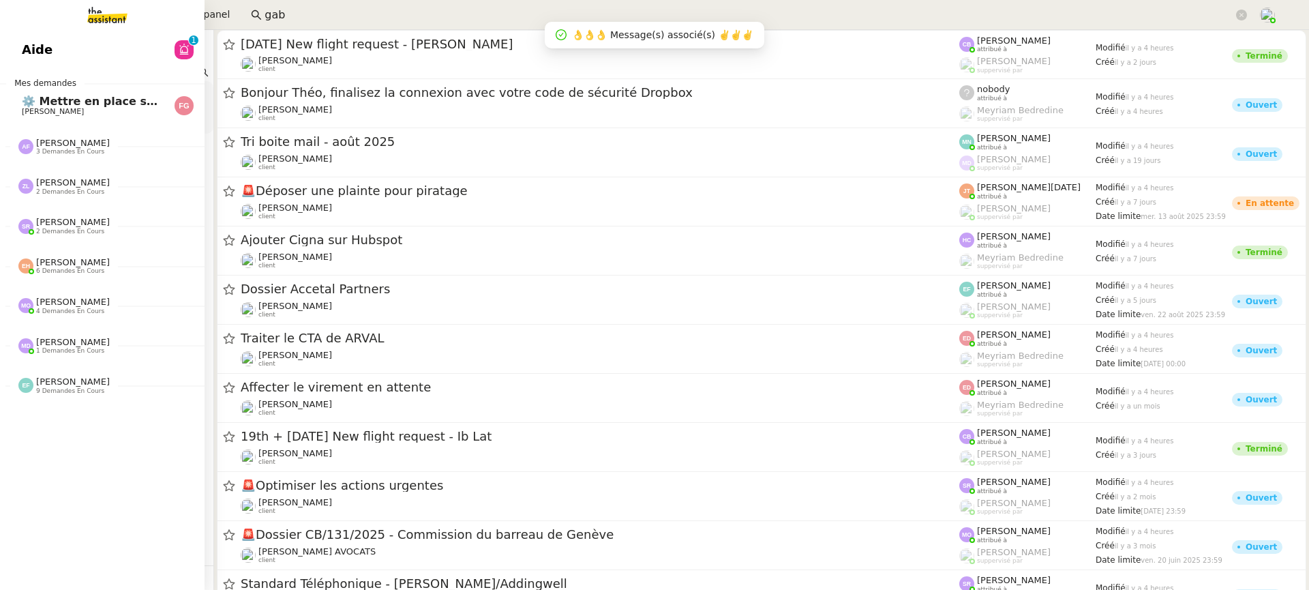
click at [24, 43] on span "Aide" at bounding box center [37, 50] width 31 height 20
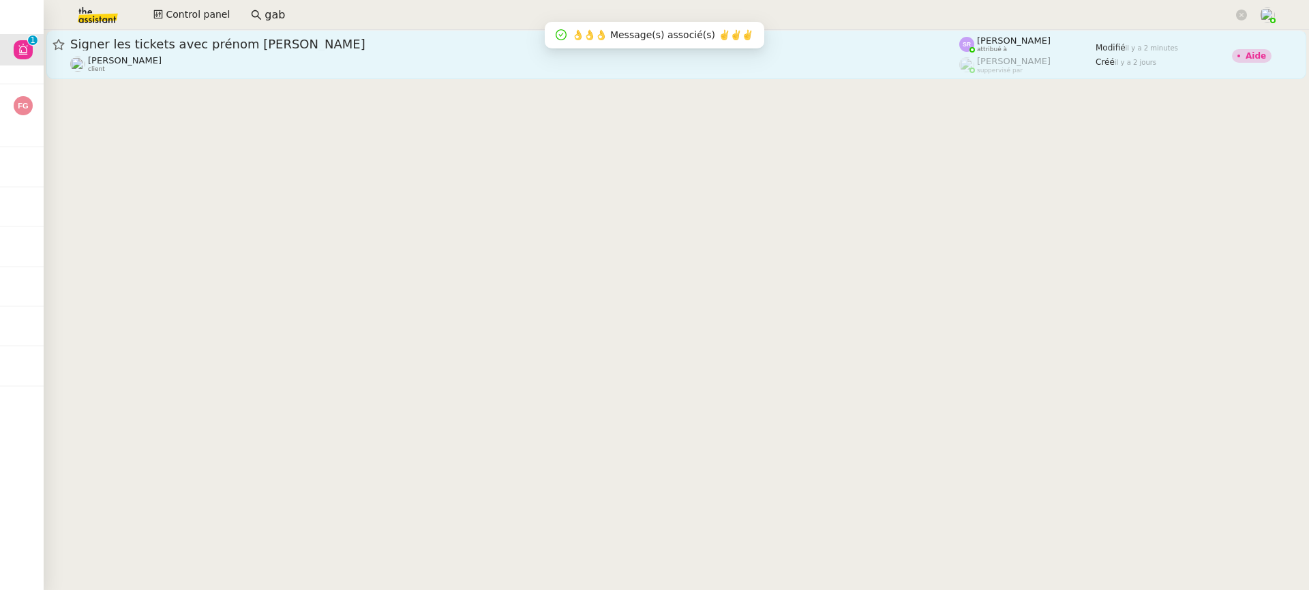
click at [653, 63] on div "[PERSON_NAME] client" at bounding box center [514, 64] width 889 height 18
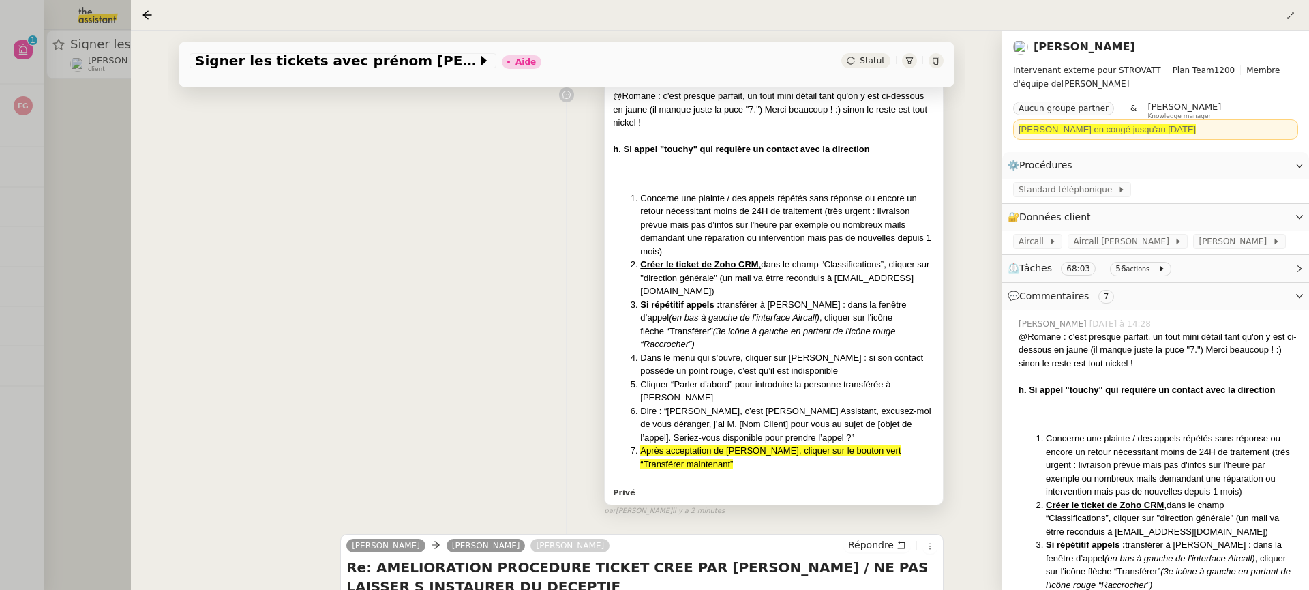
scroll to position [285, 0]
click at [705, 444] on span "Après acceptation de [PERSON_NAME], cliquer sur le bouton vert “Transférer main…" at bounding box center [770, 456] width 260 height 24
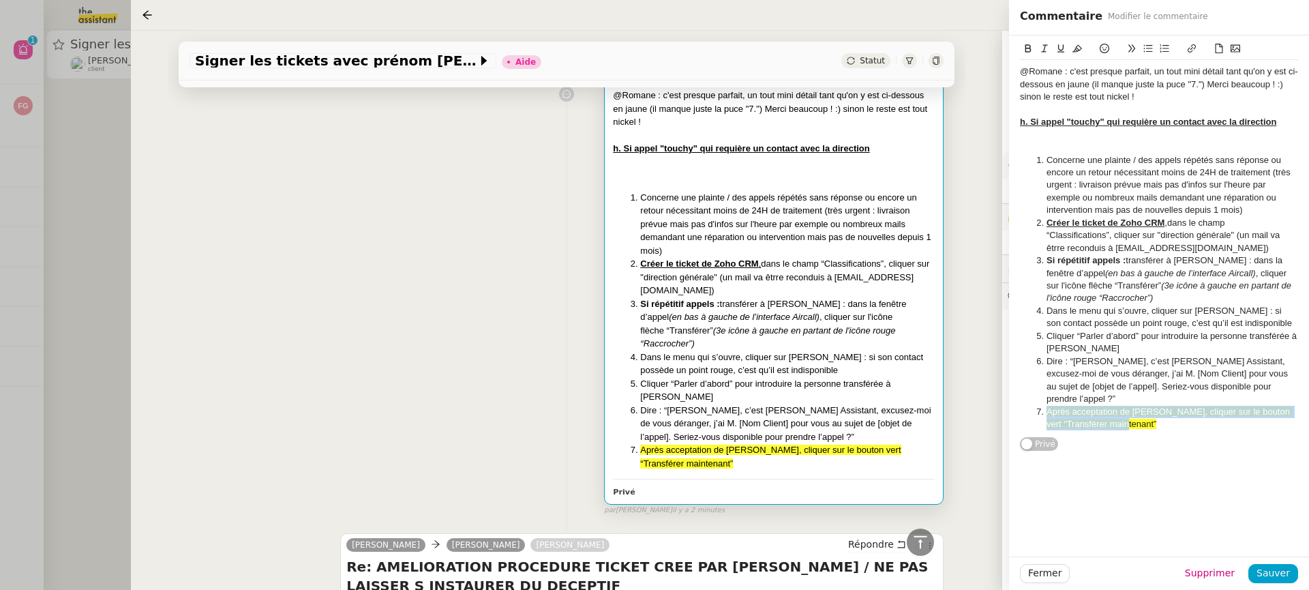
drag, startPoint x: 1163, startPoint y: 423, endPoint x: 1042, endPoint y: 406, distance: 122.4
click at [1042, 406] on li "Après acceptation de [PERSON_NAME], cliquer sur le bouton vert “Transférer main…" at bounding box center [1165, 418] width 265 height 25
copy span "Après acceptation de [PERSON_NAME], cliquer sur le bouton vert “Transférer main…"
